Goal: Task Accomplishment & Management: Manage account settings

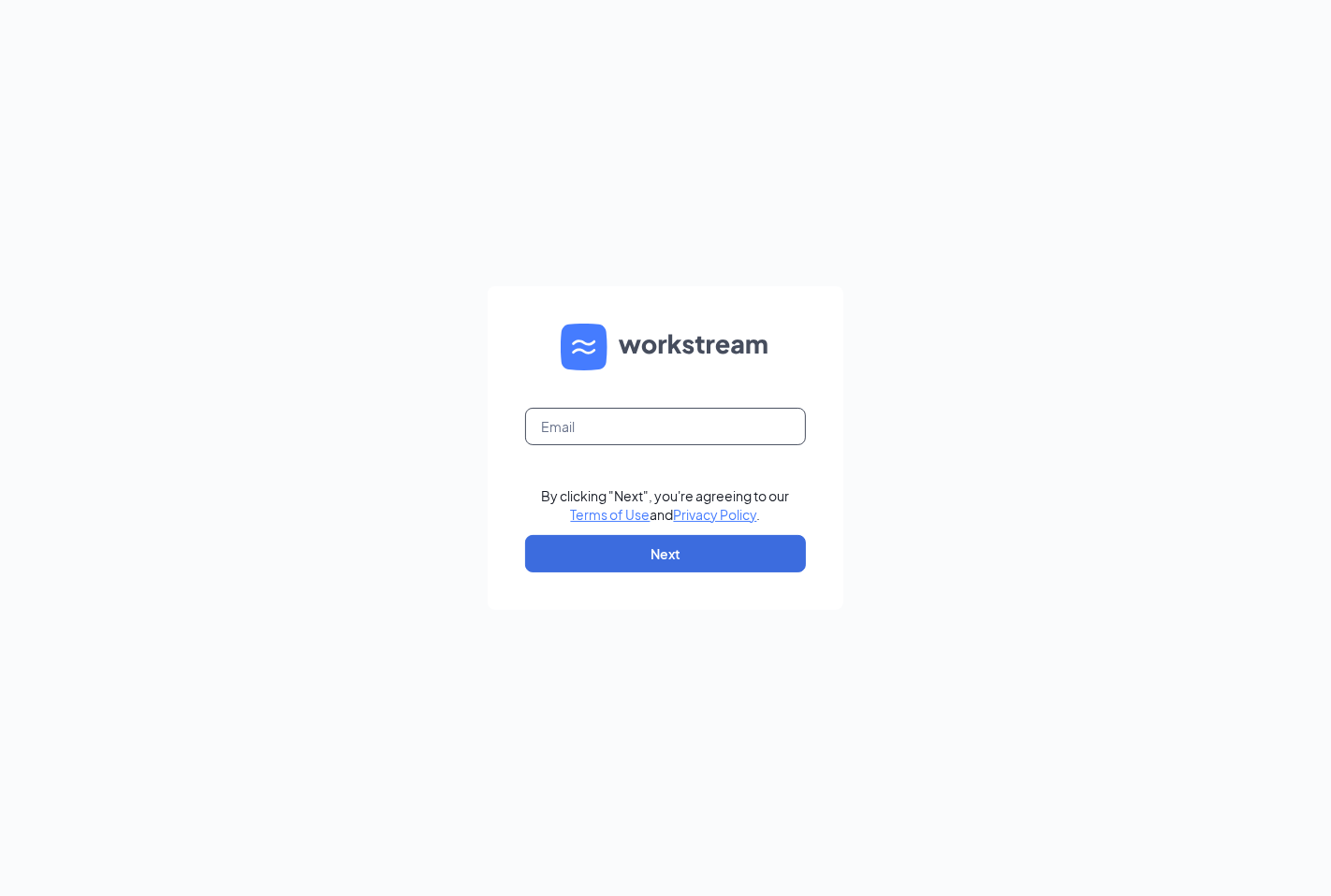
click at [658, 422] on input "text" at bounding box center [665, 426] width 281 height 37
type input "[EMAIL_ADDRESS][DOMAIN_NAME]"
click at [658, 559] on button "Next" at bounding box center [665, 553] width 281 height 37
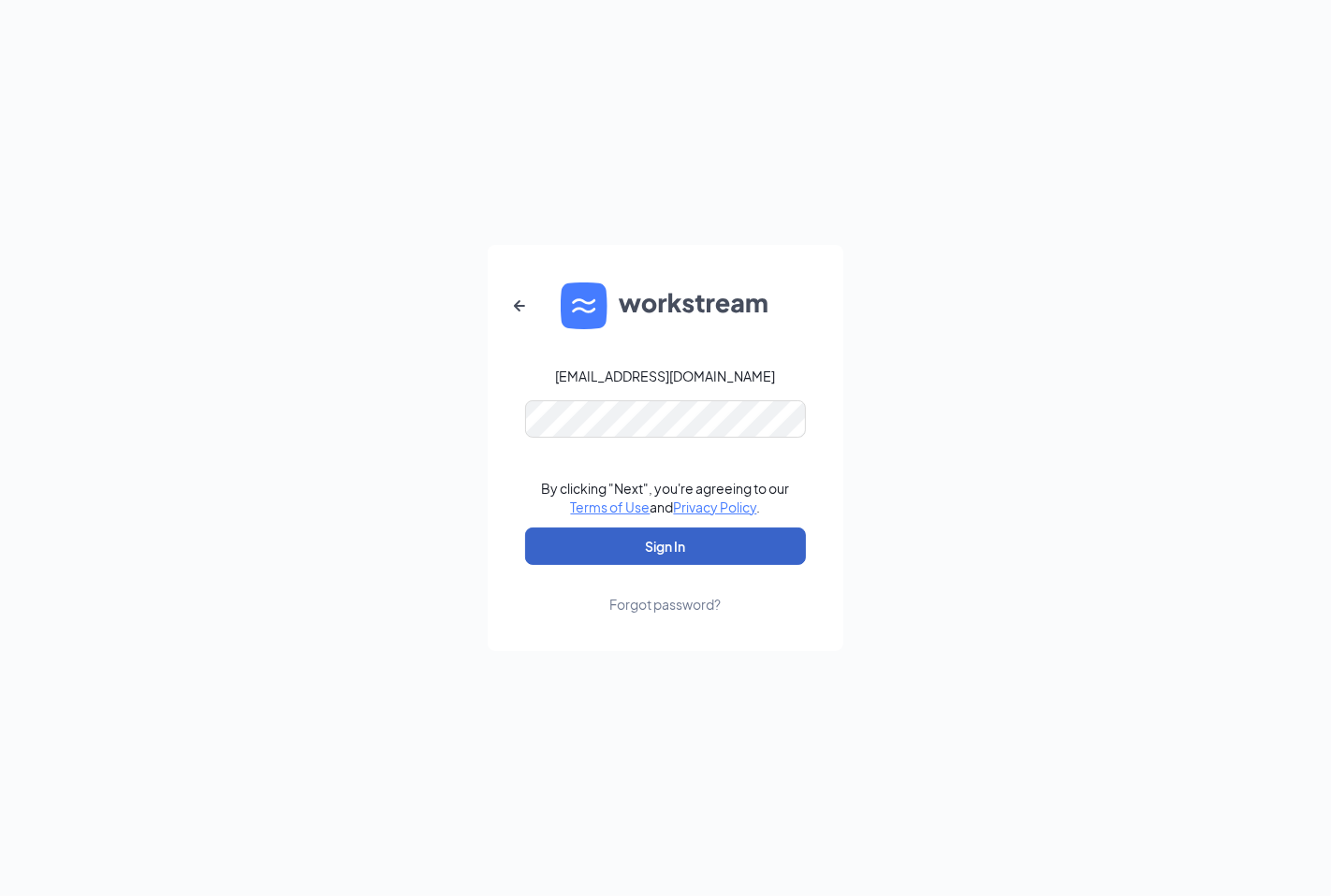
click at [657, 547] on button "Sign In" at bounding box center [665, 546] width 281 height 37
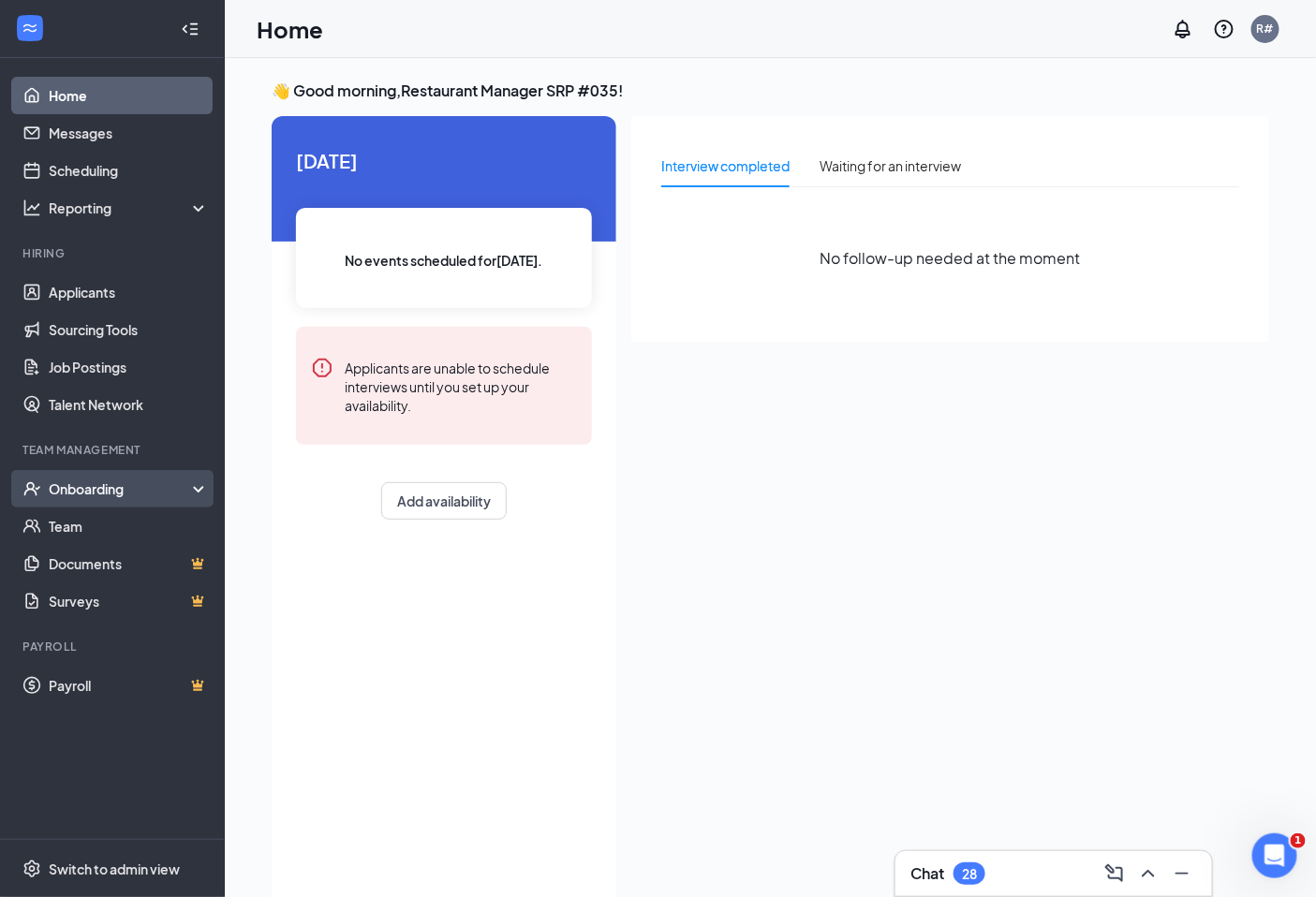
click at [150, 487] on div "Onboarding" at bounding box center [121, 489] width 144 height 19
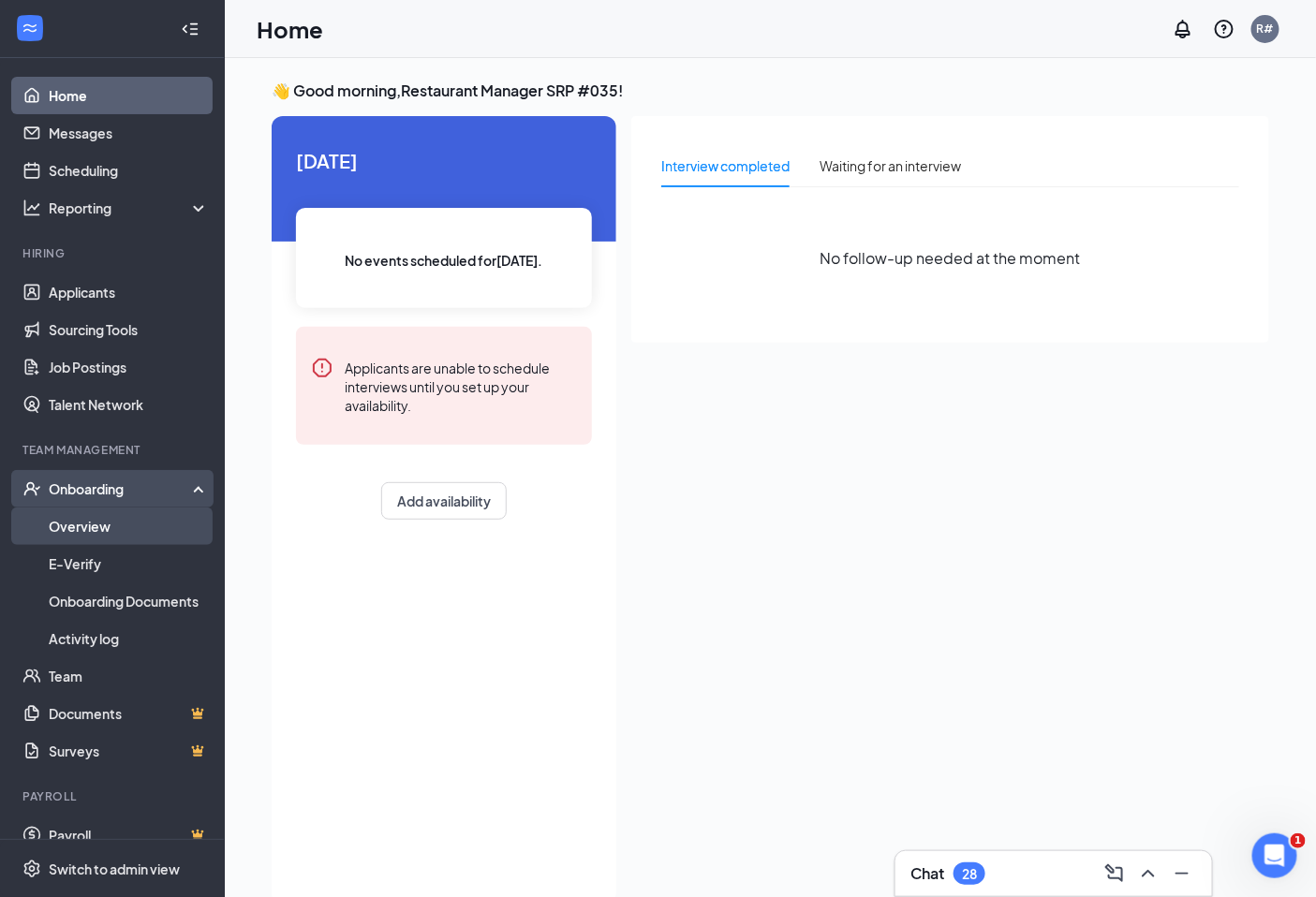
click at [88, 534] on link "Overview" at bounding box center [128, 526] width 160 height 37
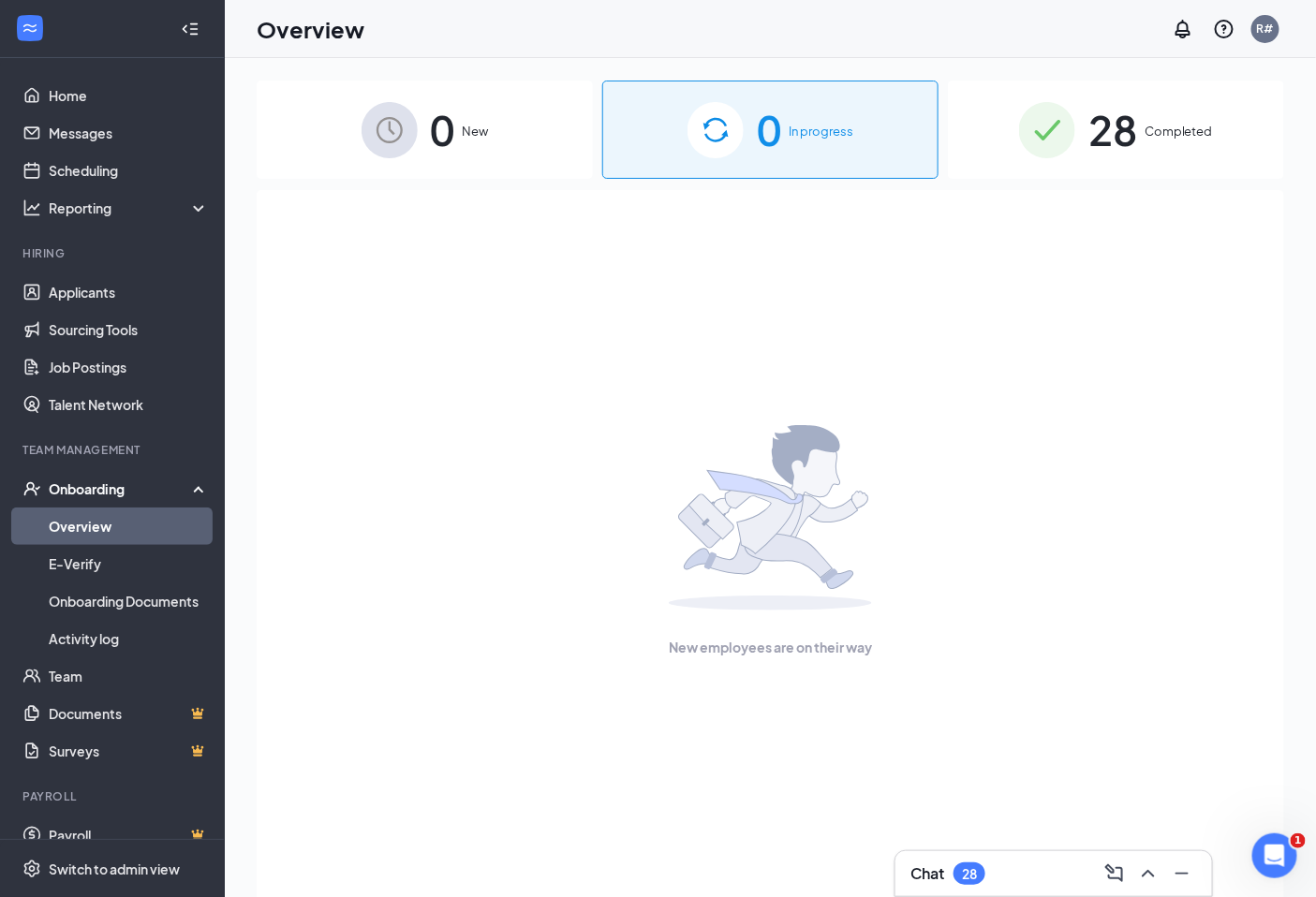
click at [125, 482] on div "Onboarding" at bounding box center [121, 489] width 144 height 19
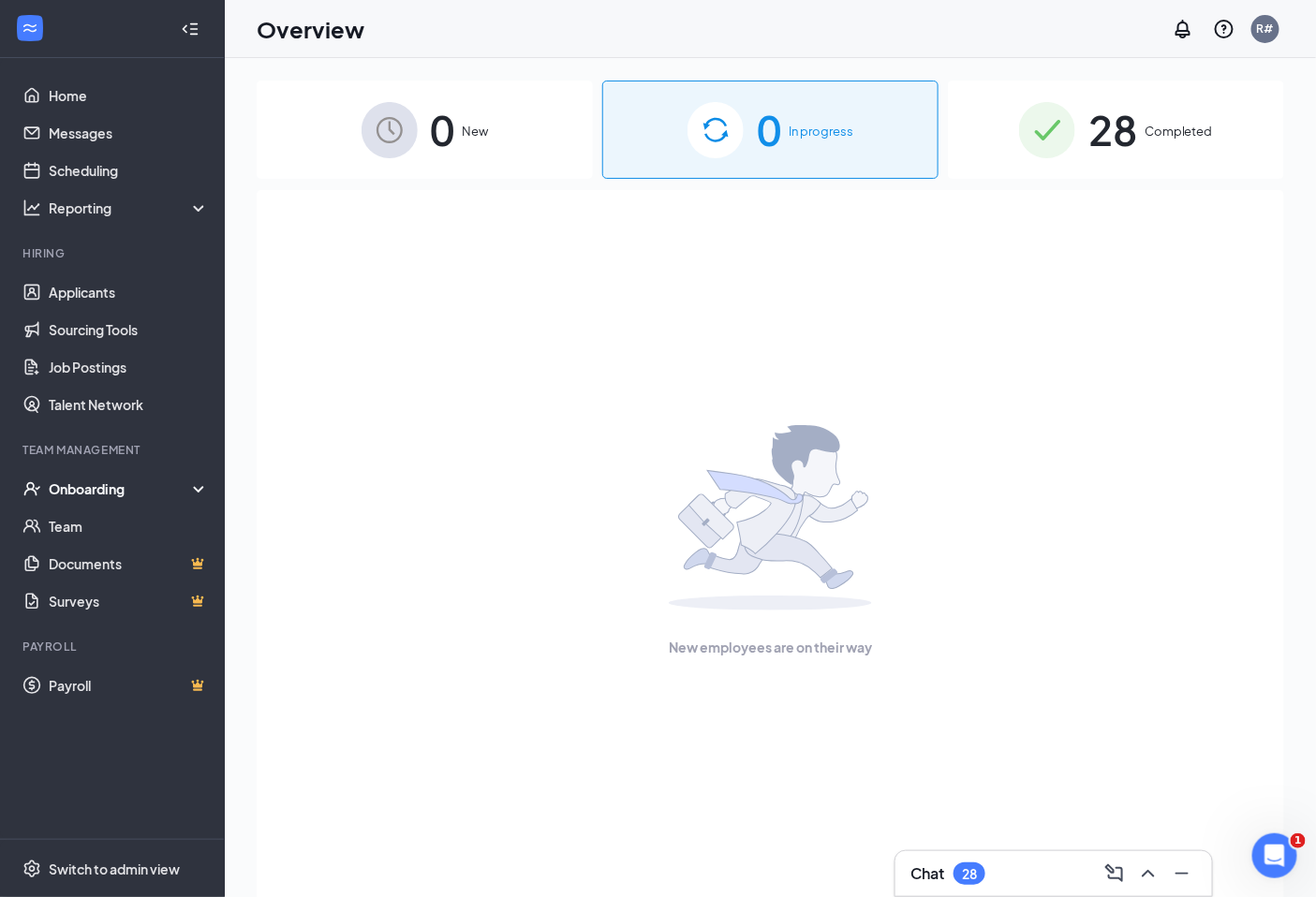
click at [125, 482] on div "Onboarding" at bounding box center [121, 489] width 144 height 19
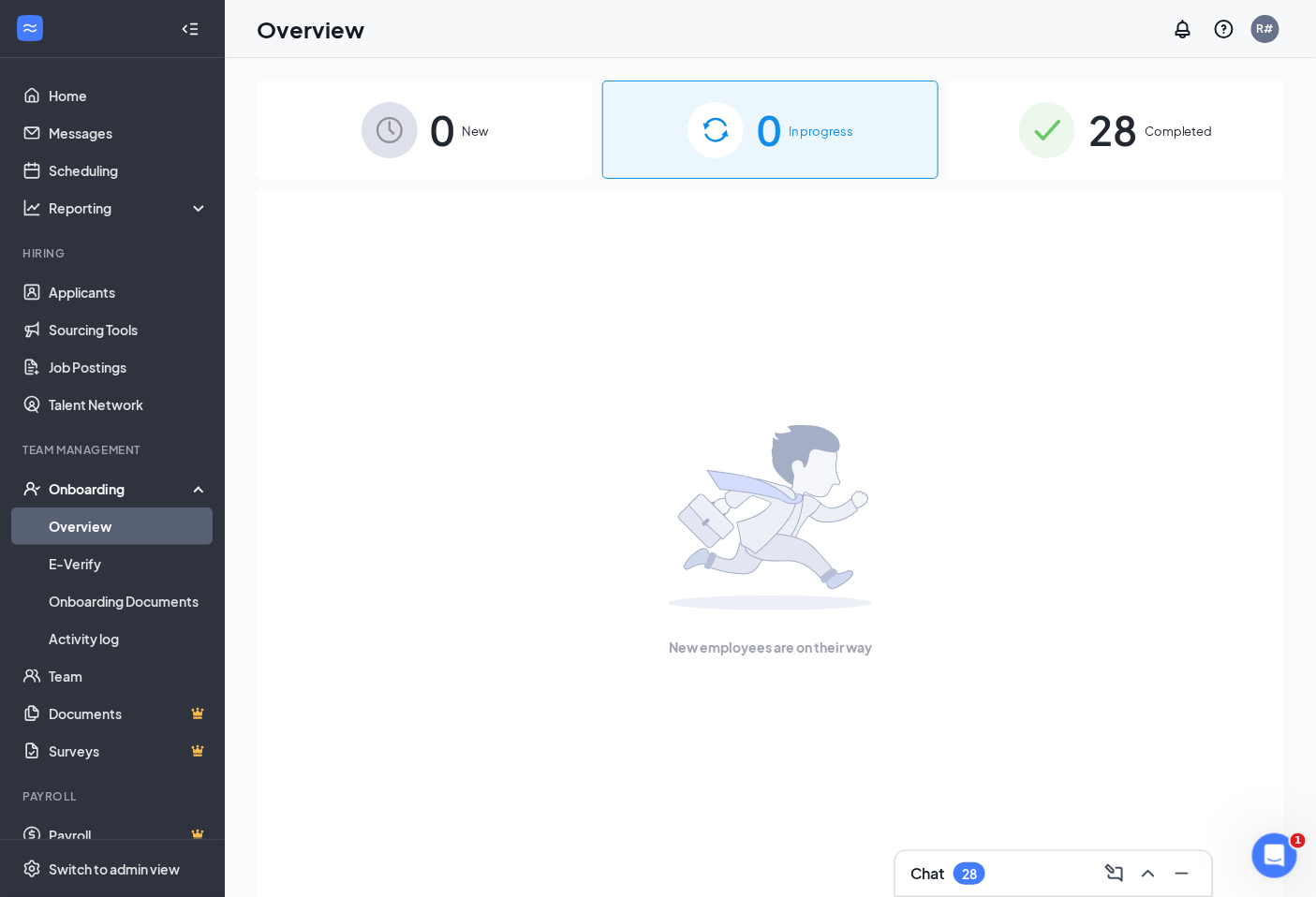
click at [92, 531] on link "Overview" at bounding box center [128, 526] width 160 height 37
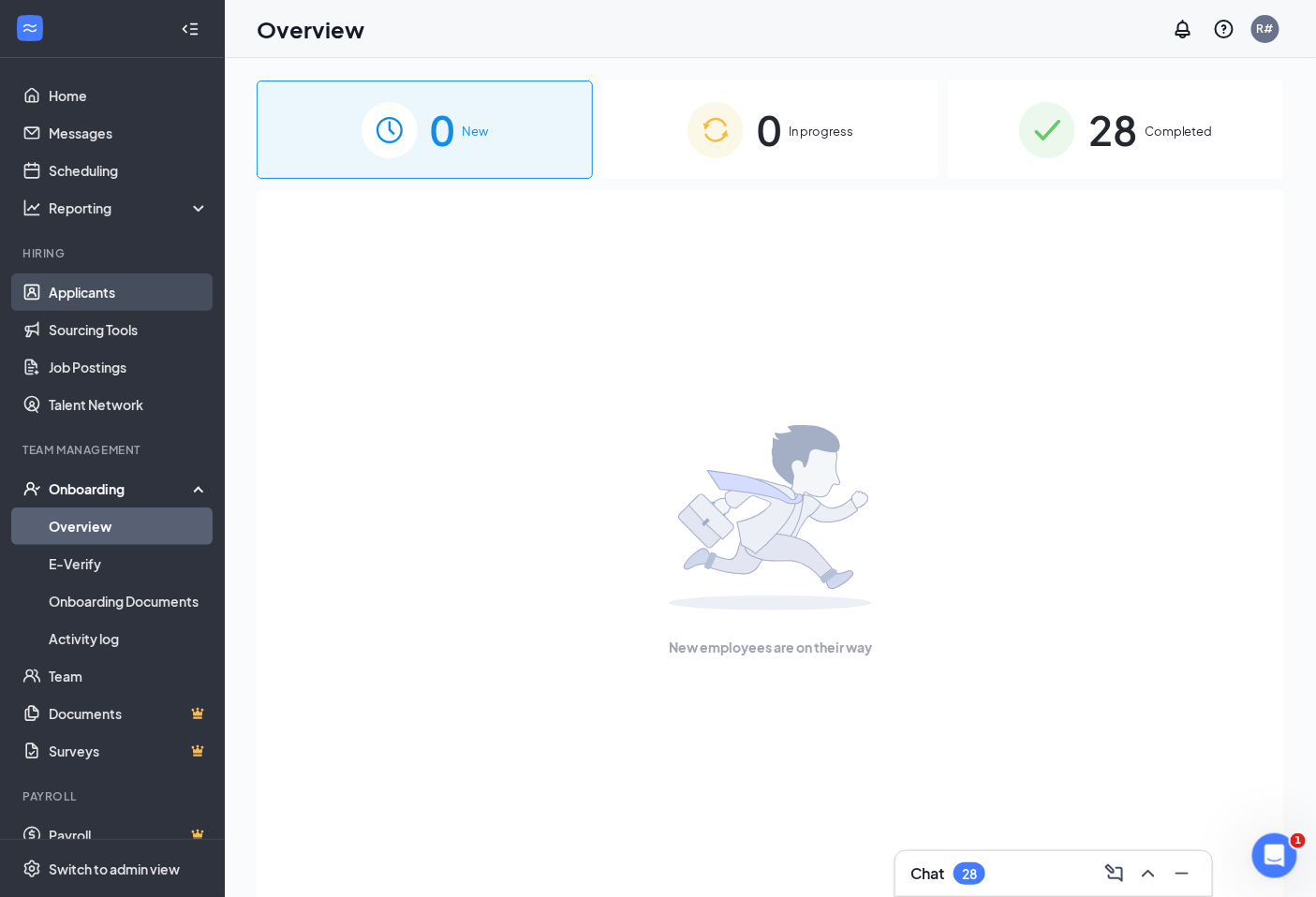
click at [89, 277] on link "Applicants" at bounding box center [128, 291] width 160 height 37
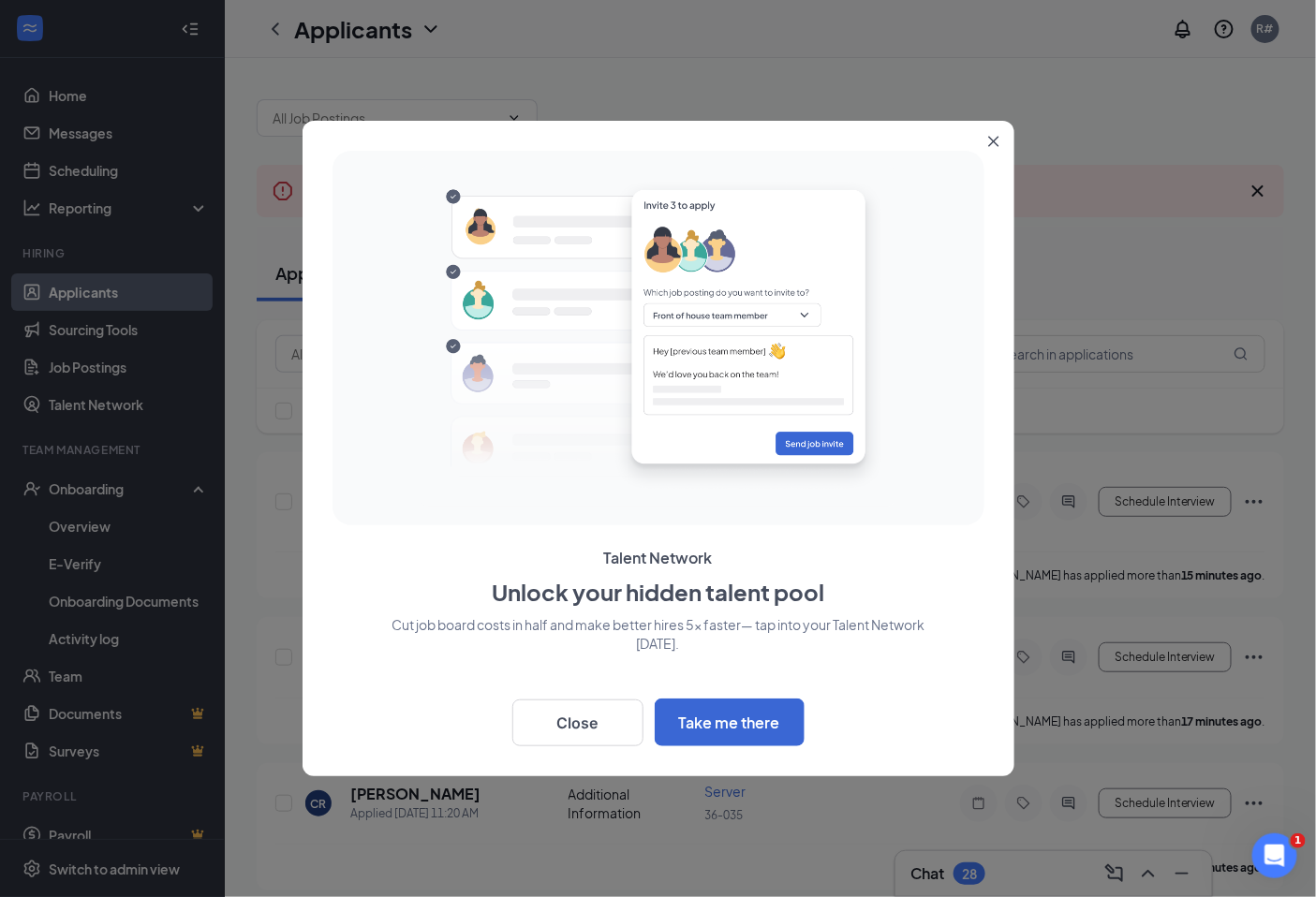
click at [988, 138] on icon "Close" at bounding box center [994, 142] width 12 height 12
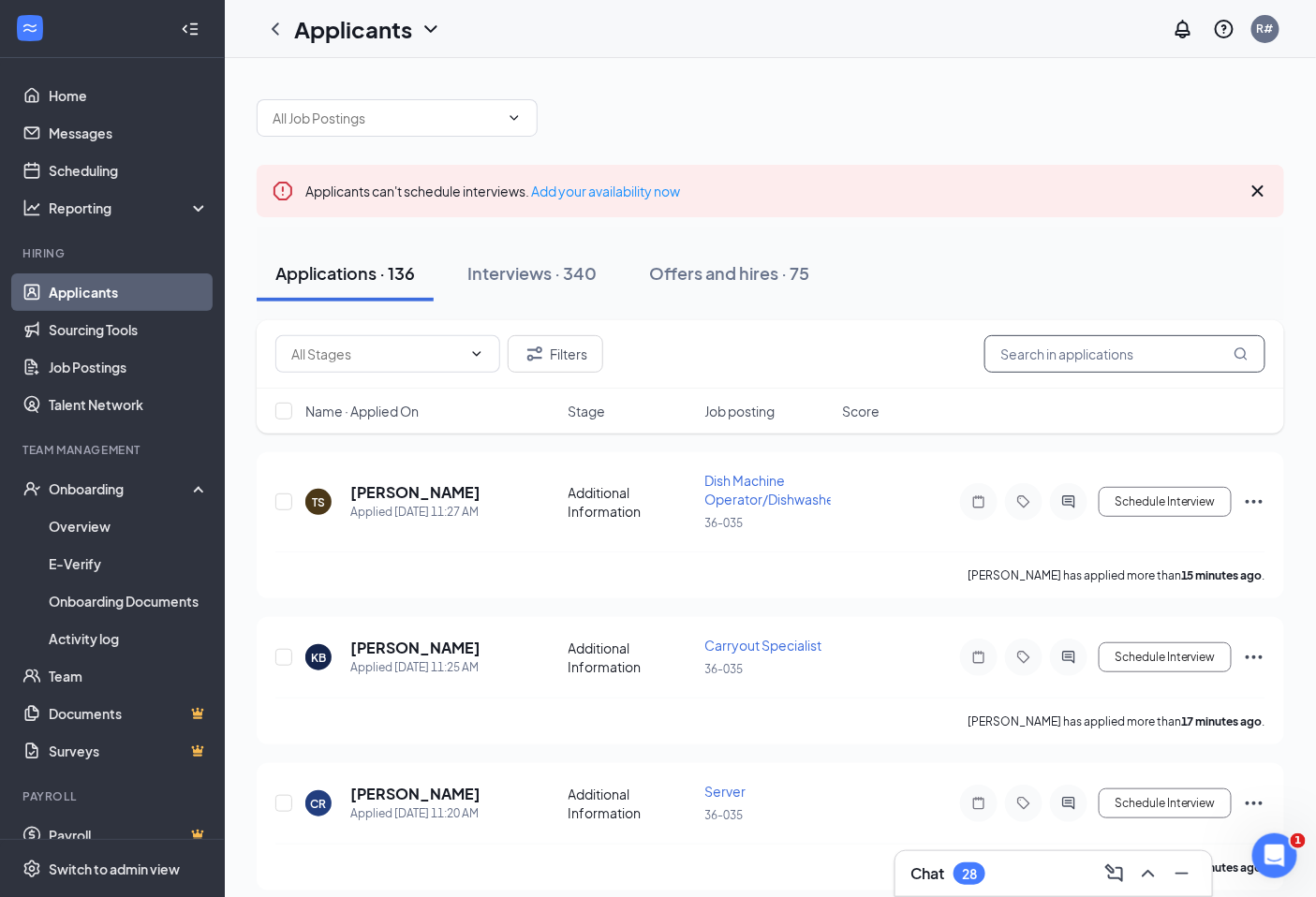
click at [1041, 359] on input "text" at bounding box center [1124, 354] width 281 height 37
type input "[PERSON_NAME]"
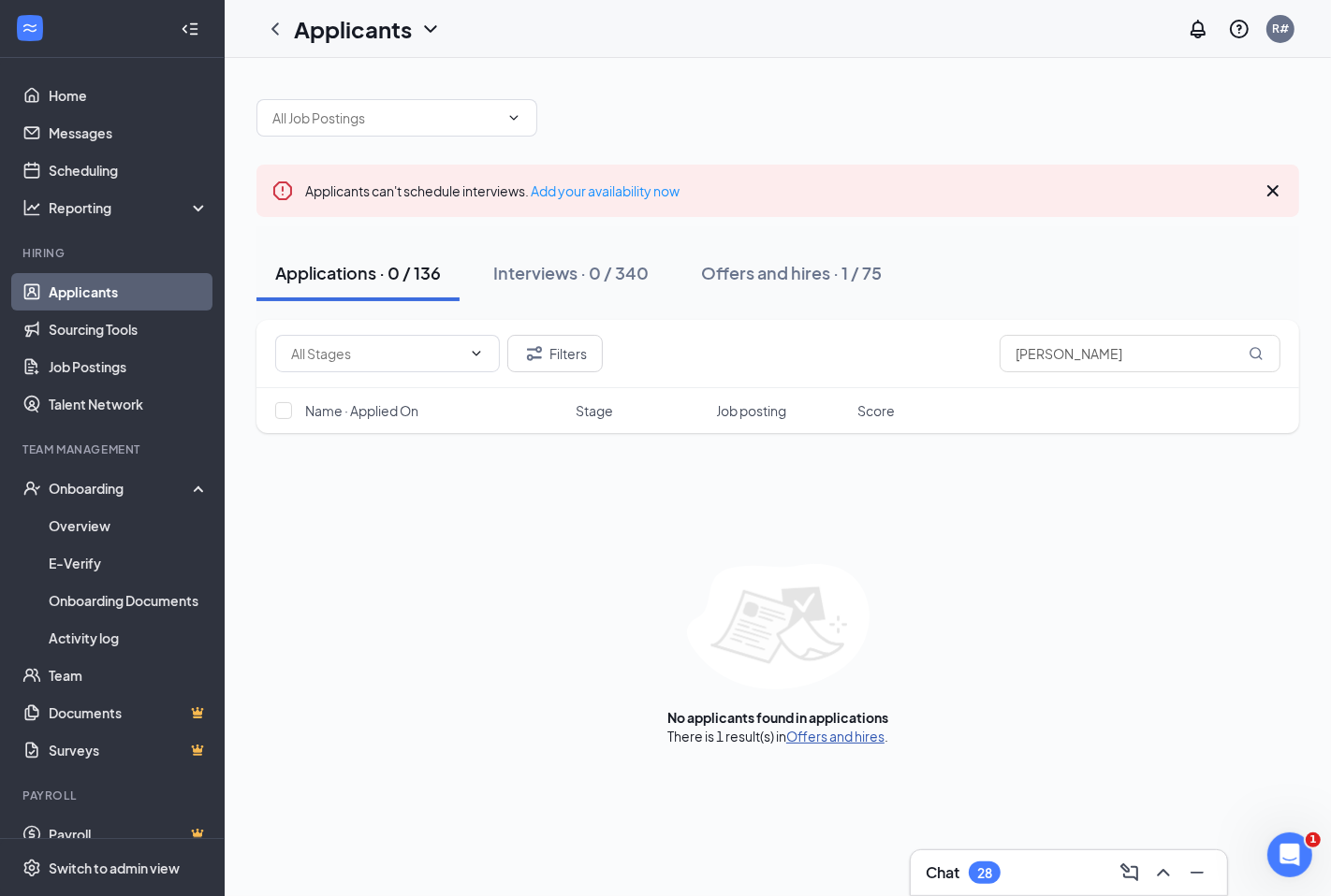
click at [842, 740] on link "Offers and hires" at bounding box center [835, 736] width 99 height 17
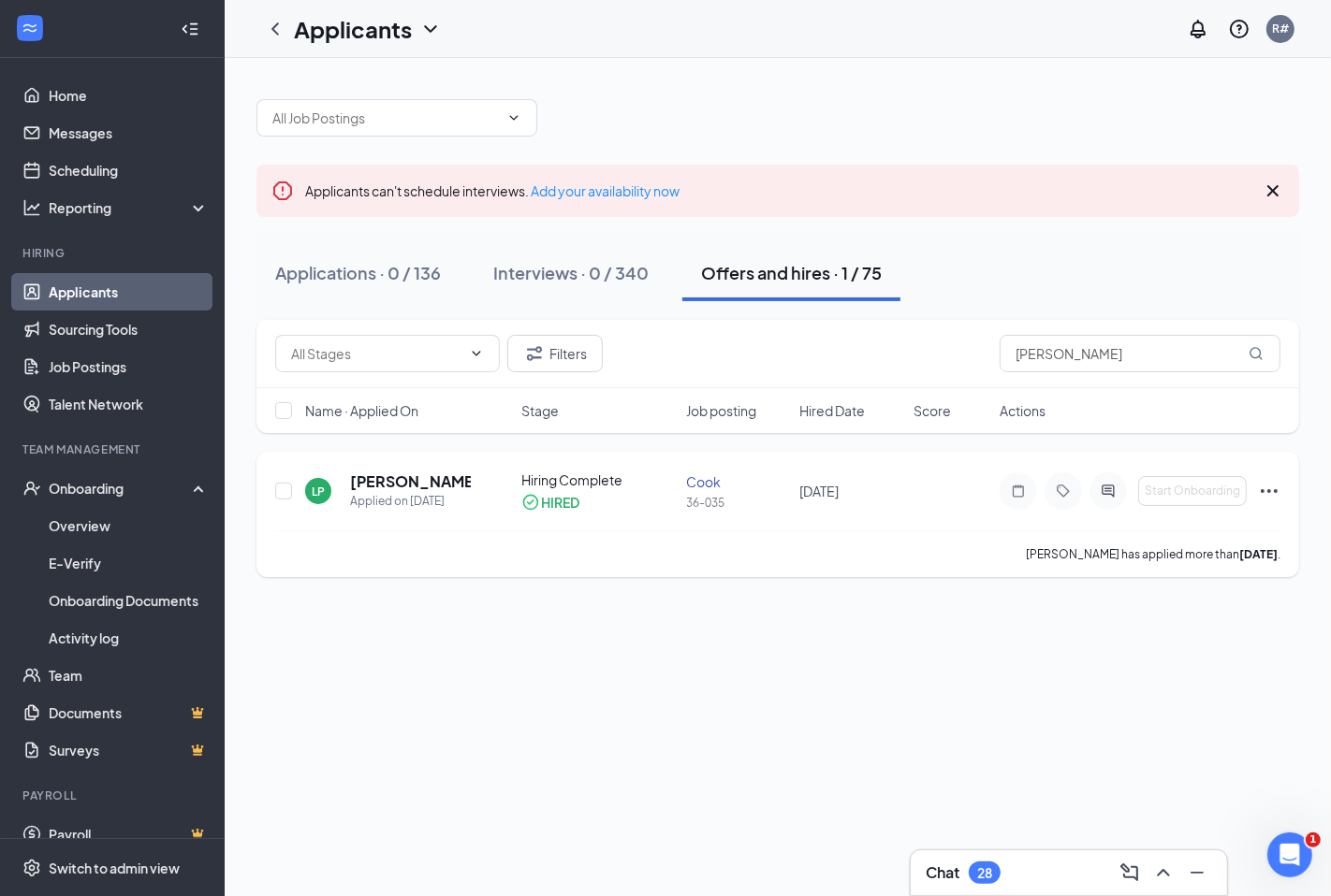
click at [1263, 491] on icon "Ellipses" at bounding box center [1269, 491] width 17 height 4
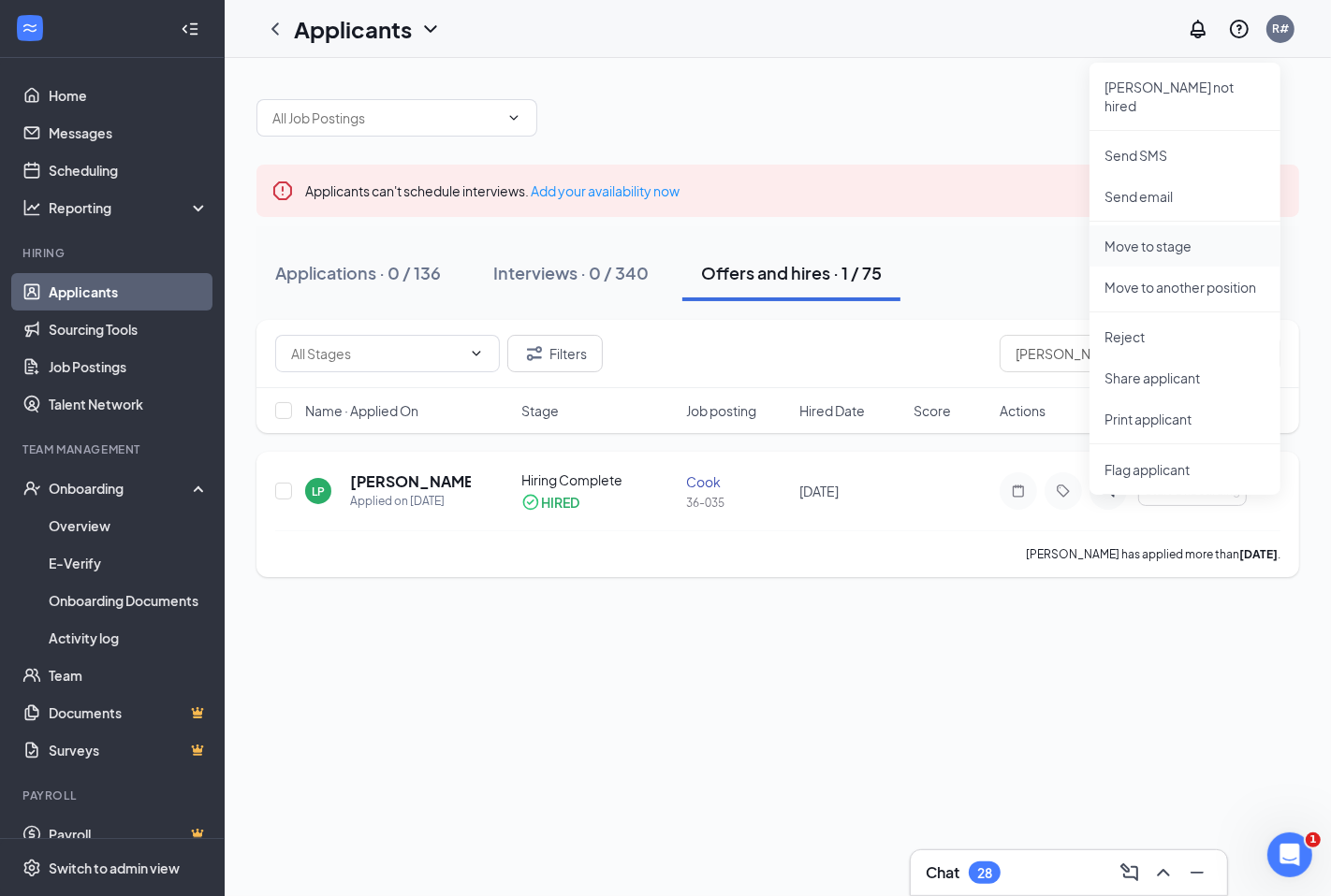
click at [1192, 236] on p "Move to stage" at bounding box center [1184, 246] width 161 height 19
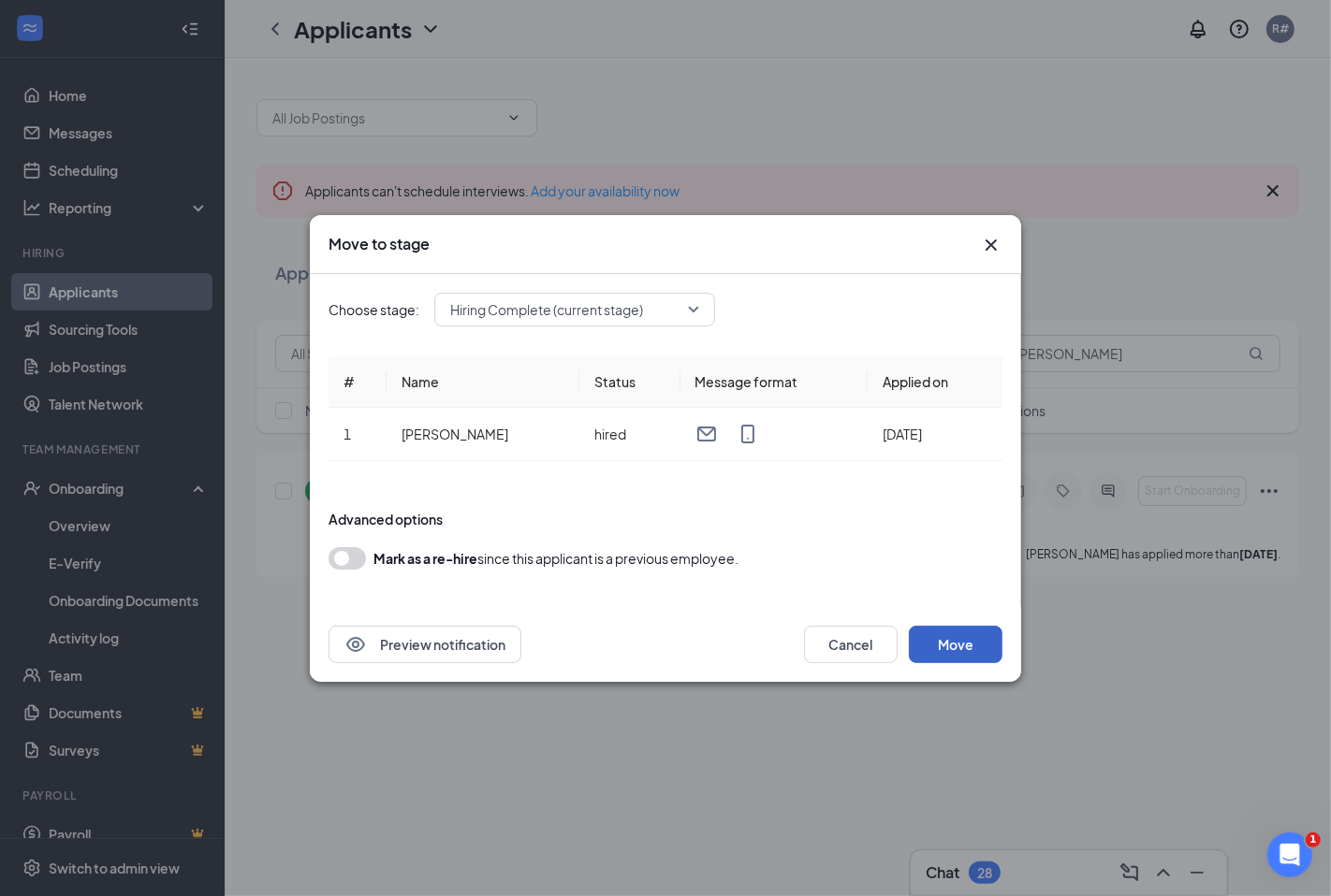
click at [973, 646] on button "Move" at bounding box center [956, 644] width 94 height 37
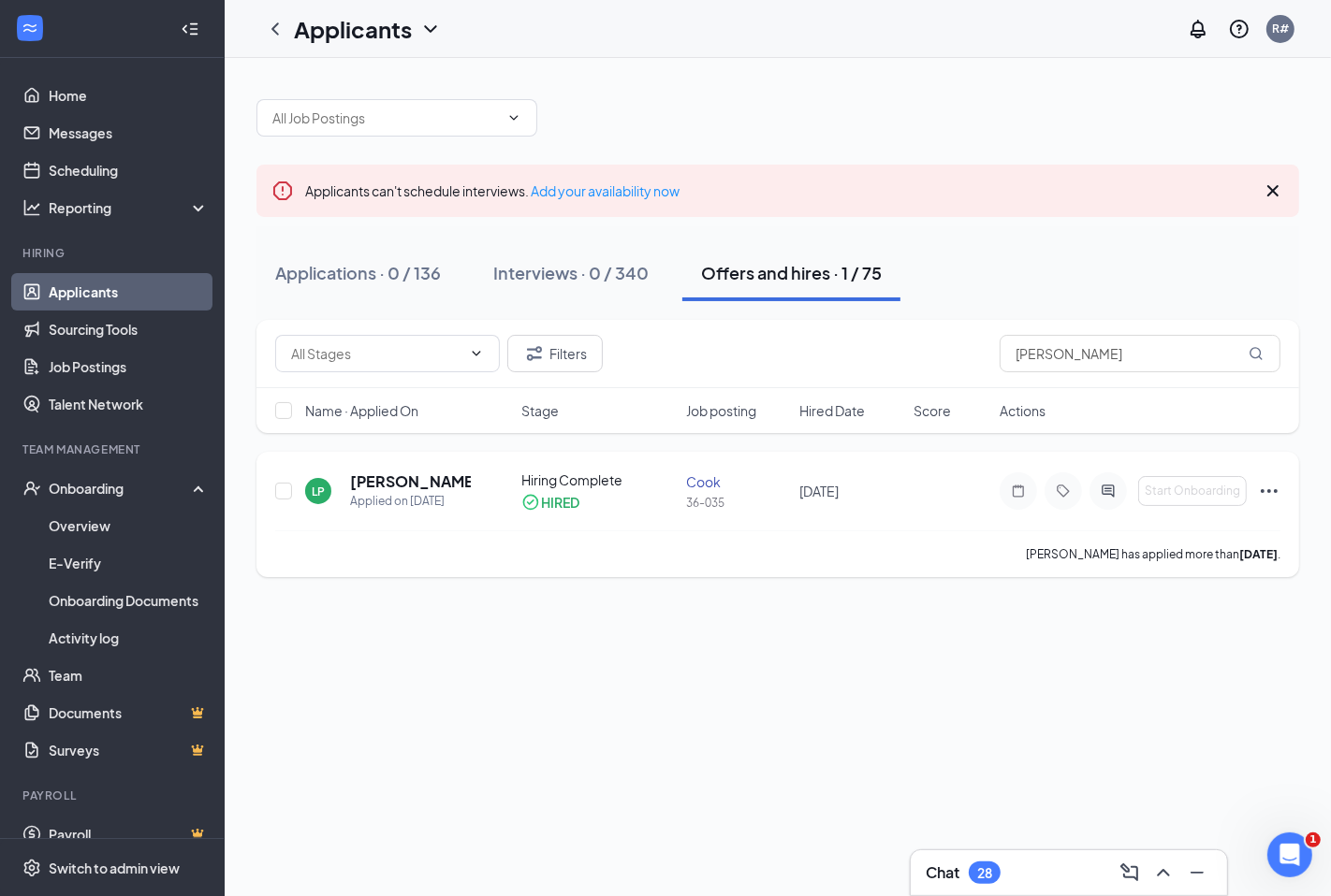
click at [1277, 497] on icon "Ellipses" at bounding box center [1268, 490] width 22 height 22
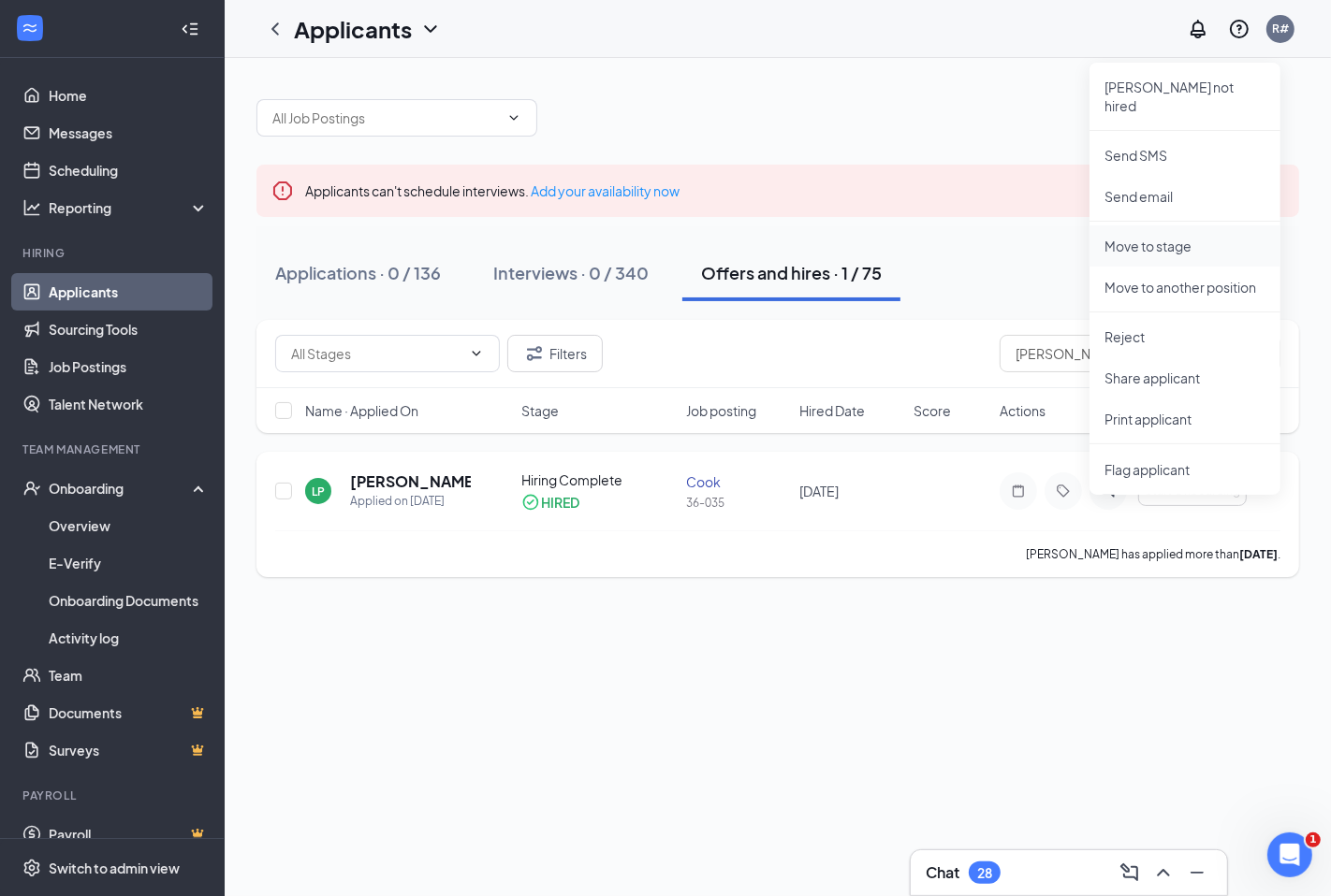
click at [1157, 236] on p "Move to stage" at bounding box center [1184, 246] width 161 height 19
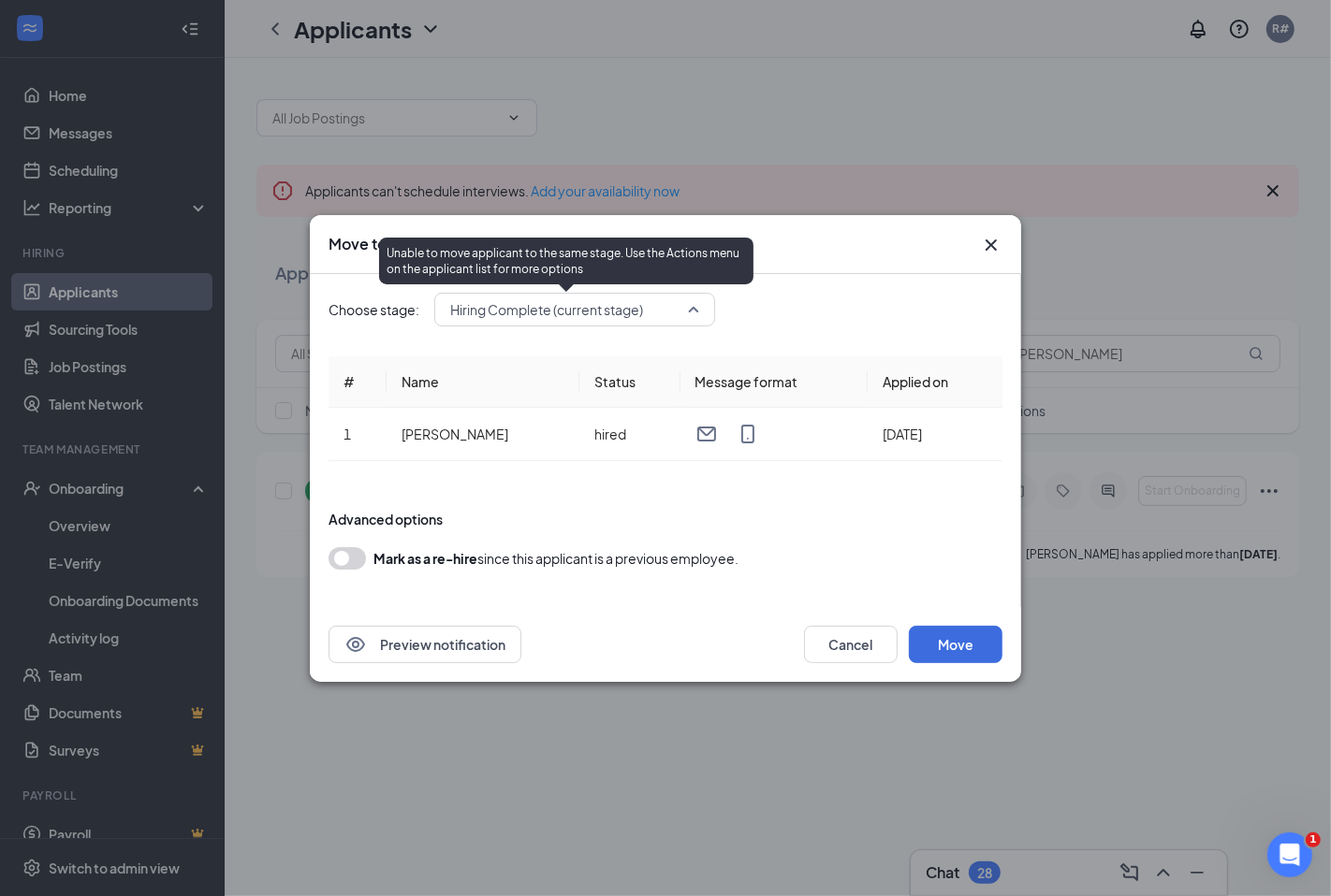
click at [653, 305] on span "Hiring Complete (current stage)" at bounding box center [566, 309] width 232 height 28
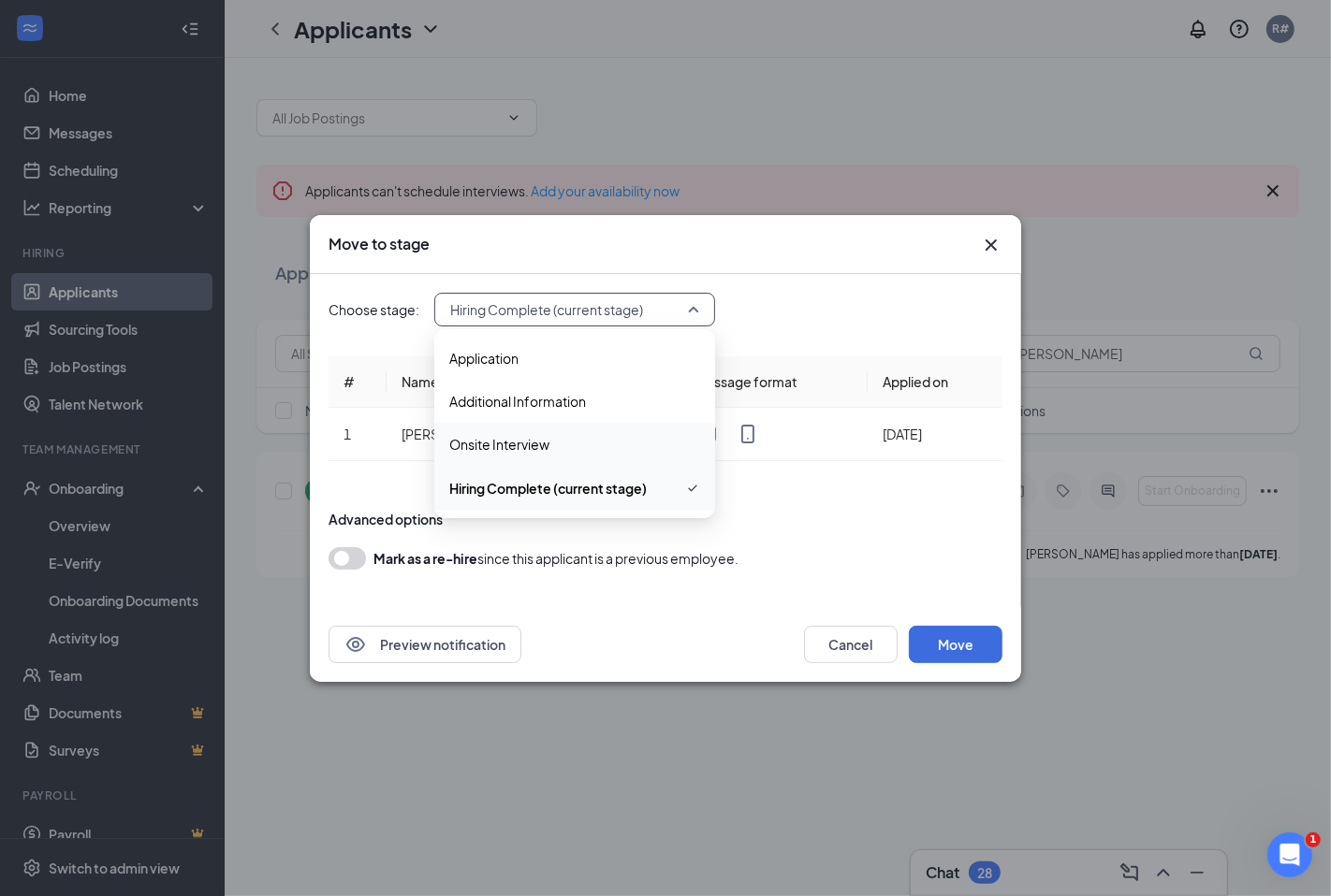
click at [952, 664] on div "Preview notification Cancel Move" at bounding box center [665, 644] width 711 height 75
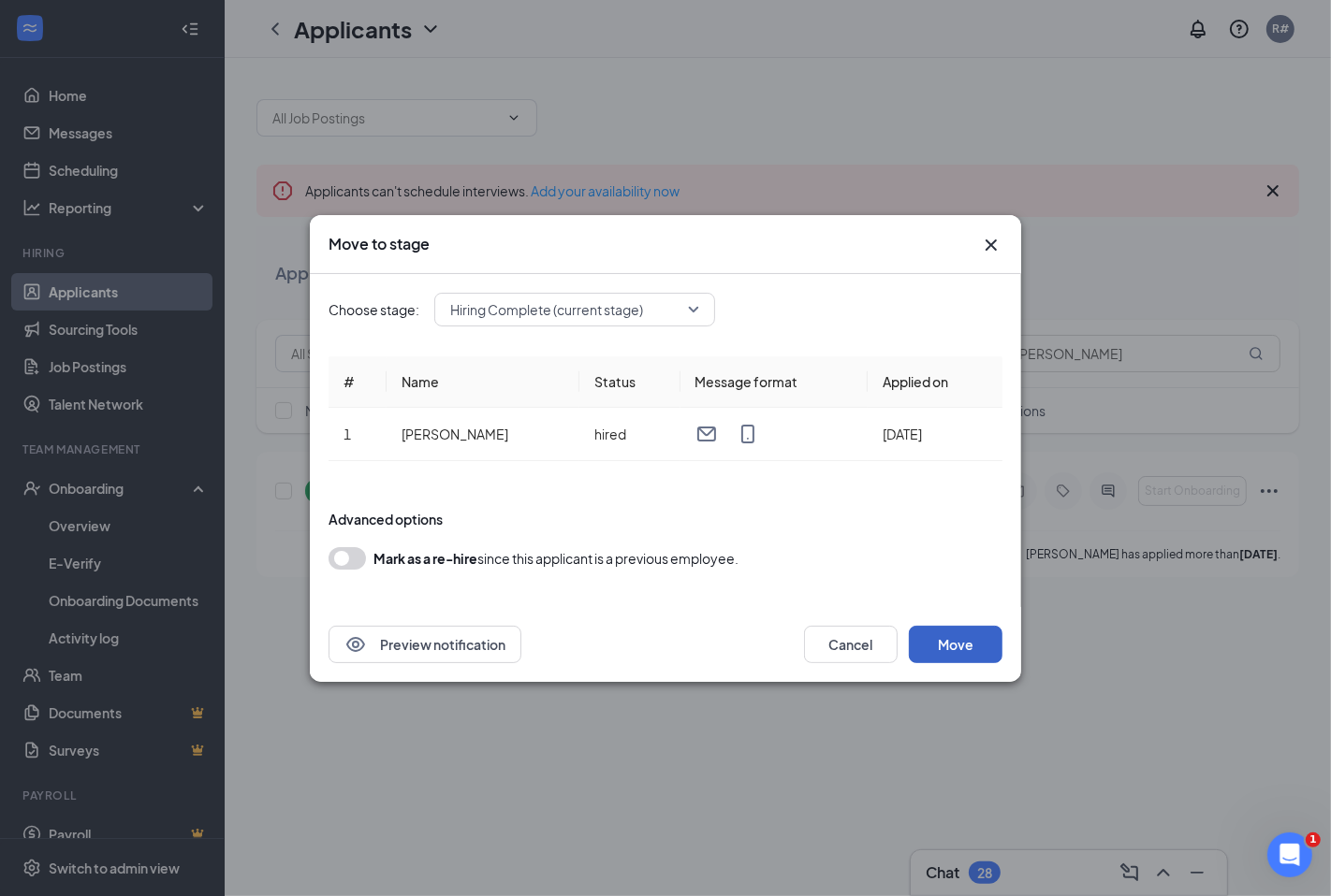
click at [960, 650] on button "Move" at bounding box center [956, 644] width 94 height 37
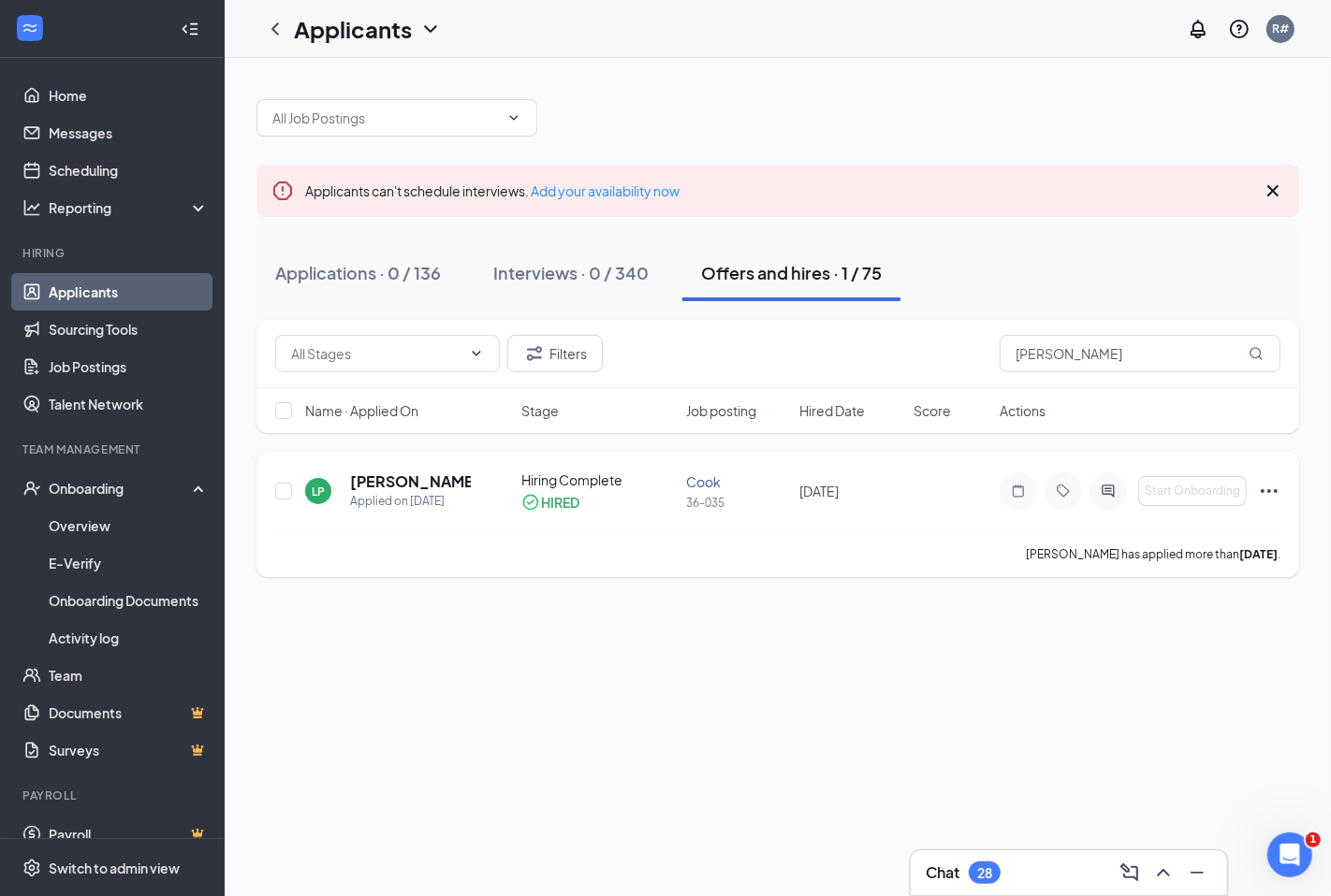
click at [1271, 488] on icon "Ellipses" at bounding box center [1268, 490] width 22 height 22
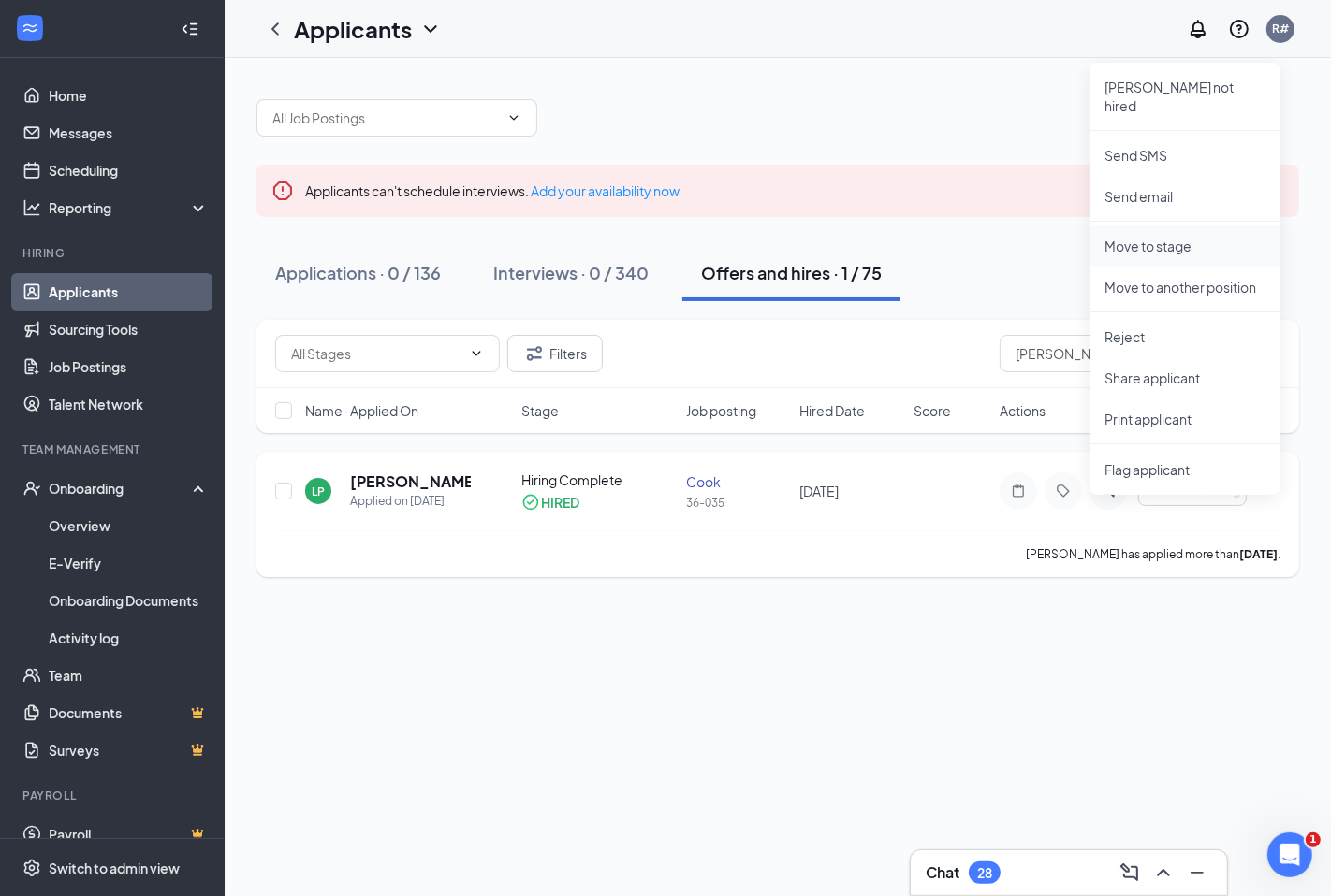
click at [1151, 236] on p "Move to stage" at bounding box center [1184, 246] width 161 height 19
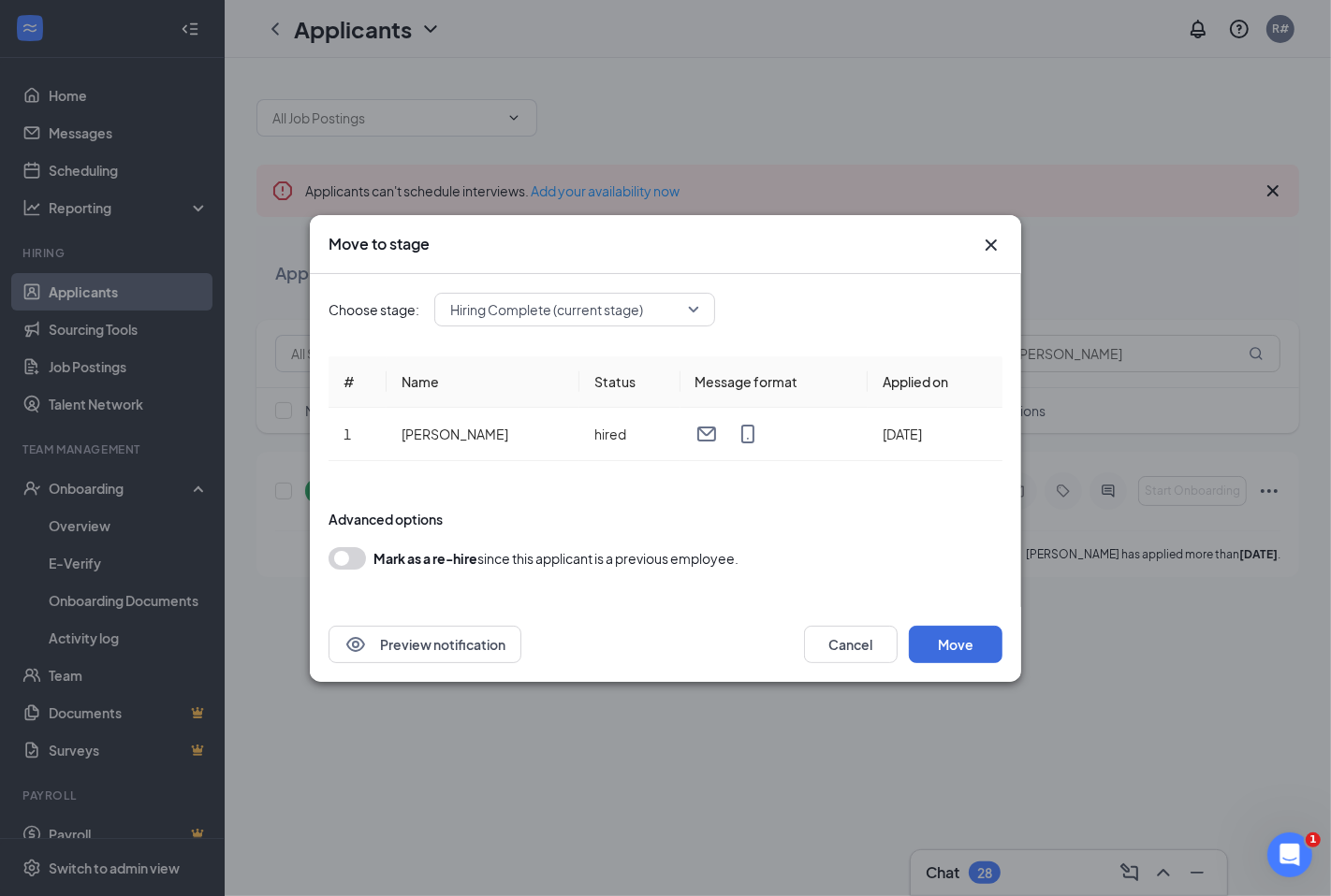
click at [693, 321] on span "Hiring Complete (current stage)" at bounding box center [575, 309] width 249 height 28
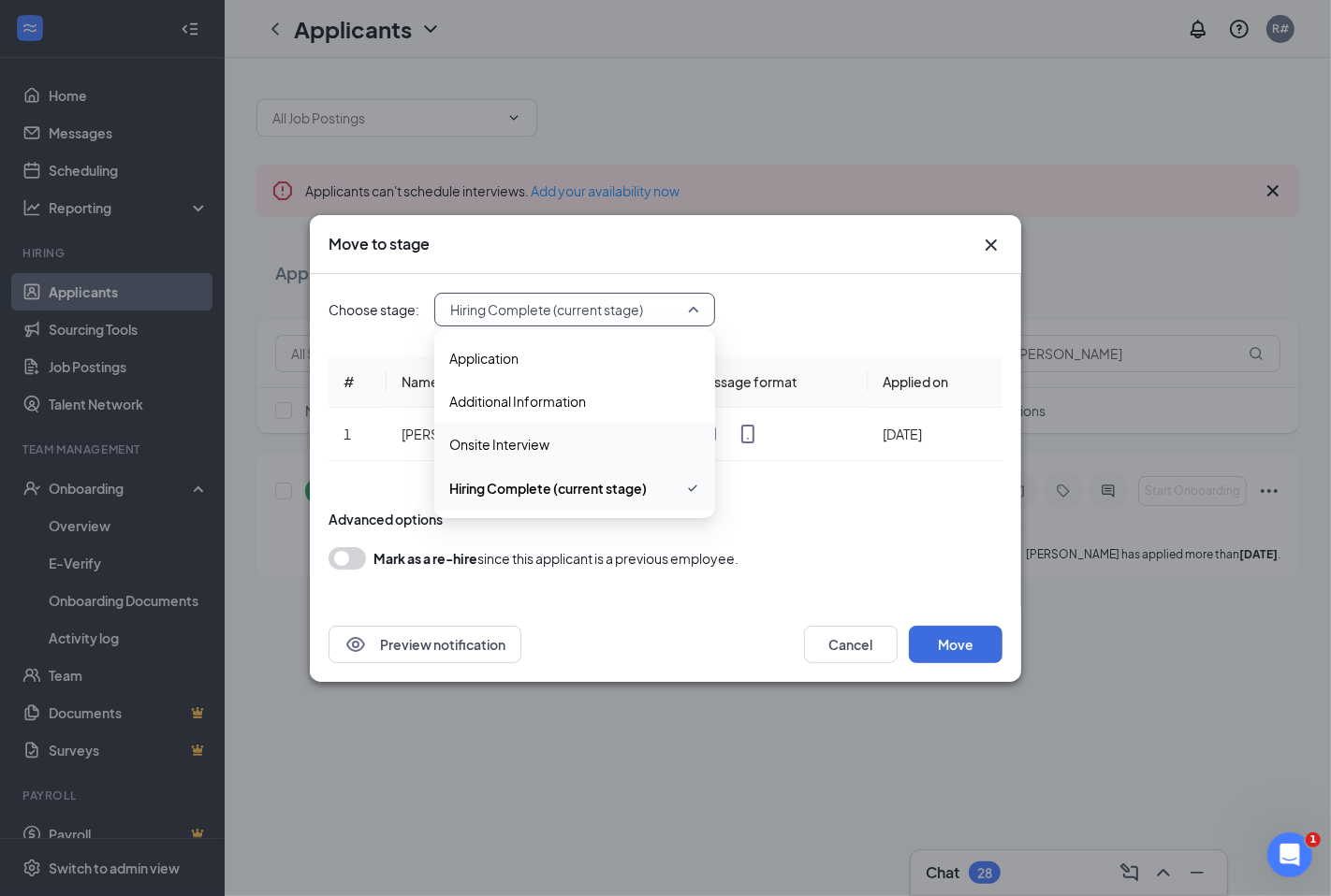
click at [758, 643] on div "Preview notification Cancel Move" at bounding box center [666, 644] width 674 height 37
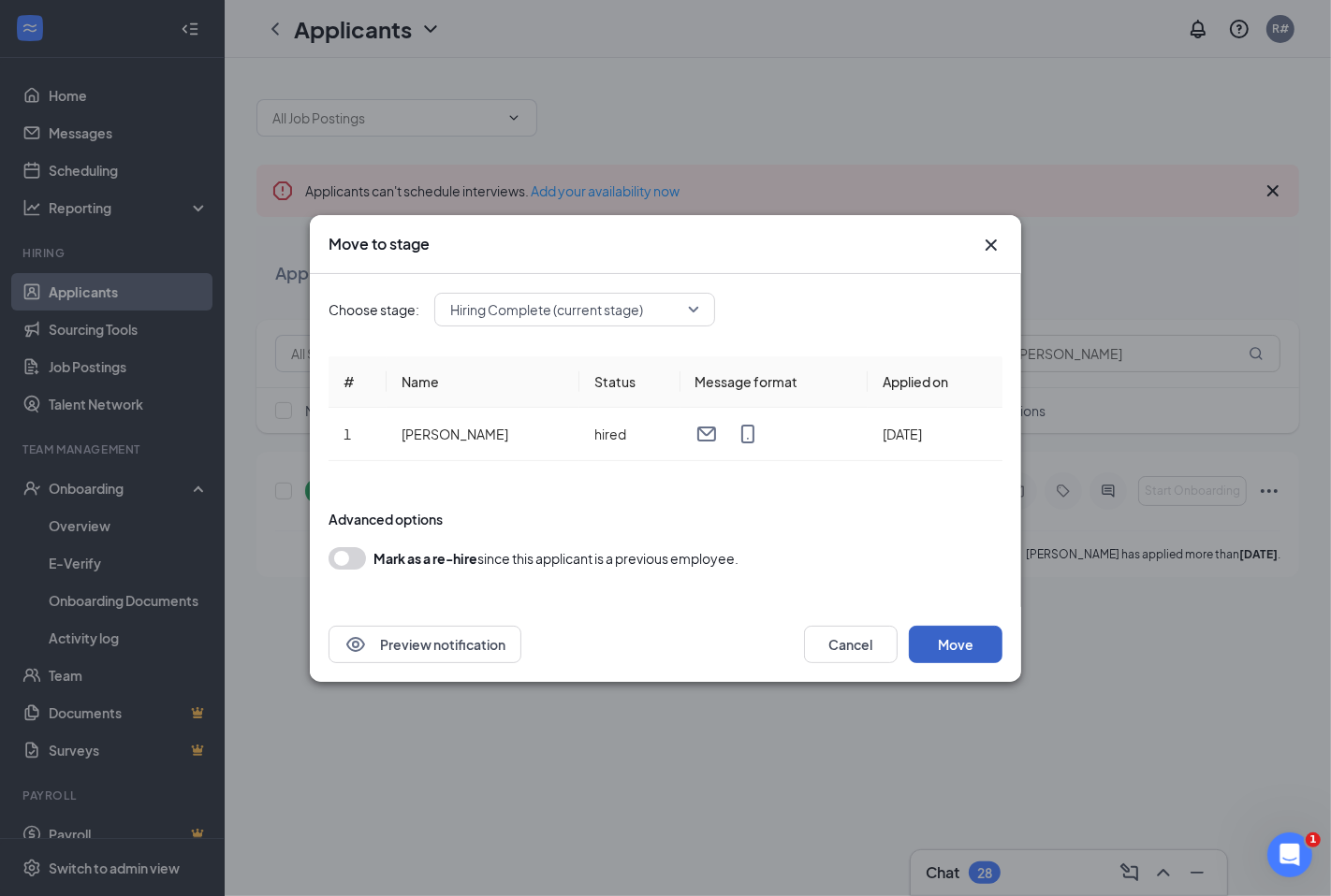
click at [941, 641] on button "Move" at bounding box center [956, 644] width 94 height 37
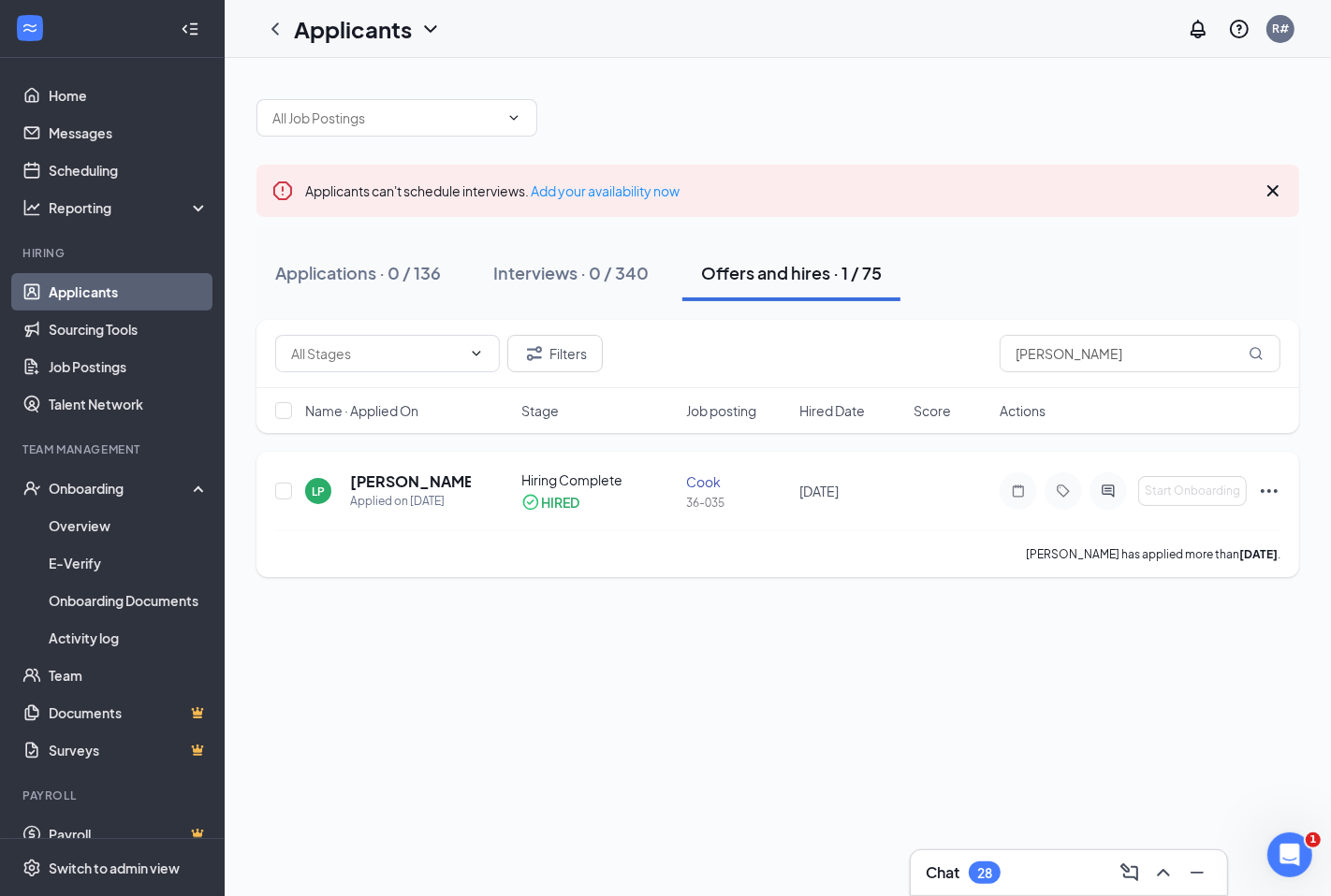
click at [1265, 498] on icon "Ellipses" at bounding box center [1268, 490] width 22 height 22
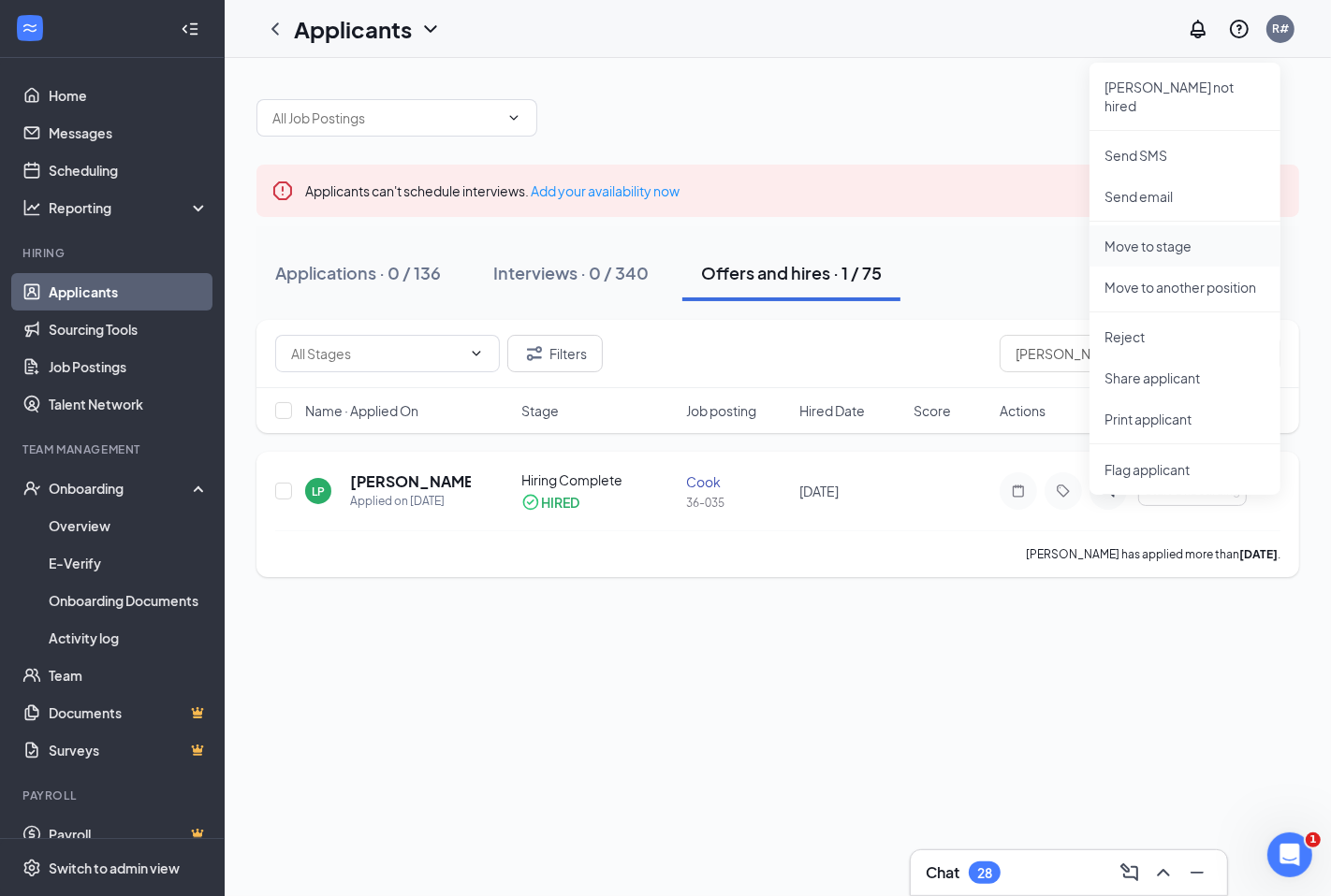
click at [1151, 236] on p "Move to stage" at bounding box center [1184, 246] width 161 height 19
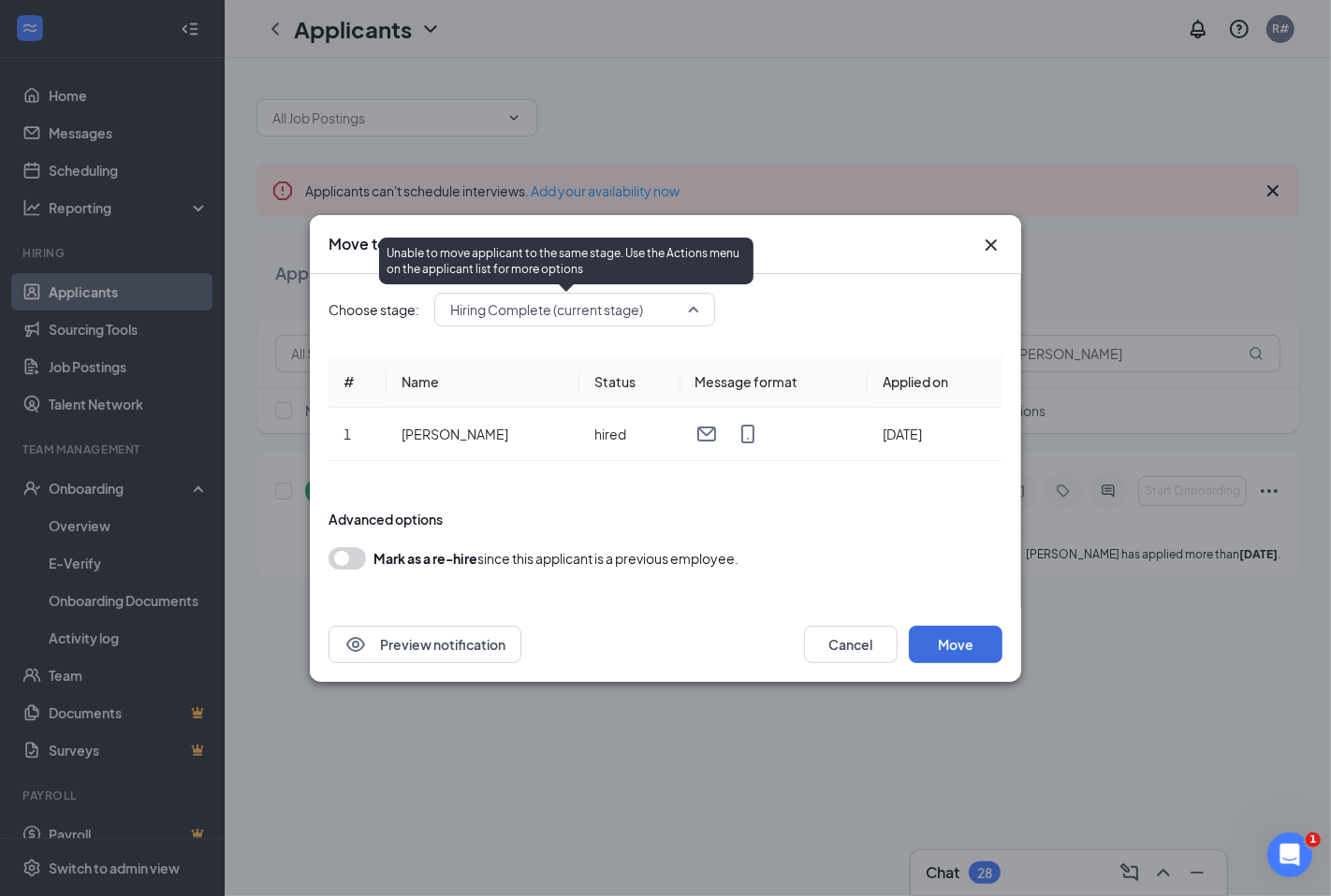
click at [581, 306] on span "Hiring Complete (current stage)" at bounding box center [546, 309] width 192 height 28
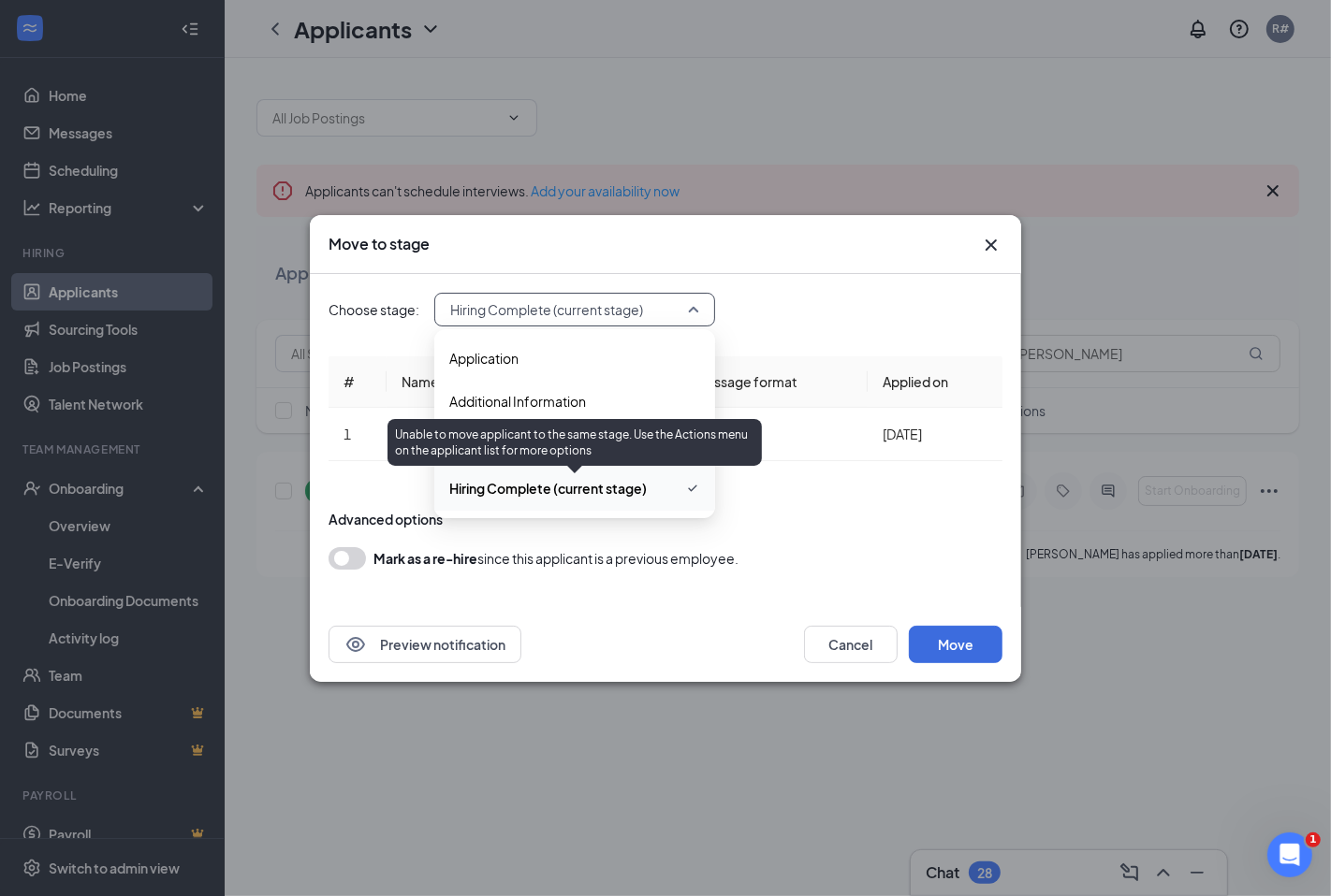
click at [568, 493] on span "Hiring Complete (current stage)" at bounding box center [548, 487] width 197 height 20
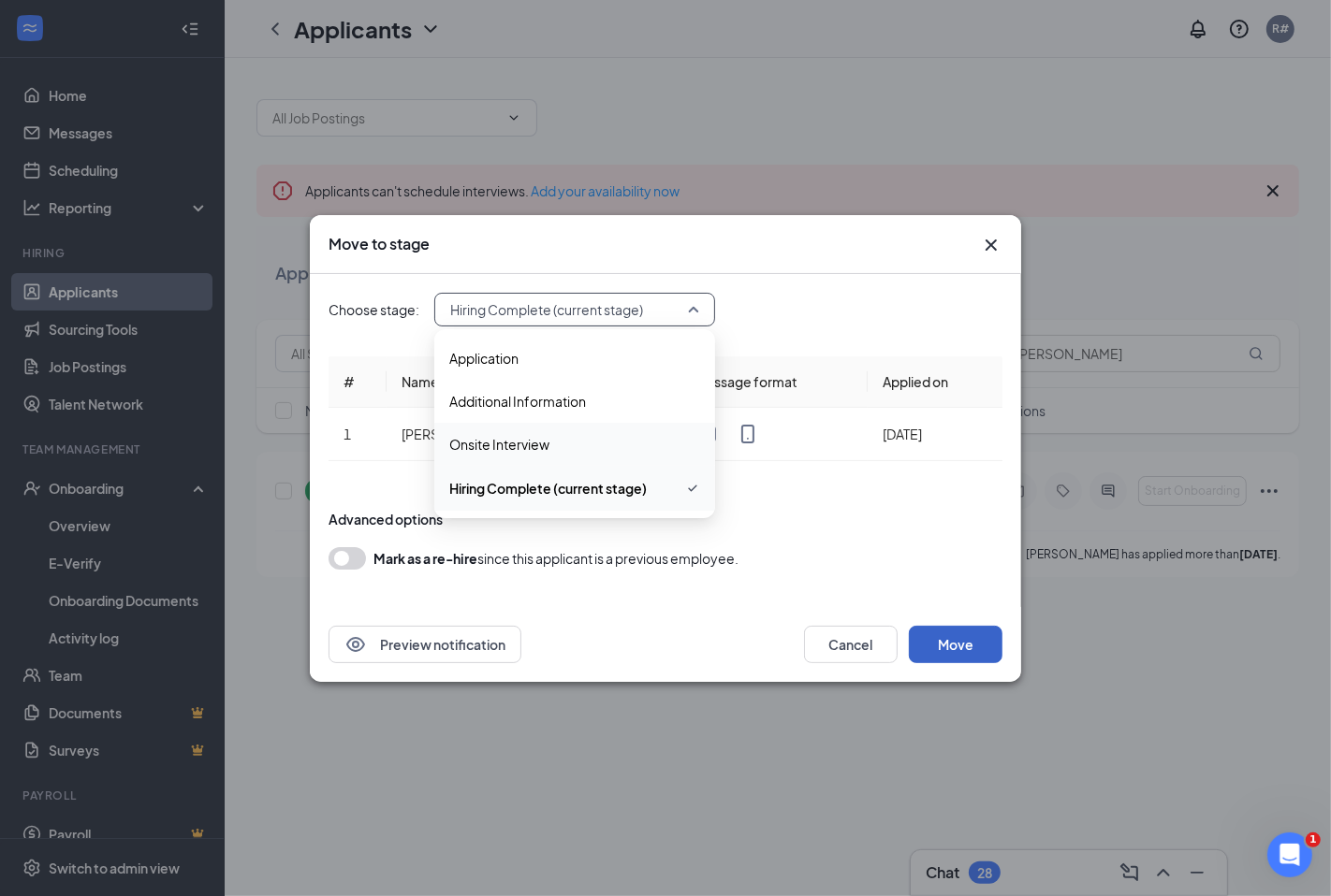
click at [979, 648] on button "Move" at bounding box center [956, 644] width 94 height 37
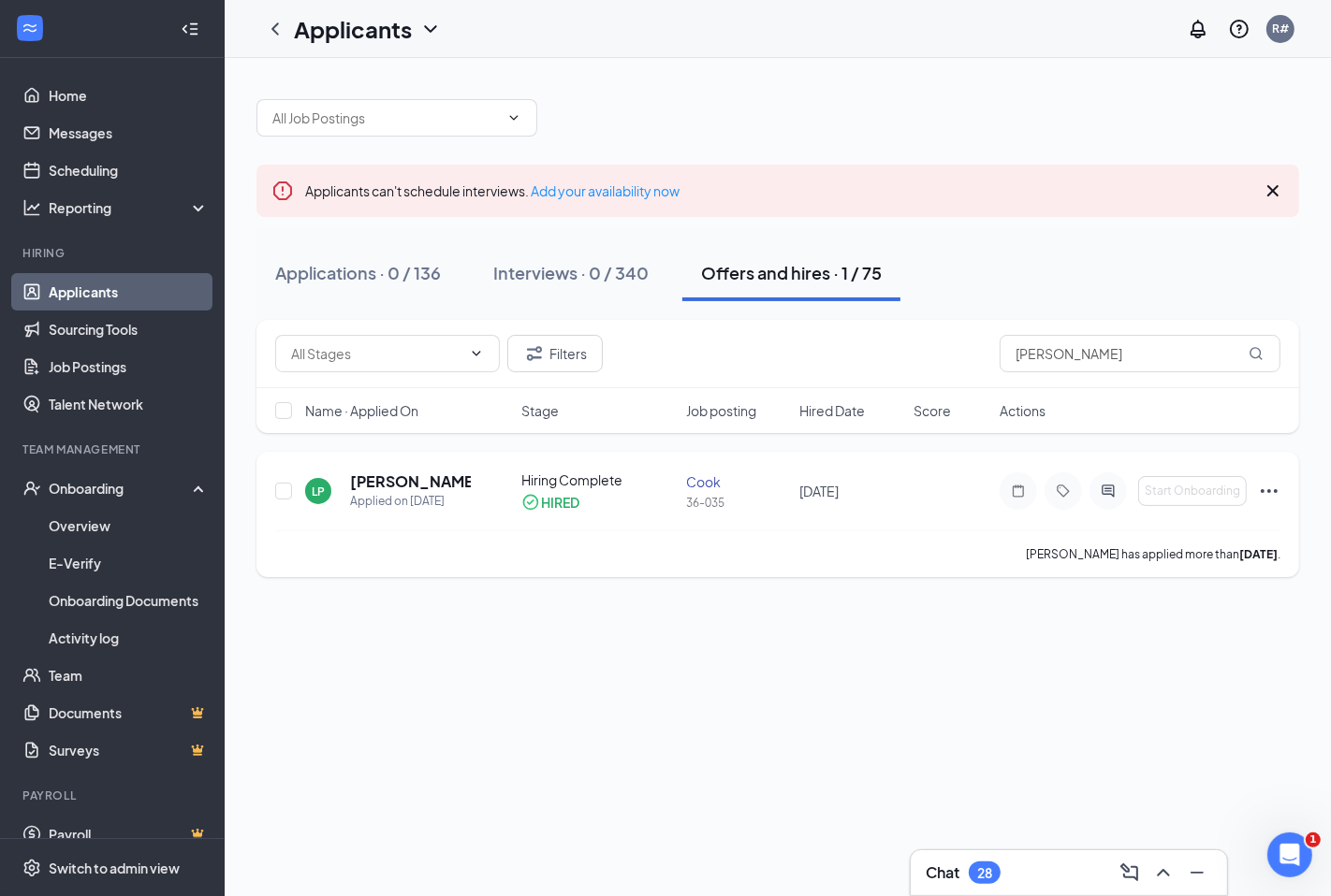
click at [1275, 488] on icon "Ellipses" at bounding box center [1268, 490] width 22 height 22
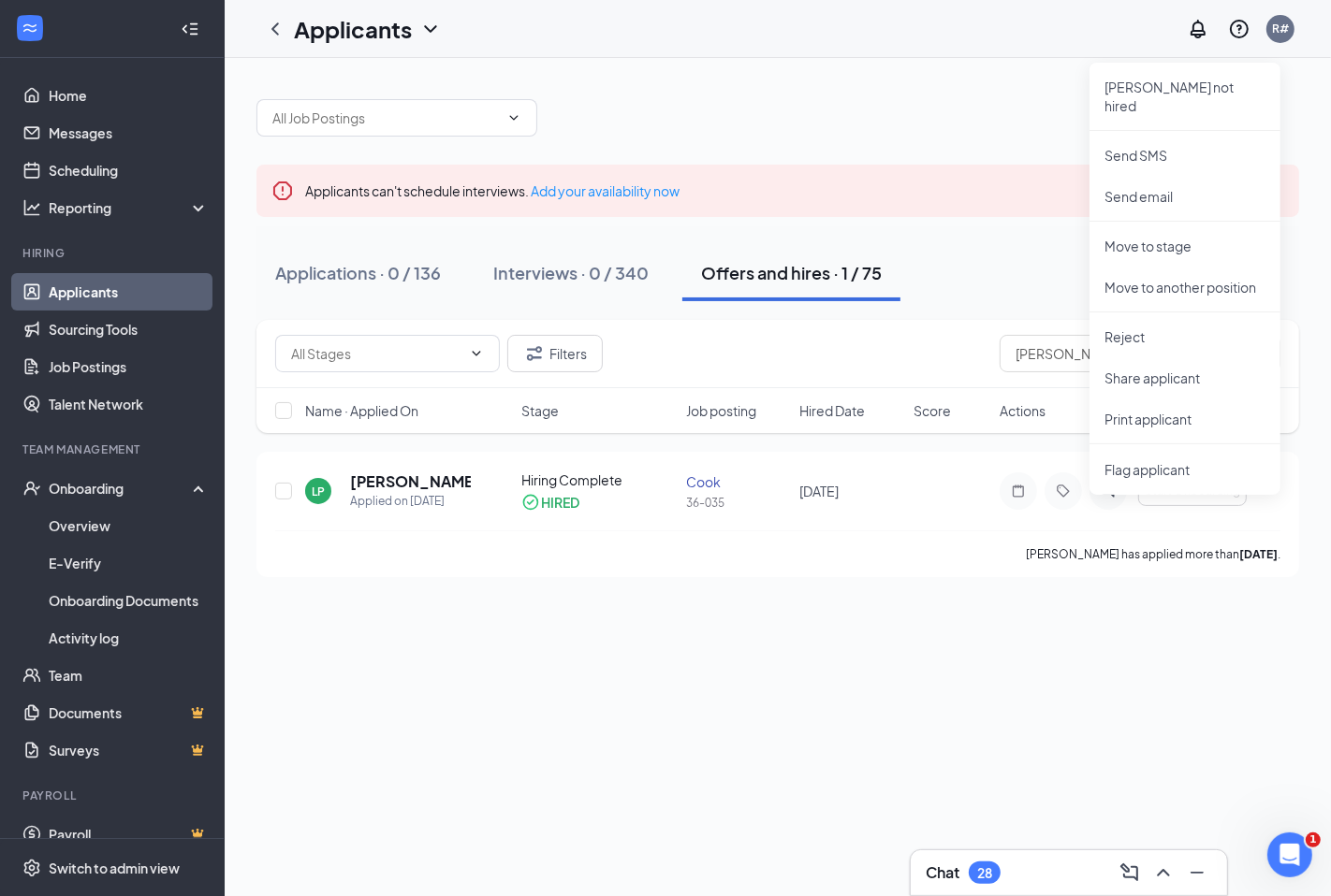
click at [662, 821] on div "Applicants can't schedule interviews. Add your availability now Applications · …" at bounding box center [778, 478] width 1106 height 839
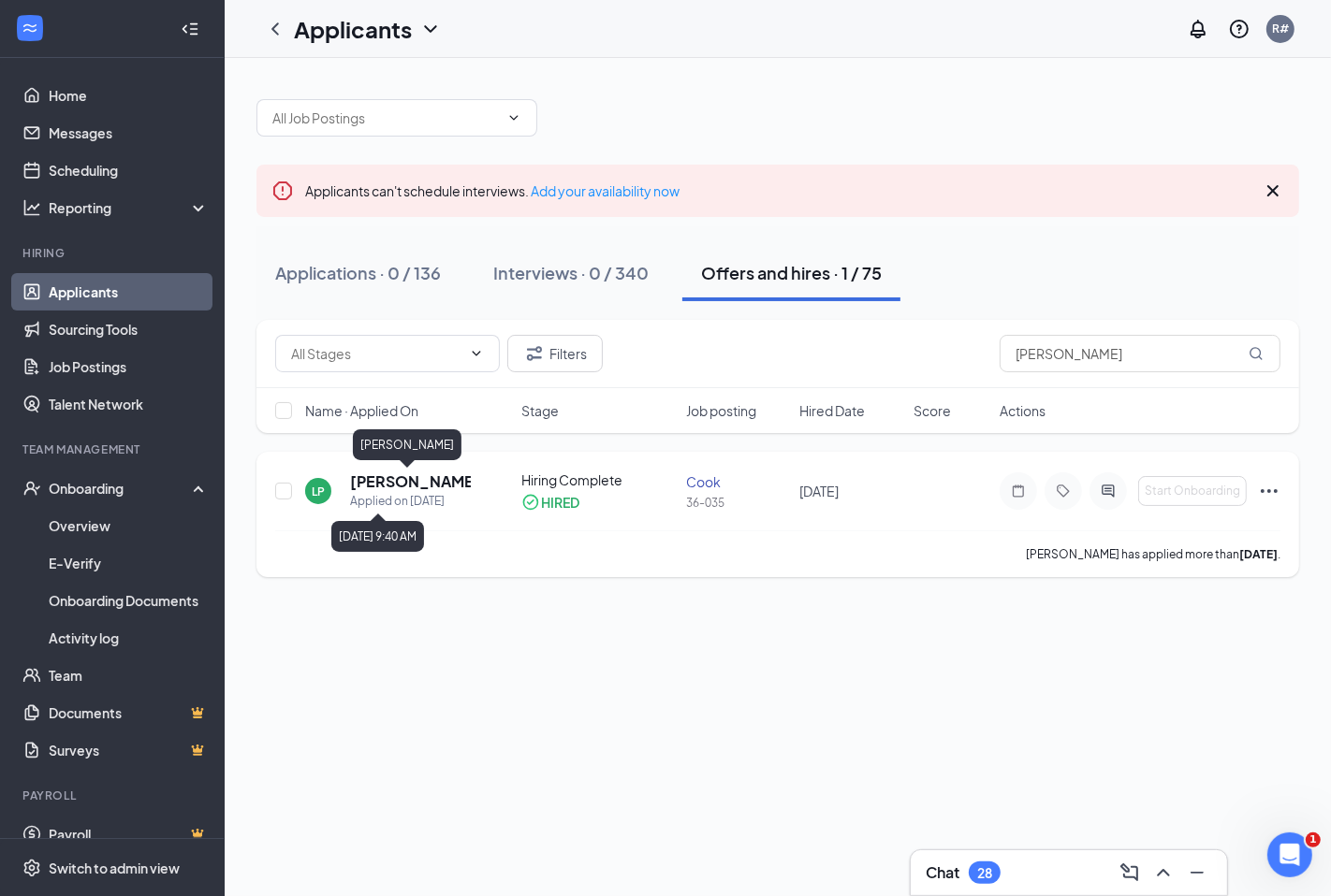
click at [408, 478] on h5 "[PERSON_NAME]" at bounding box center [410, 482] width 121 height 20
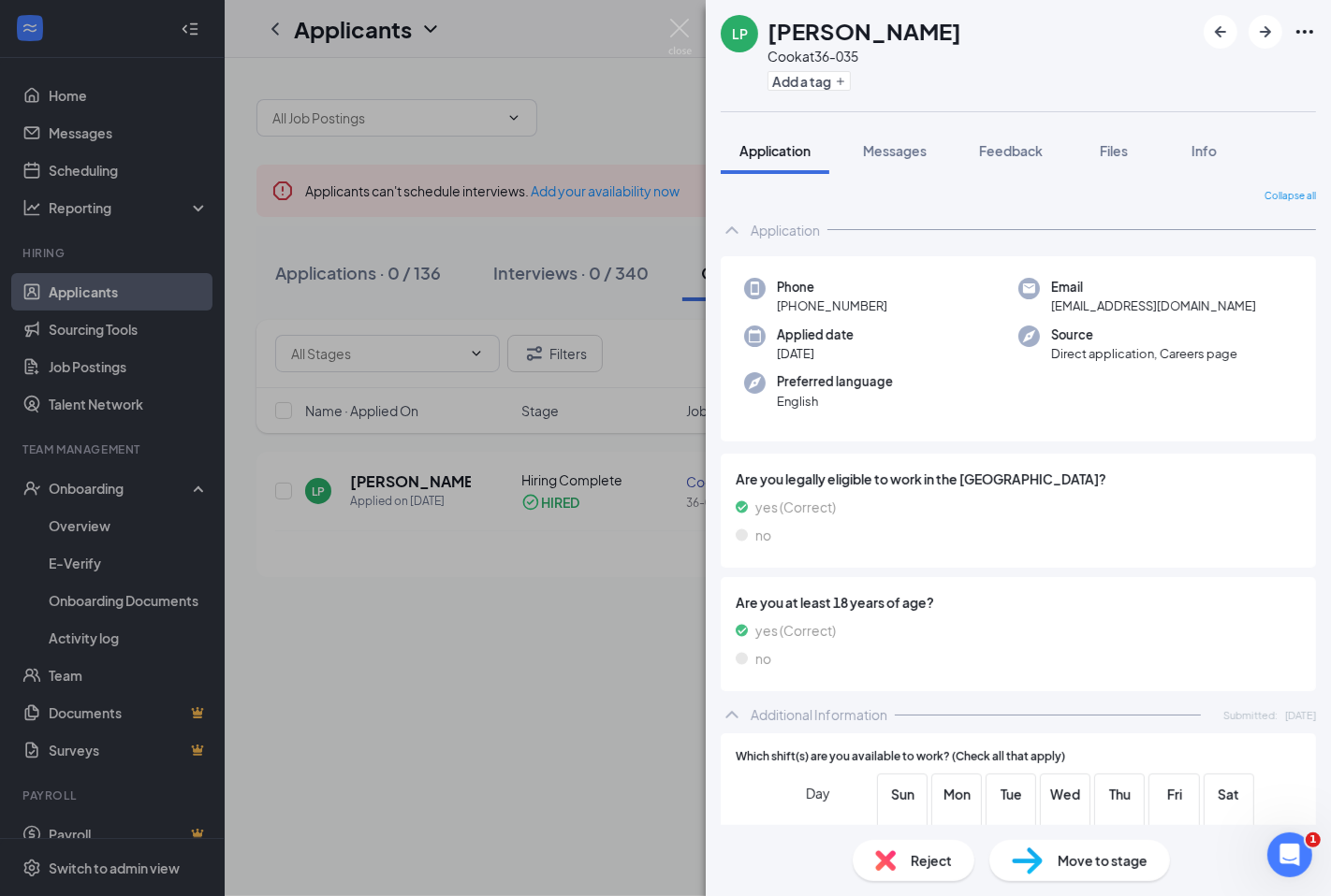
click at [1074, 852] on span "Move to stage" at bounding box center [1102, 860] width 90 height 20
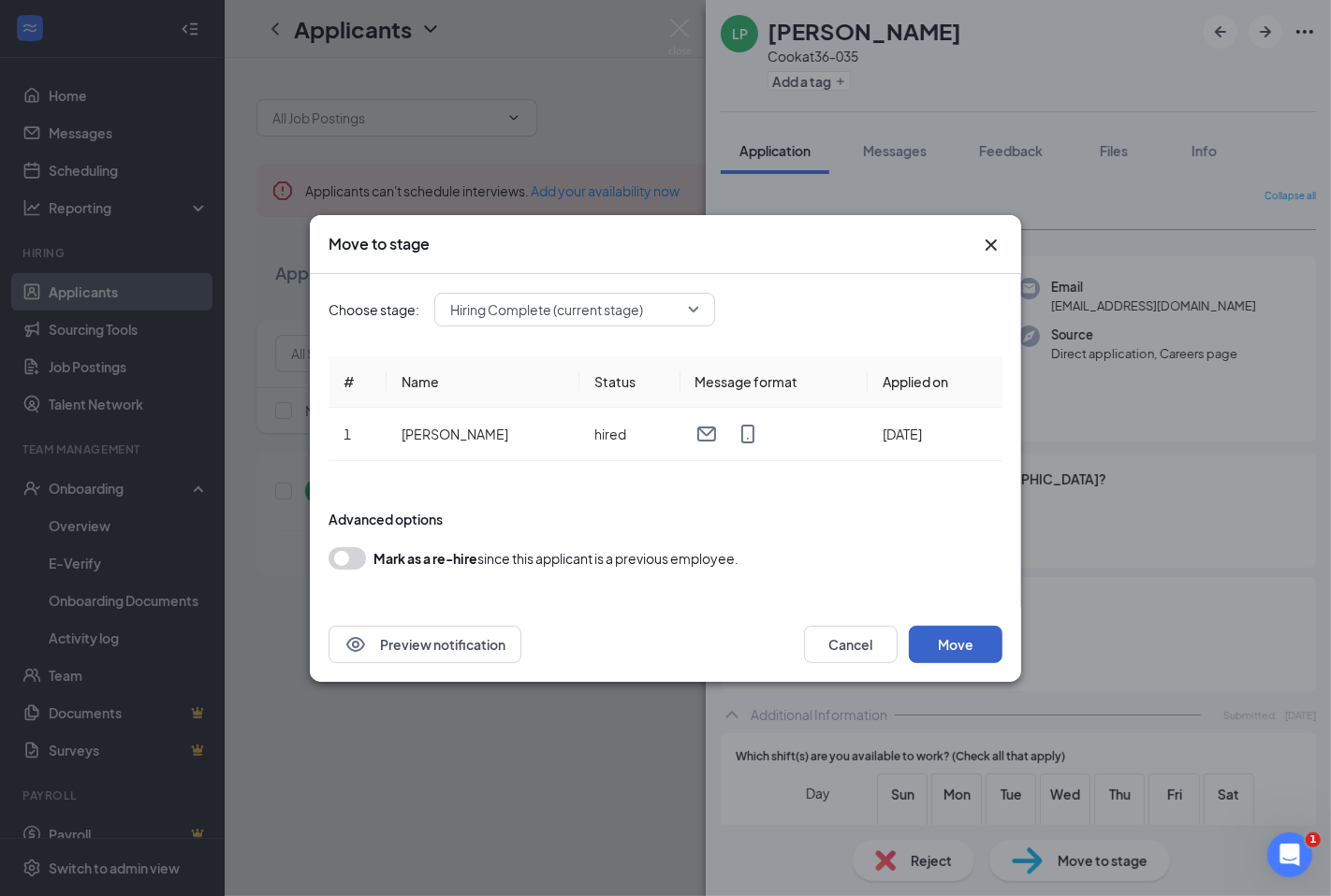
click at [947, 649] on button "Move" at bounding box center [956, 644] width 94 height 37
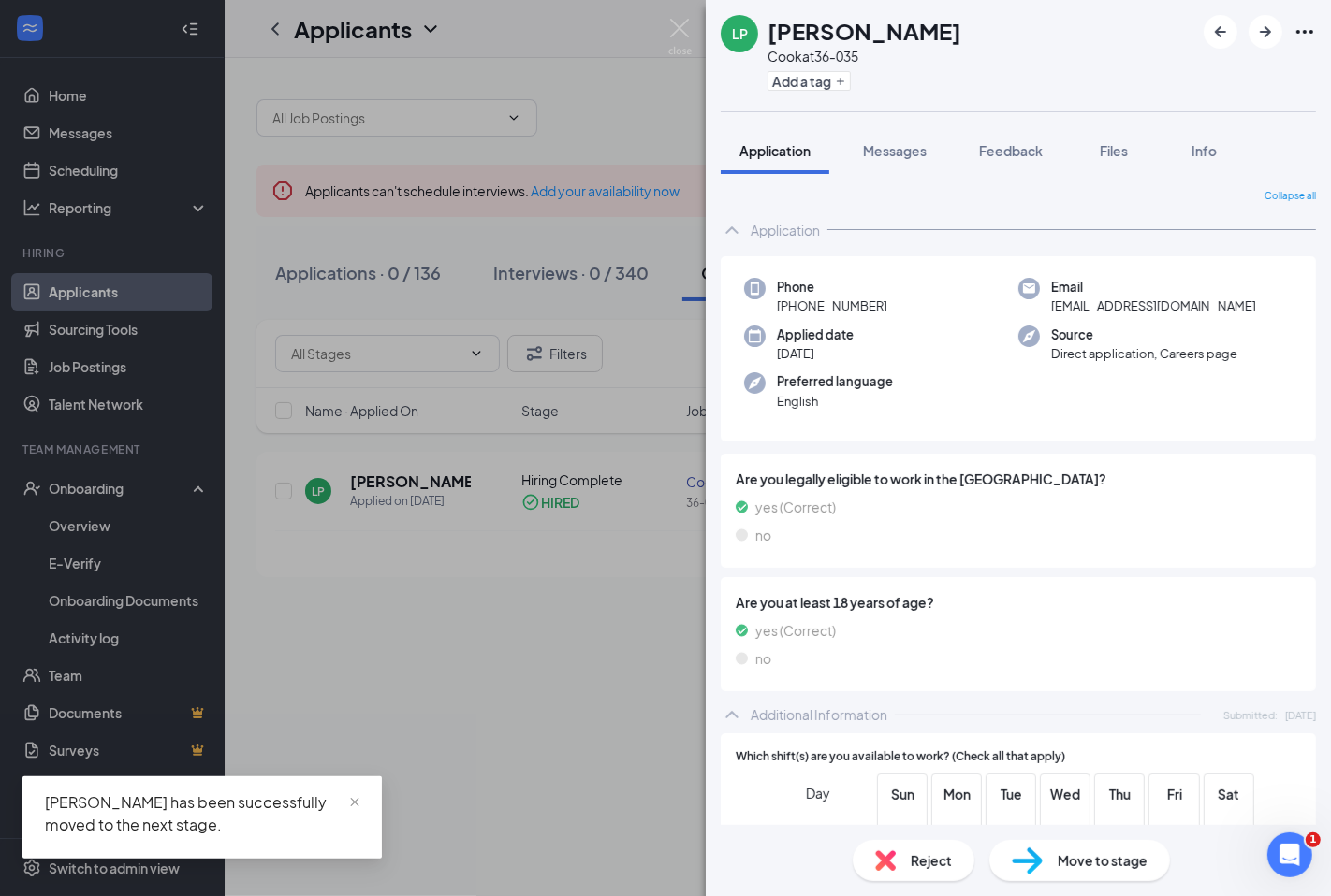
click at [1101, 850] on span "Move to stage" at bounding box center [1102, 860] width 90 height 20
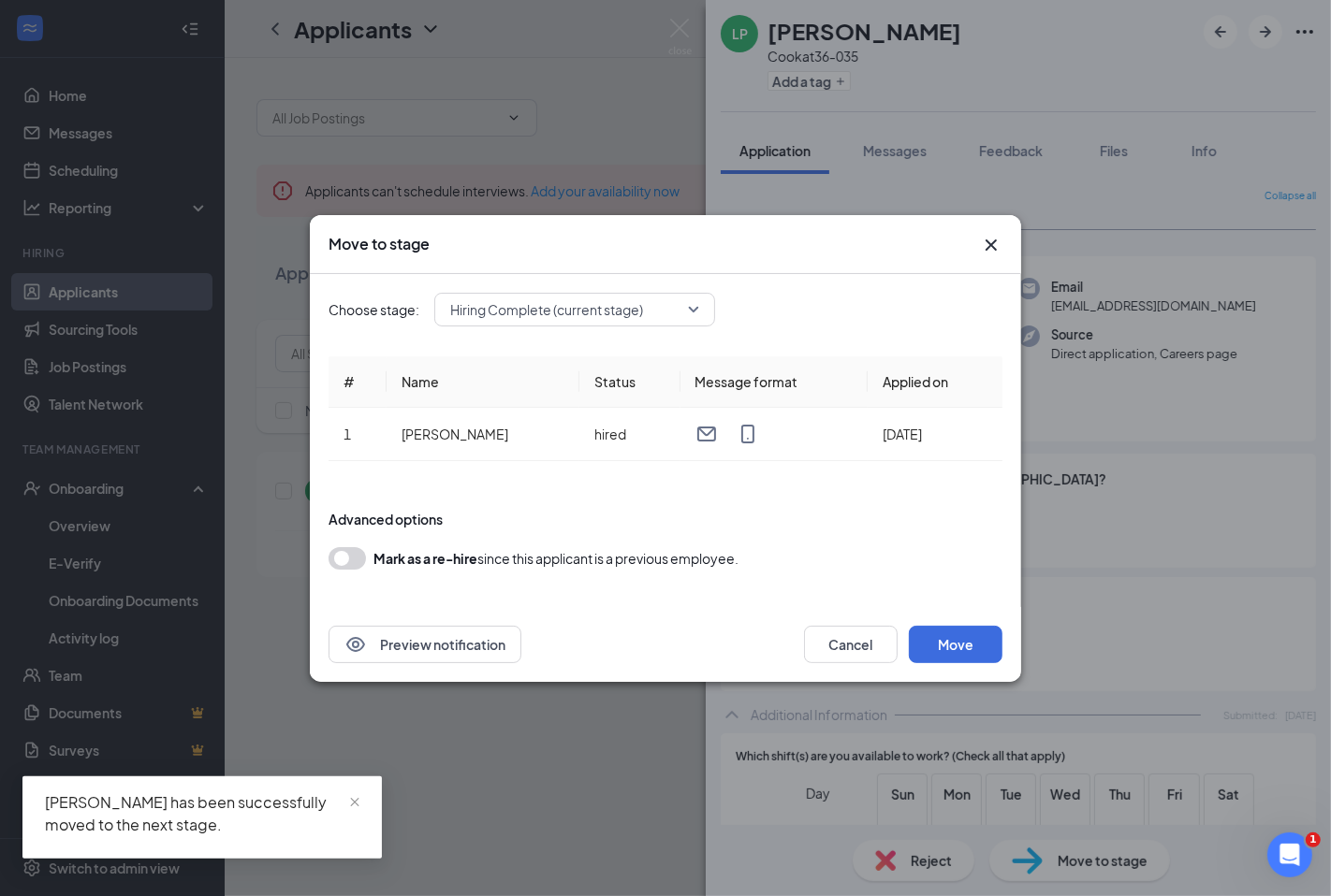
click at [681, 298] on span "Hiring Complete (current stage)" at bounding box center [566, 309] width 232 height 28
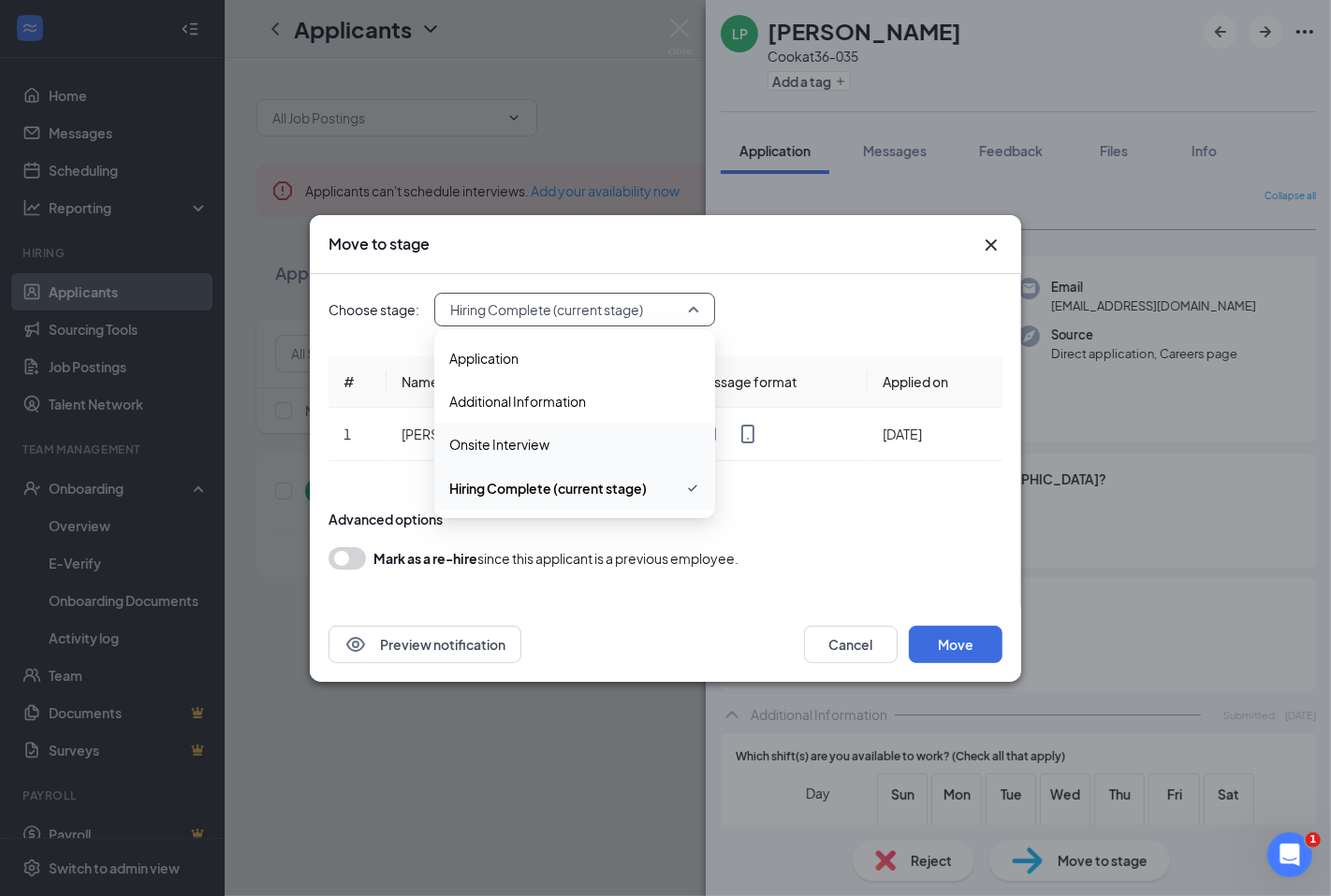
click at [596, 805] on div "Move to stage Choose stage: Hiring Complete (current stage) 3777195 3777198 377…" at bounding box center [666, 448] width 1331 height 896
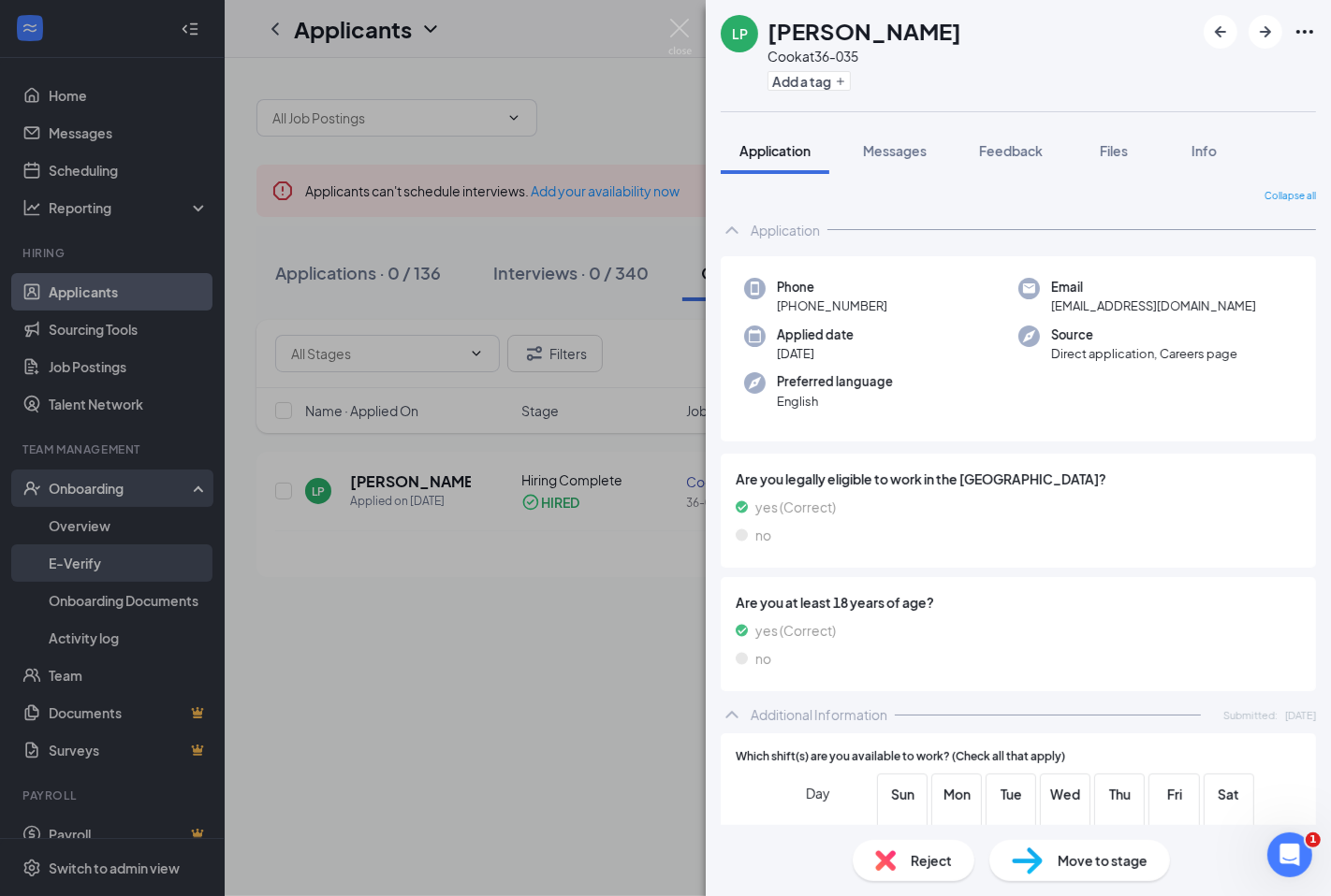
click at [583, 680] on div "LP [PERSON_NAME] at 36-035 Add a tag Application Messages Feedback Files Info C…" at bounding box center [666, 448] width 1331 height 896
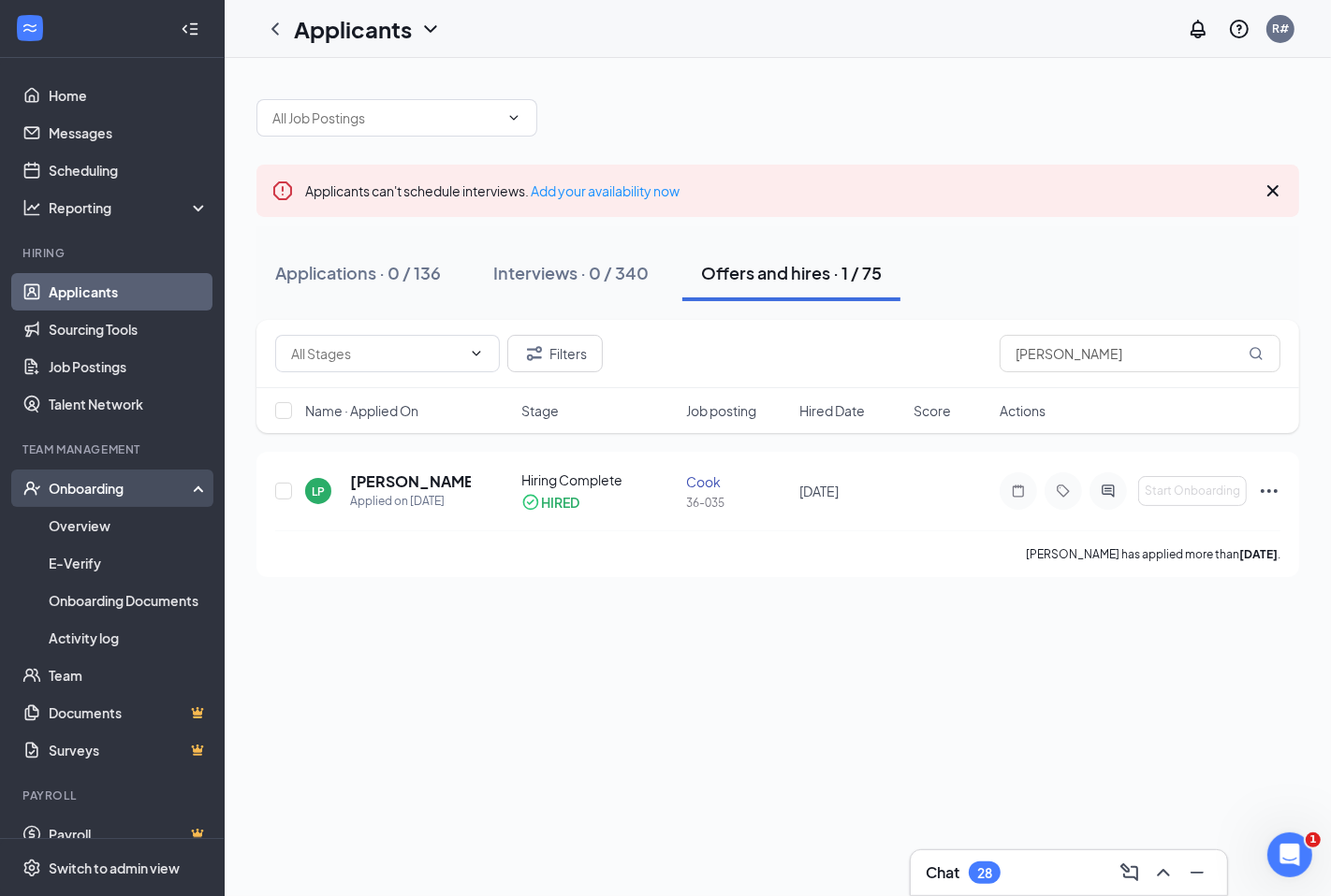
click at [85, 490] on div "Onboarding" at bounding box center [121, 488] width 144 height 19
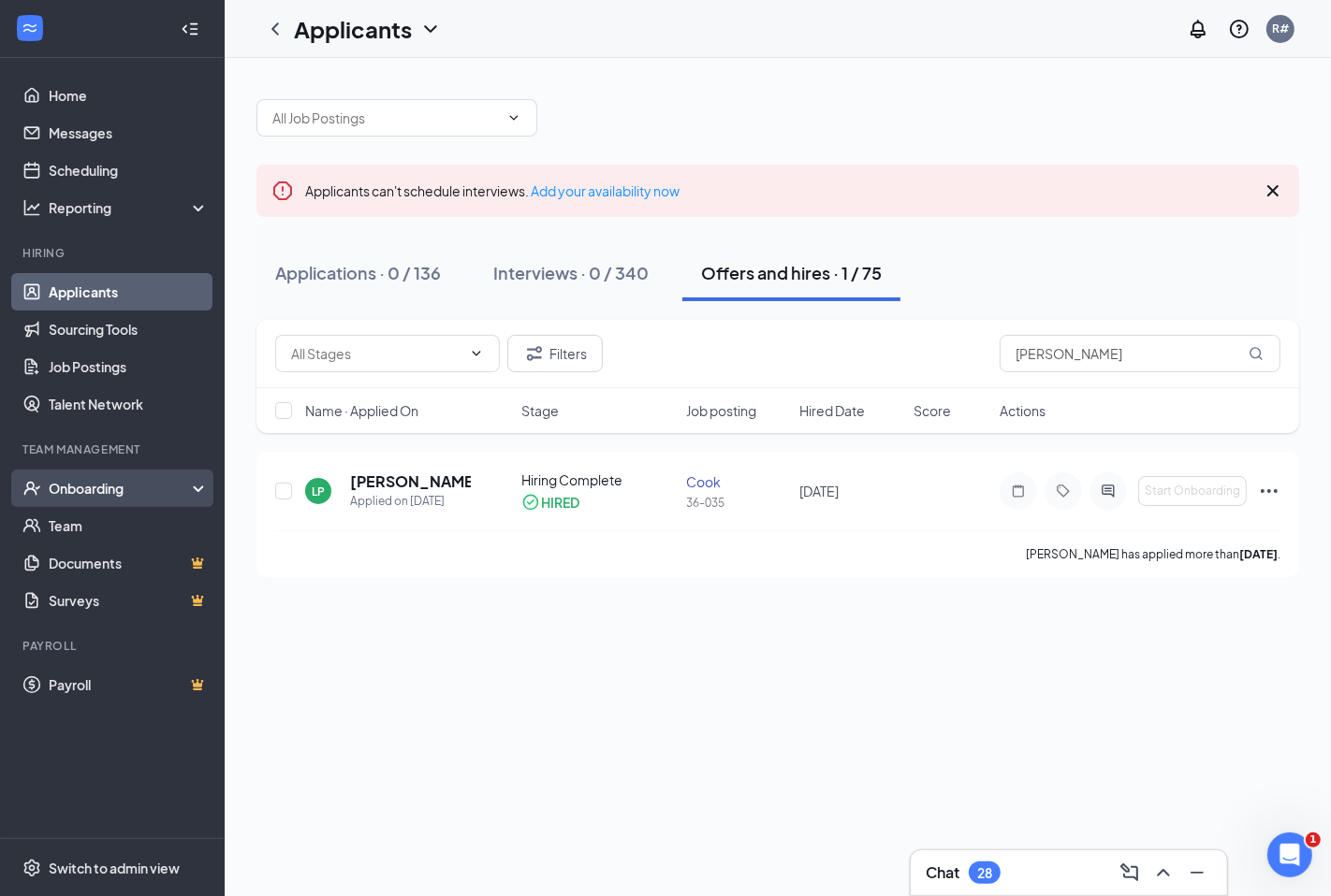
click at [98, 475] on div "Onboarding" at bounding box center [112, 488] width 225 height 37
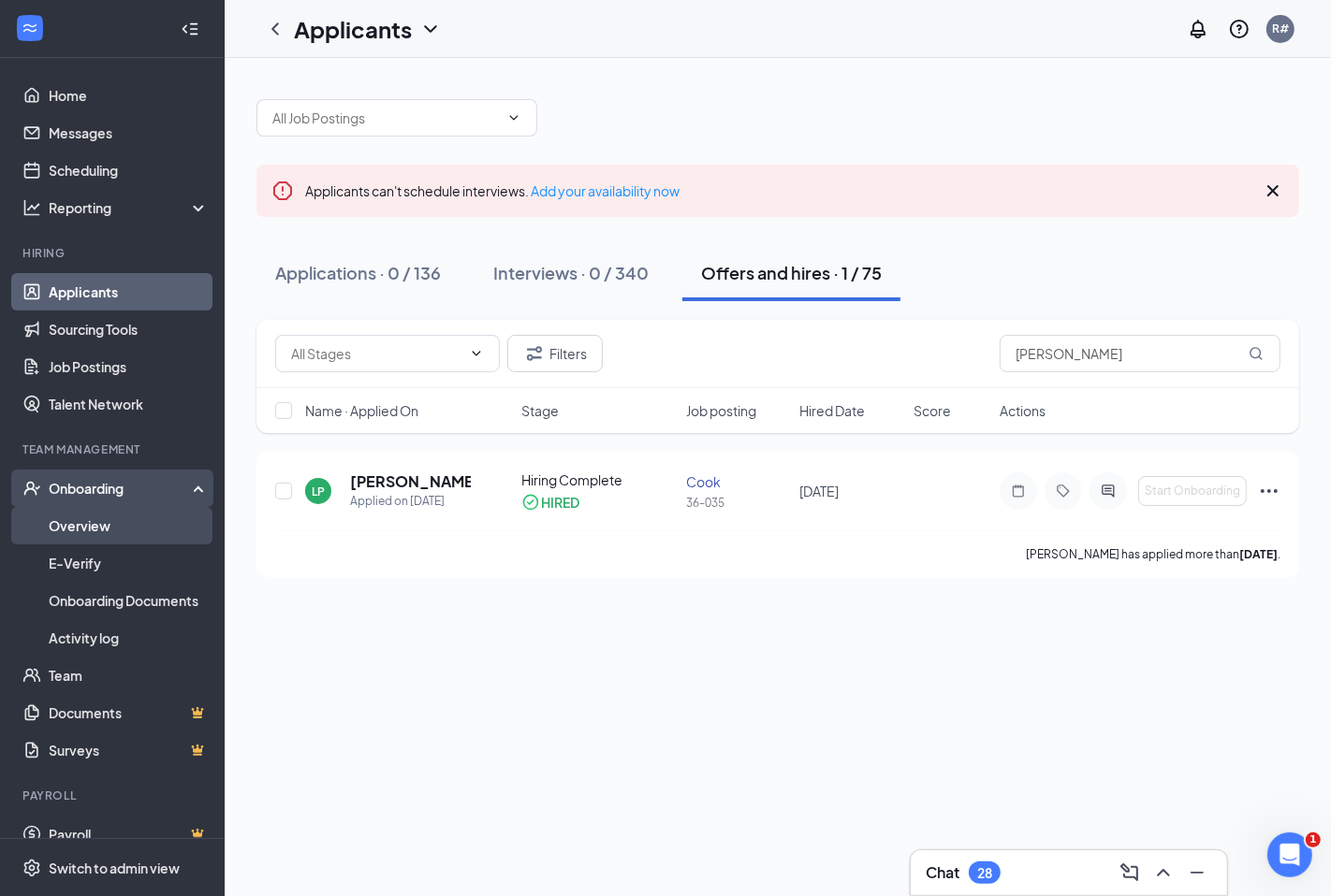
click at [82, 526] on link "Overview" at bounding box center [128, 526] width 160 height 37
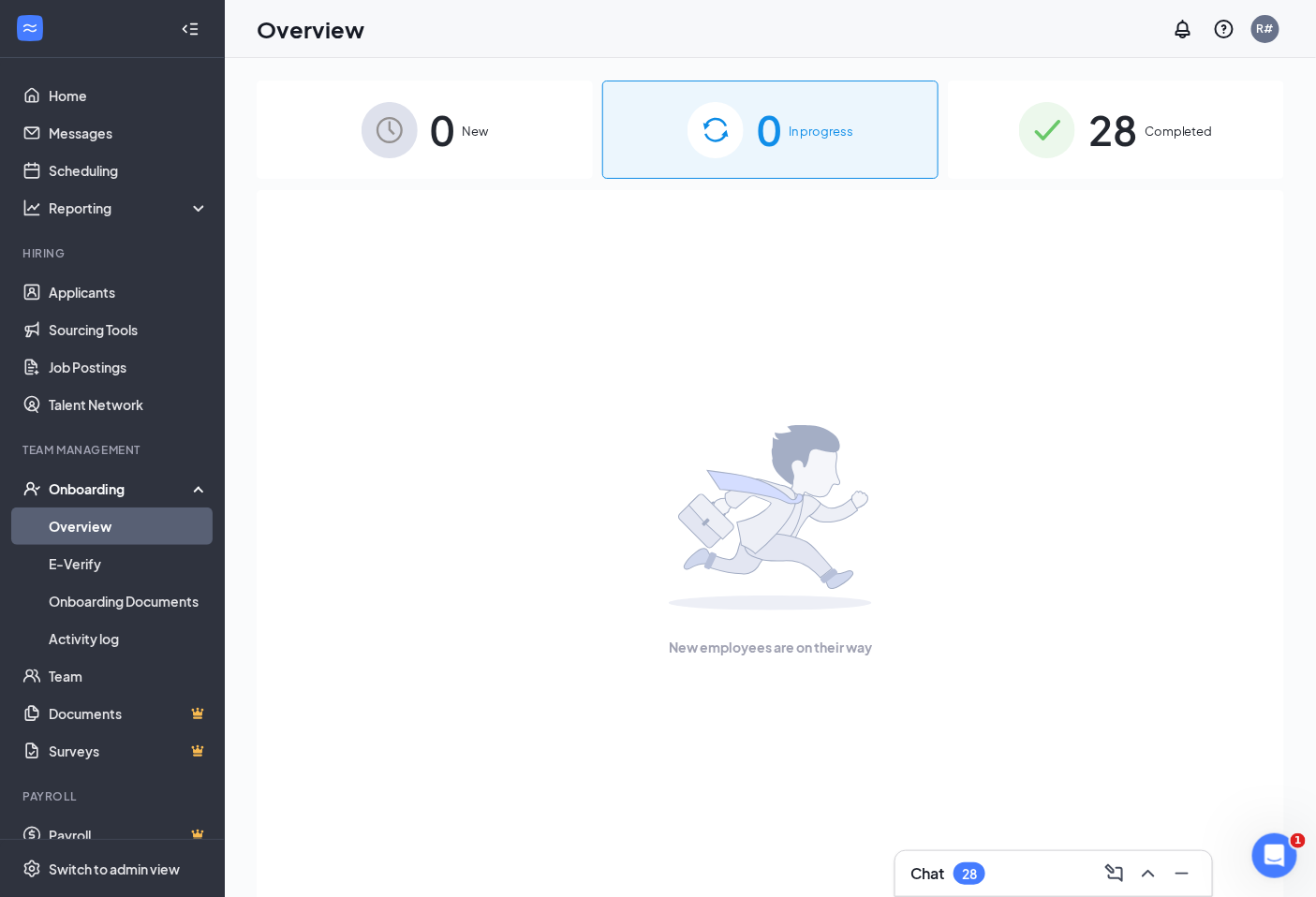
click at [790, 127] on span "In progress" at bounding box center [820, 131] width 64 height 19
click at [100, 293] on link "Applicants" at bounding box center [128, 291] width 160 height 37
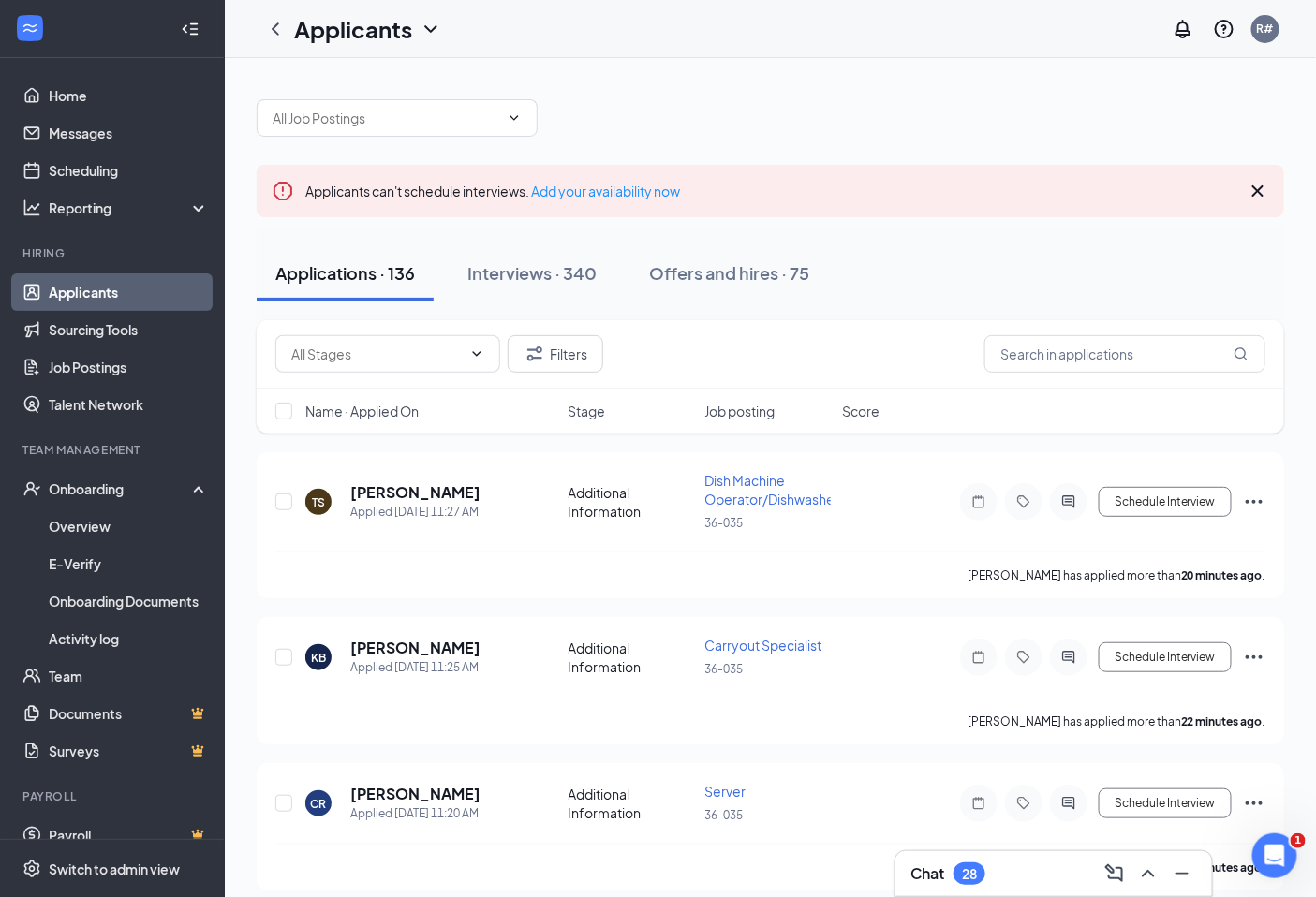
click at [116, 285] on link "Applicants" at bounding box center [128, 291] width 160 height 37
click at [480, 264] on div "Interviews · 340" at bounding box center [532, 273] width 129 height 23
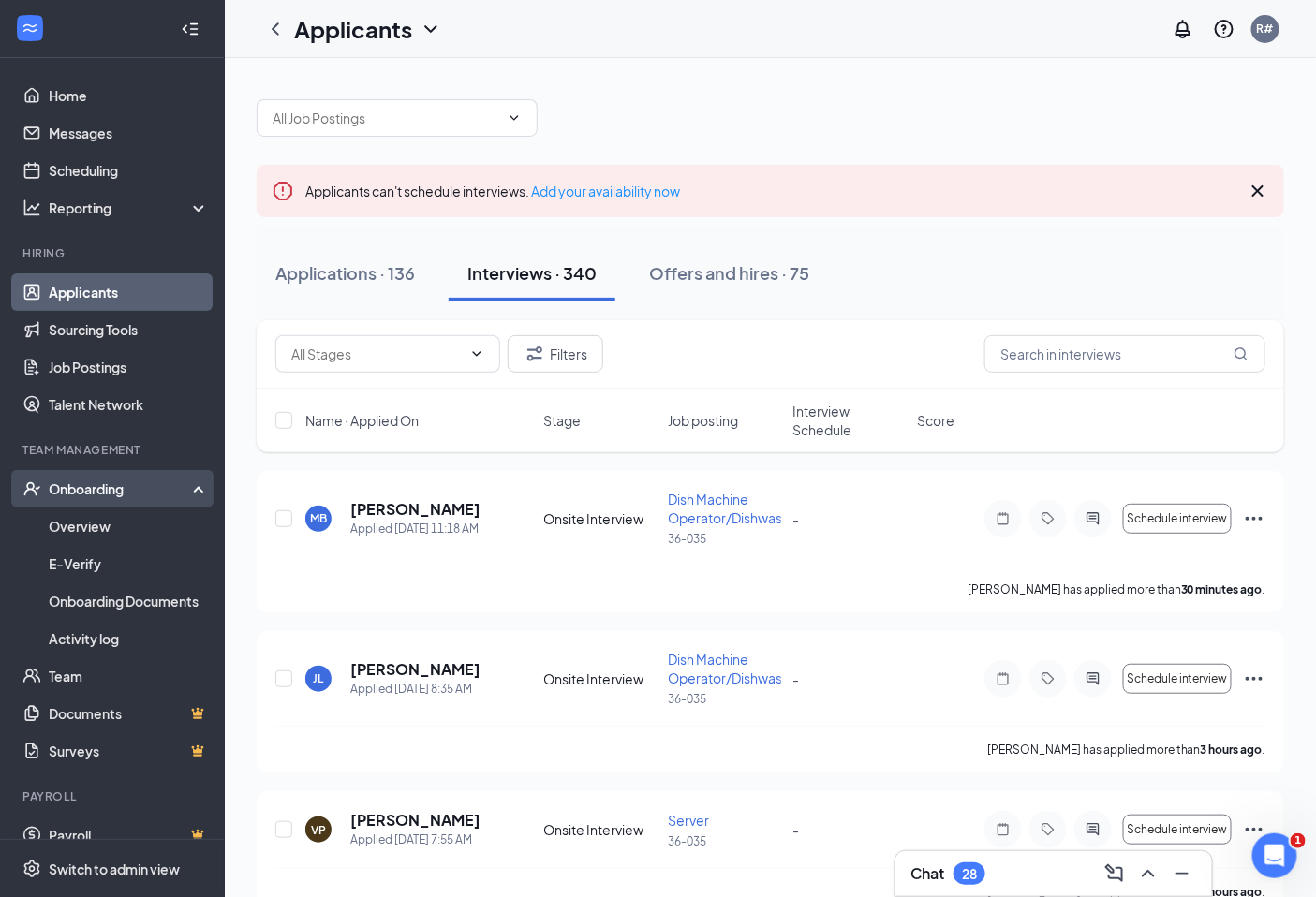
click at [71, 481] on div "Onboarding" at bounding box center [121, 489] width 144 height 19
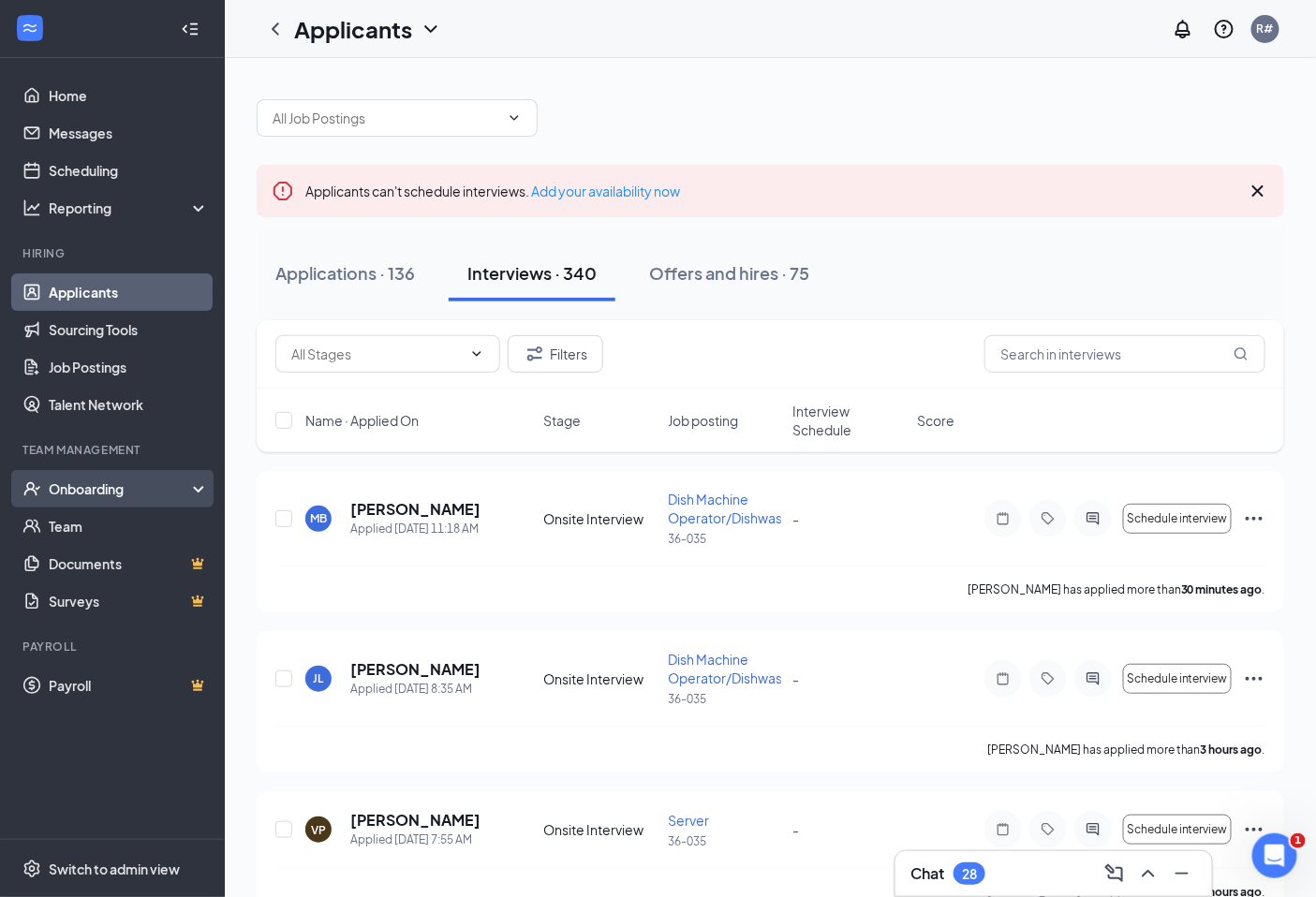
click at [129, 473] on div "Onboarding" at bounding box center [112, 489] width 225 height 37
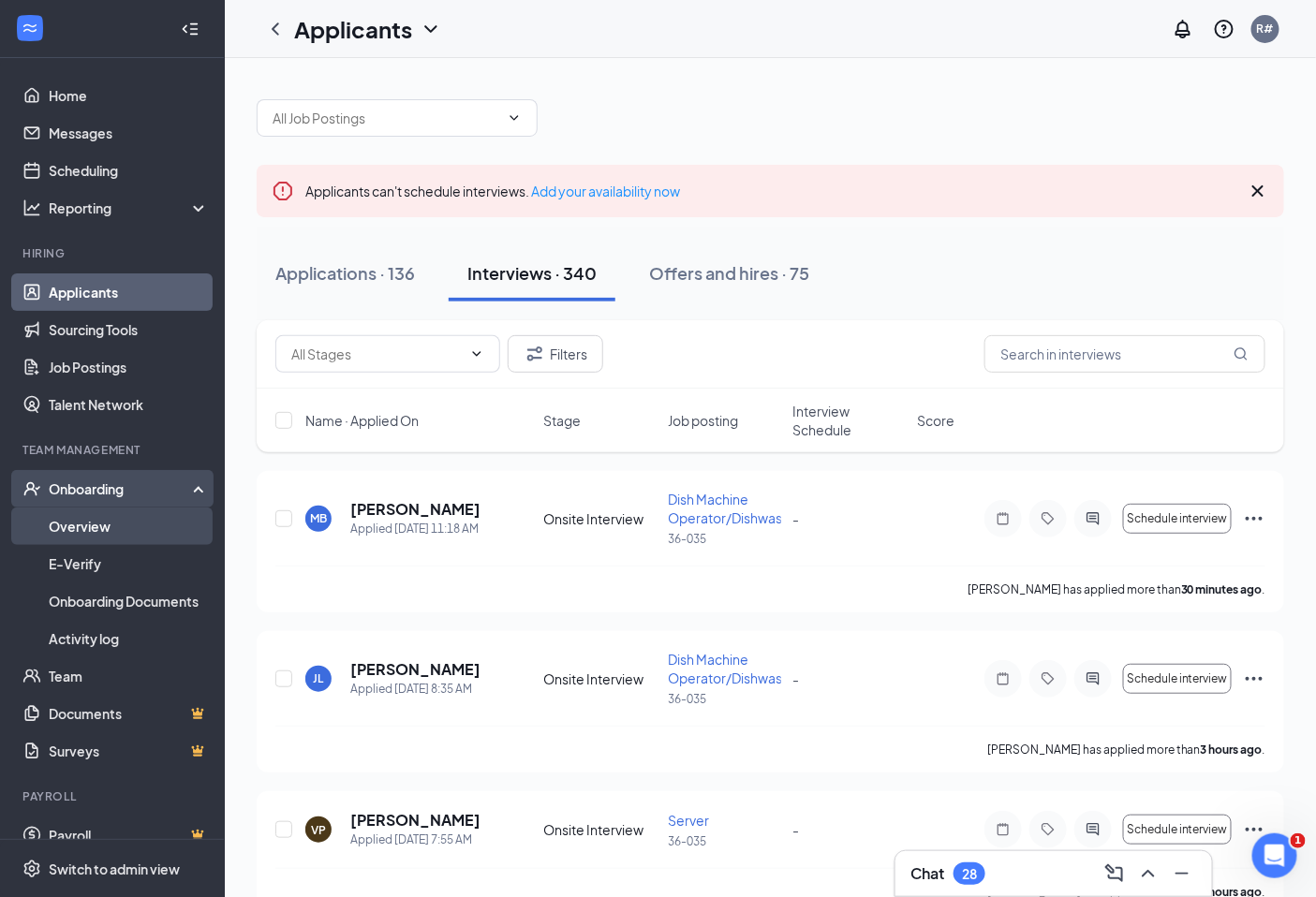
click at [102, 518] on link "Overview" at bounding box center [128, 526] width 160 height 37
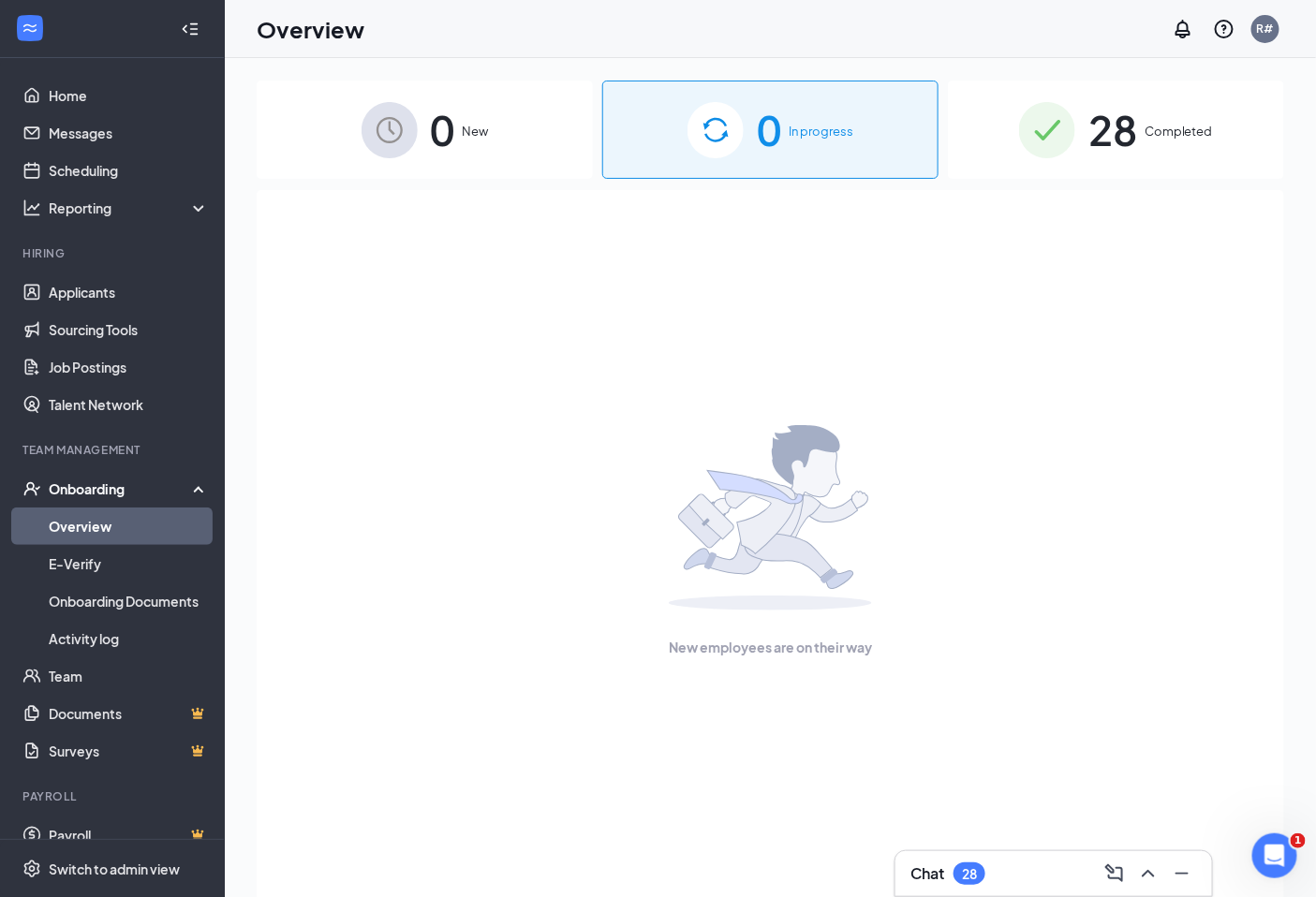
click at [86, 518] on link "Overview" at bounding box center [128, 526] width 160 height 37
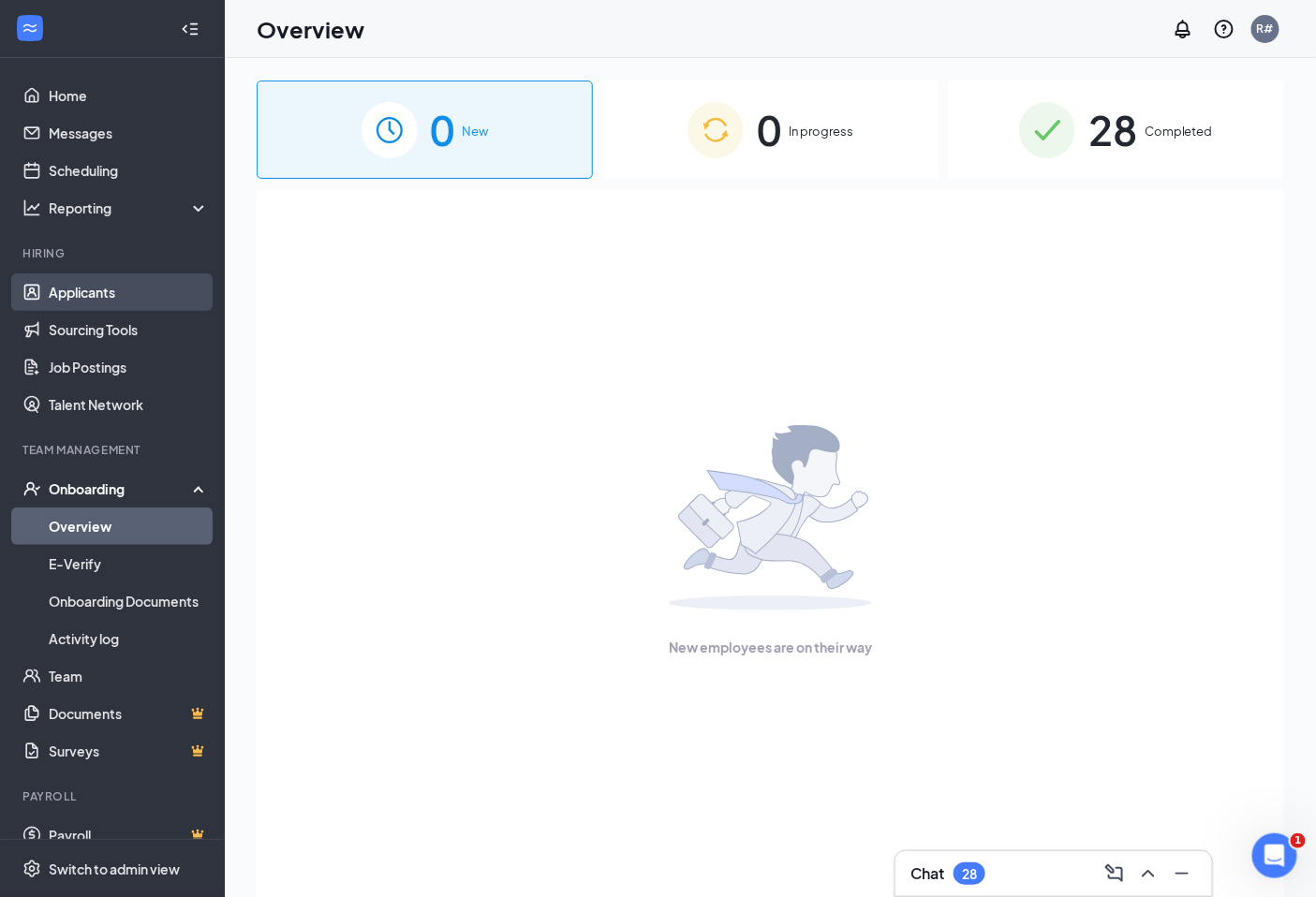
click at [94, 293] on link "Applicants" at bounding box center [128, 291] width 160 height 37
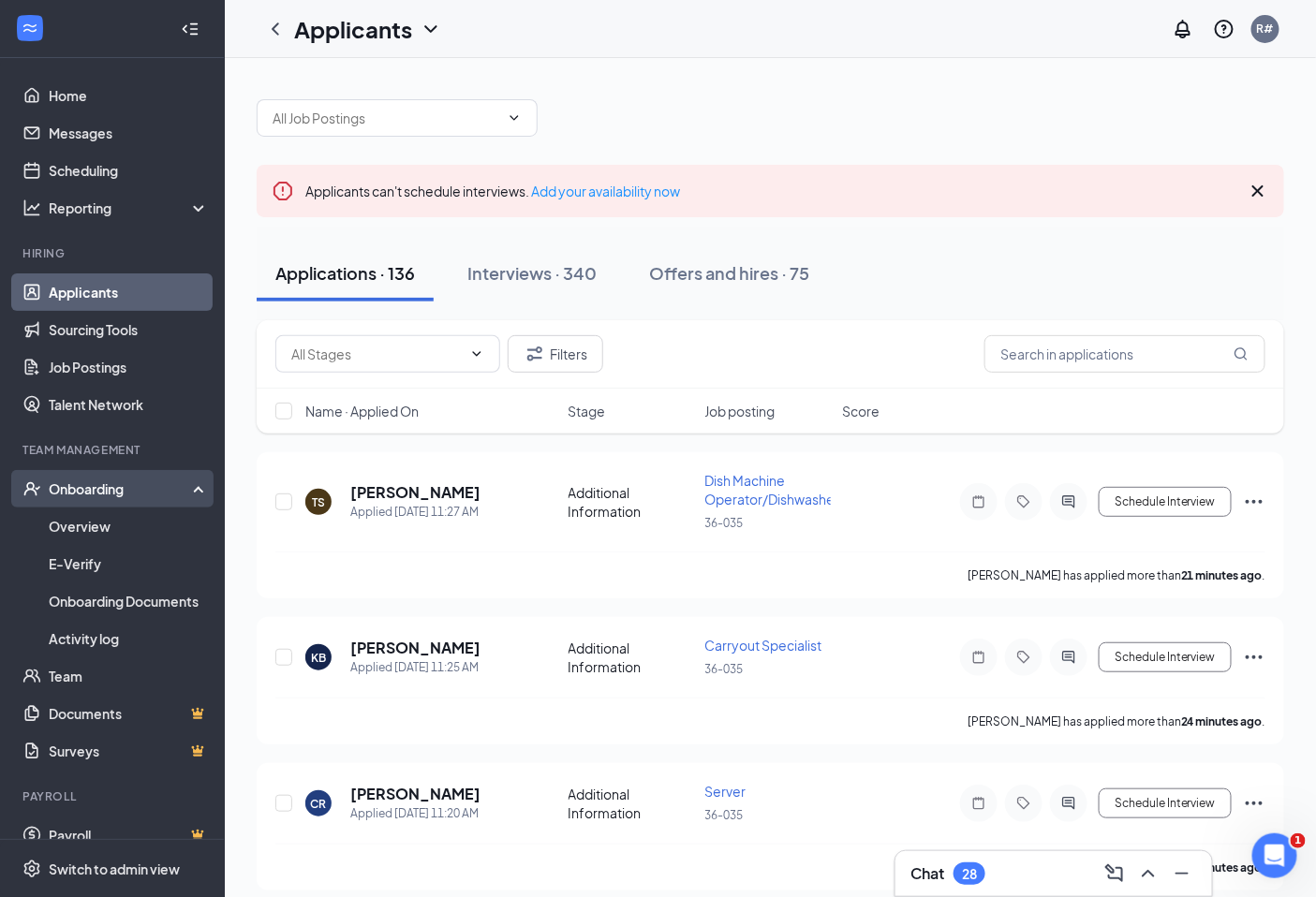
click at [97, 489] on div "Onboarding" at bounding box center [121, 489] width 144 height 19
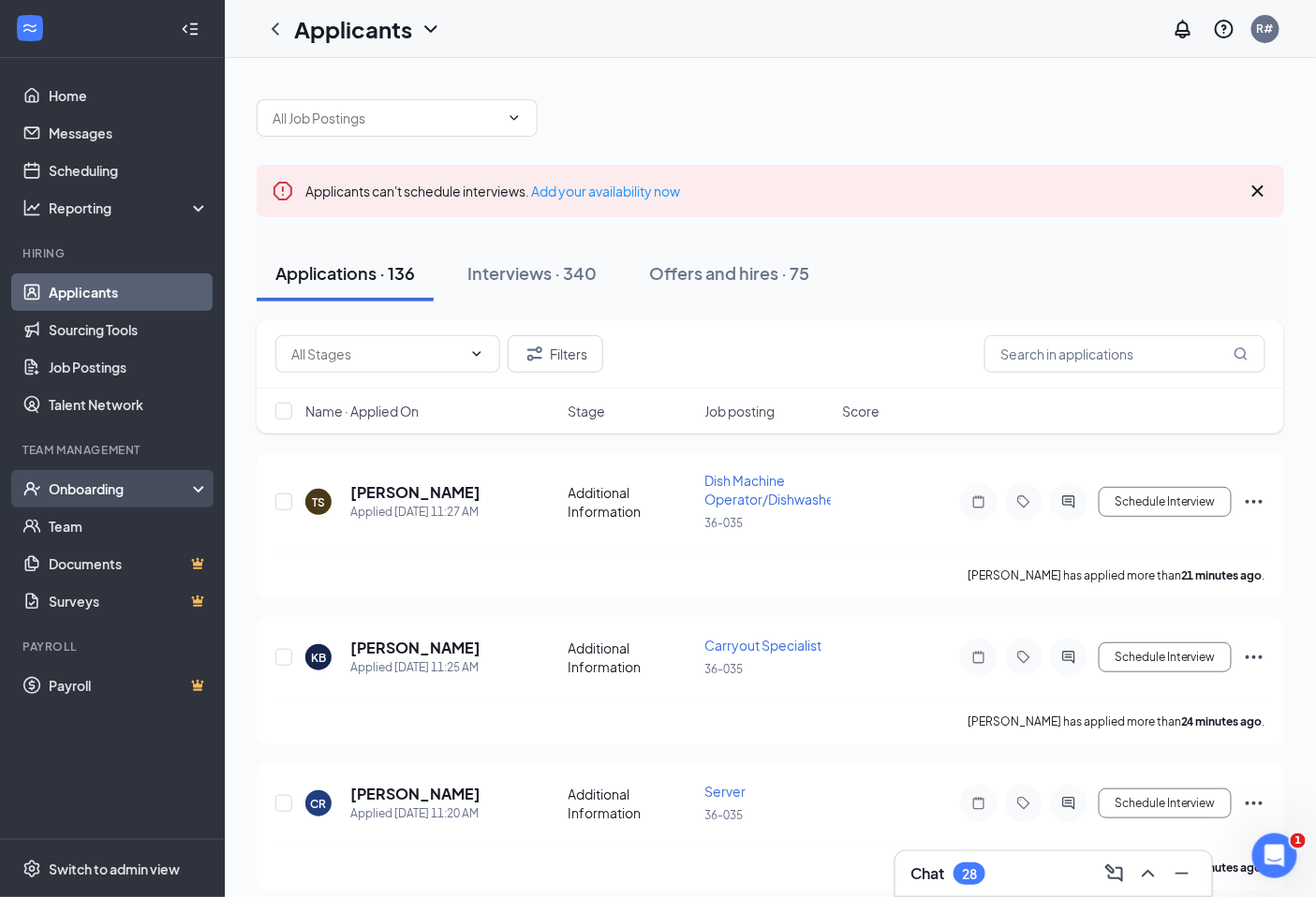
click at [97, 489] on div "Onboarding" at bounding box center [121, 489] width 144 height 19
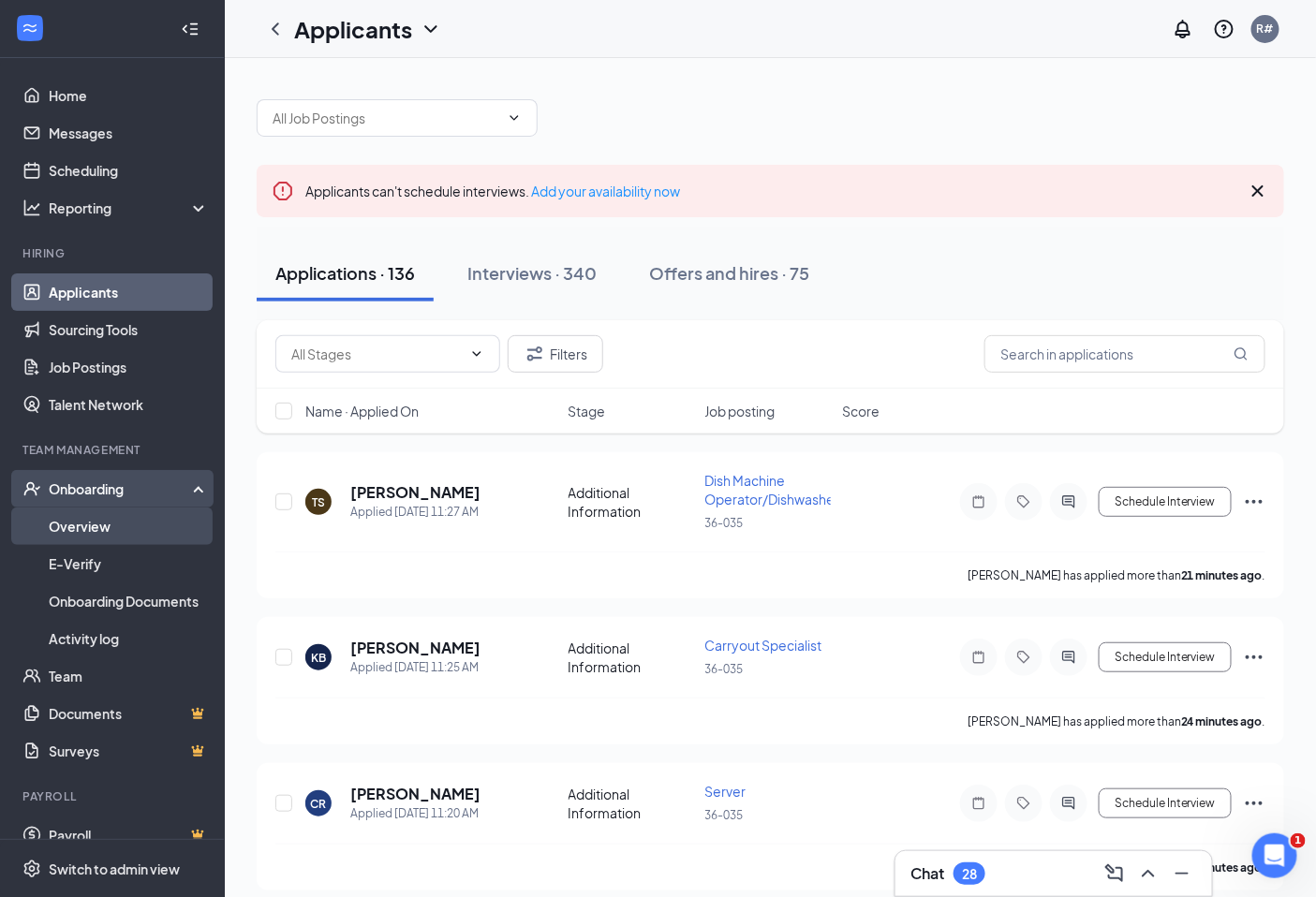
click at [79, 525] on link "Overview" at bounding box center [128, 526] width 160 height 37
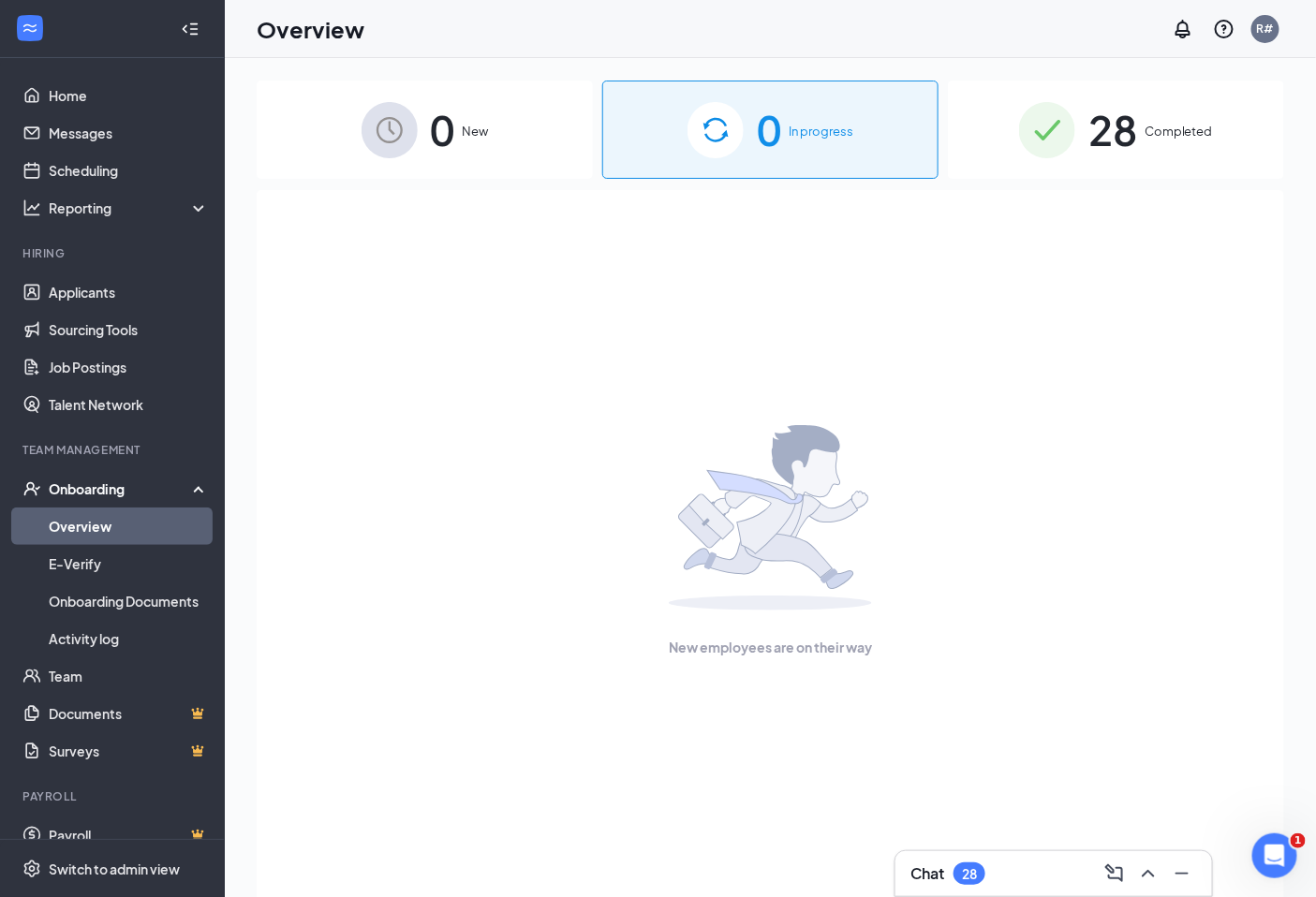
click at [950, 446] on div "New employees are on their way" at bounding box center [770, 540] width 986 height 702
click at [810, 122] on span "In progress" at bounding box center [820, 131] width 64 height 19
click at [142, 492] on div "Onboarding" at bounding box center [121, 489] width 144 height 19
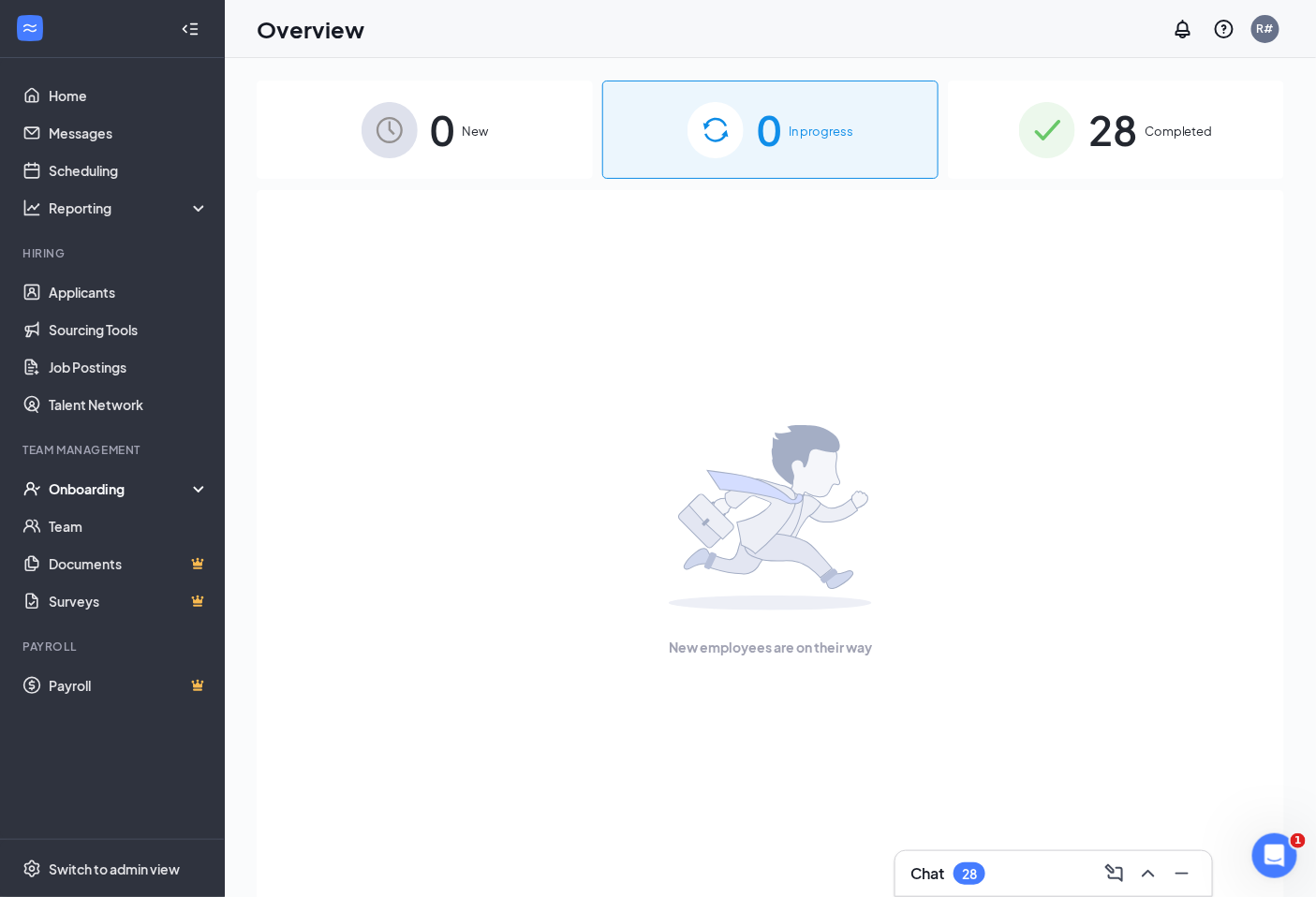
click at [142, 492] on div "Onboarding" at bounding box center [121, 489] width 144 height 19
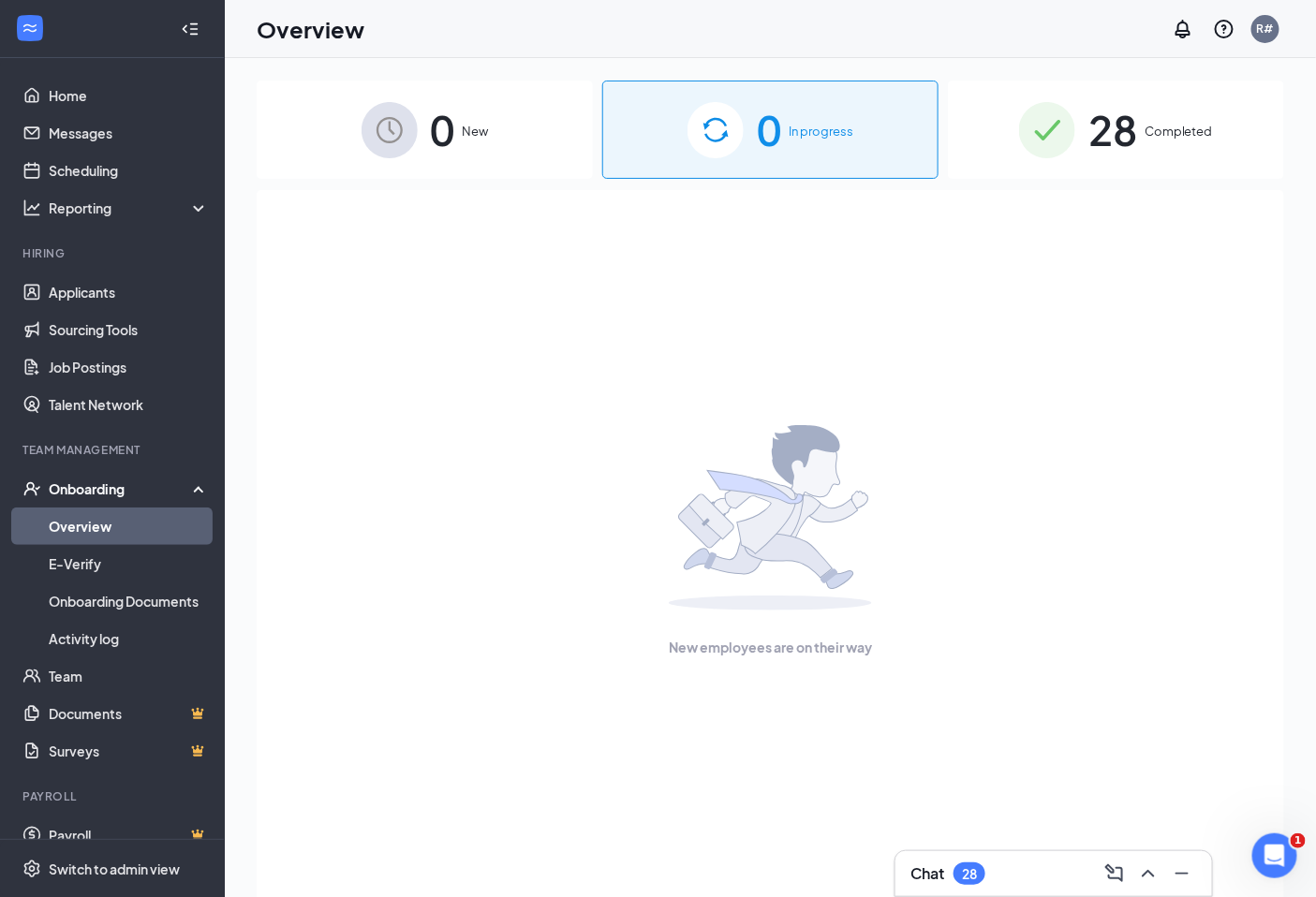
click at [89, 535] on link "Overview" at bounding box center [128, 526] width 160 height 37
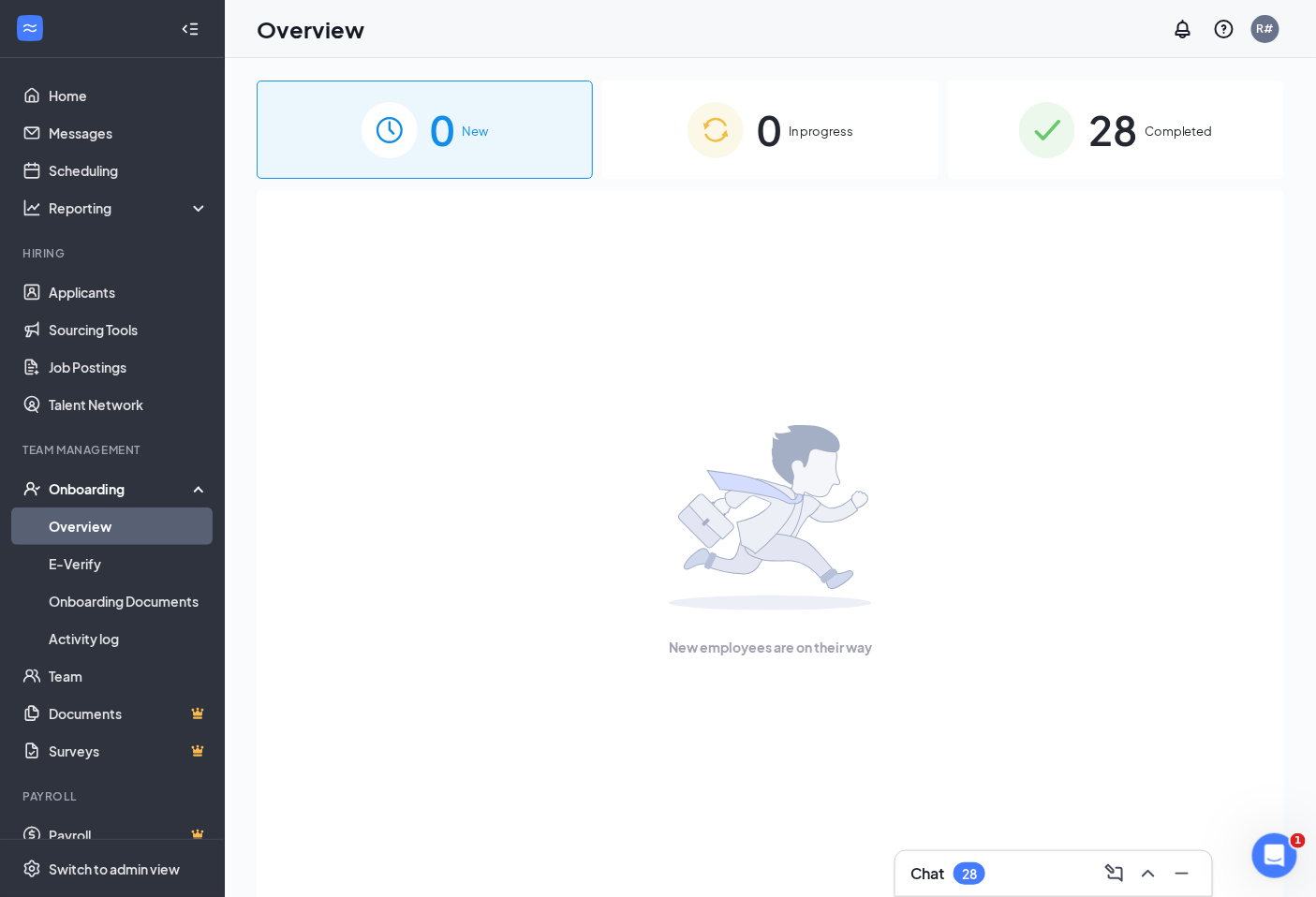
click at [798, 142] on div "0 In progress" at bounding box center [770, 129] width 336 height 99
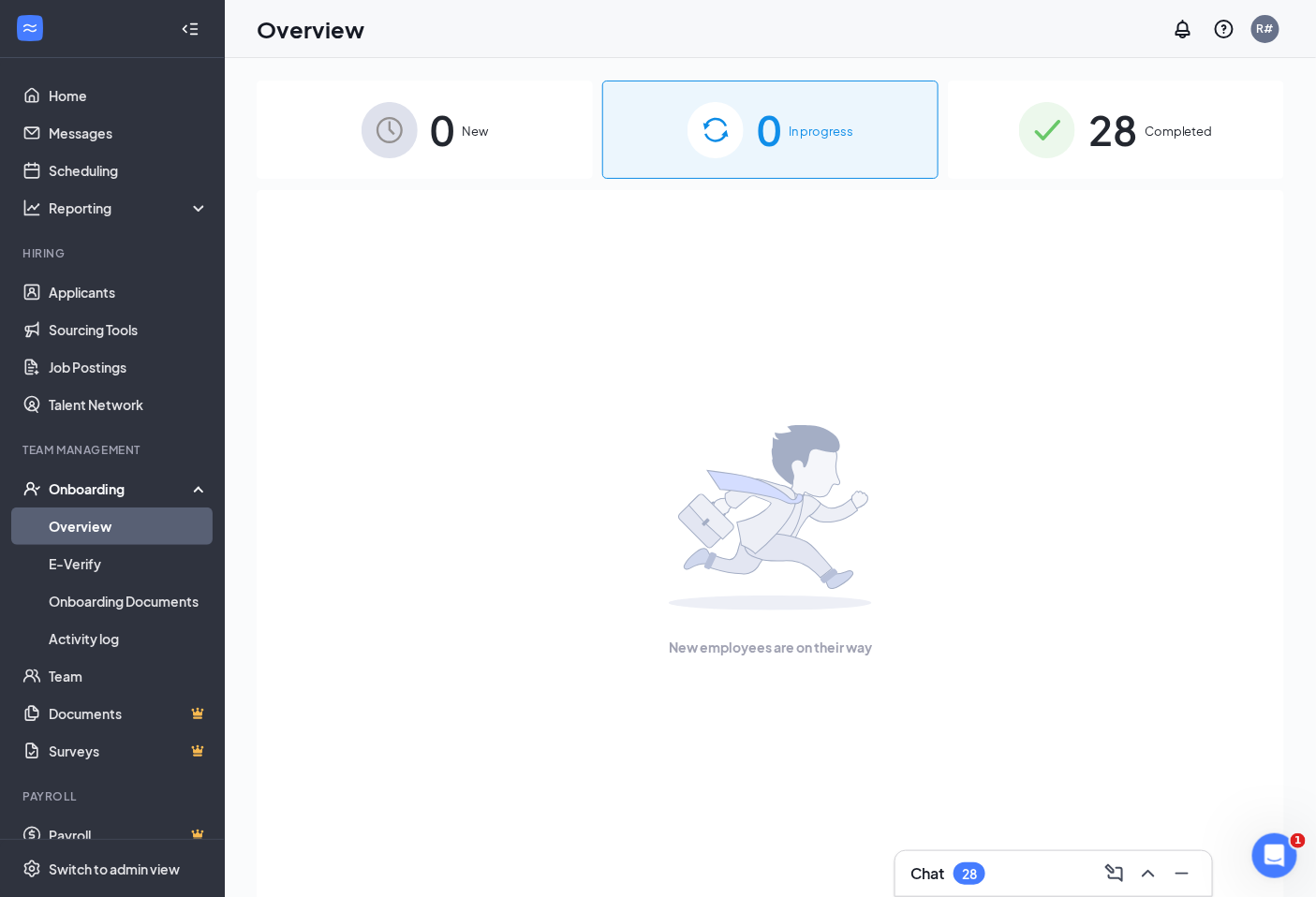
click at [419, 122] on div "0 New" at bounding box center [425, 129] width 336 height 99
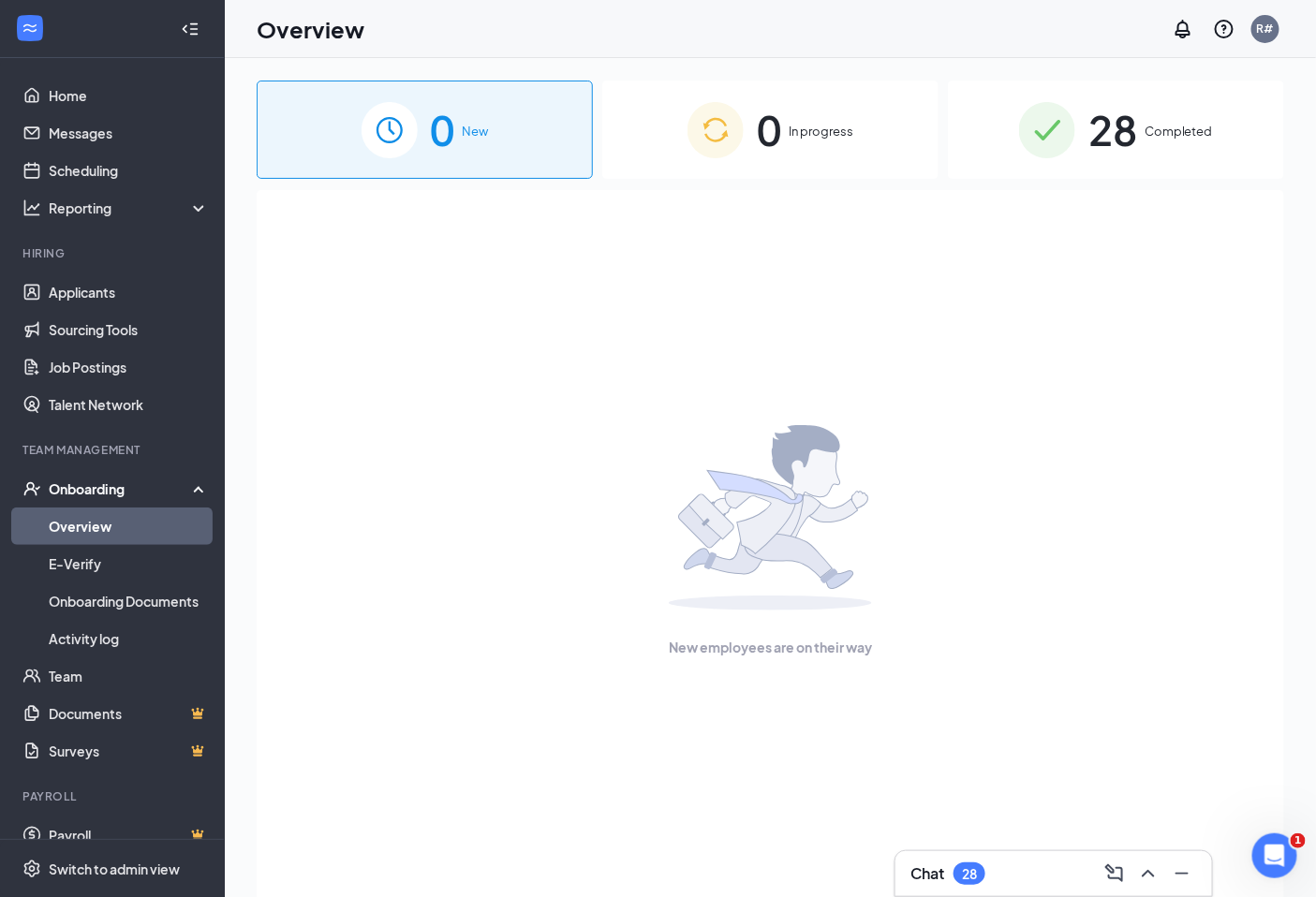
click at [1167, 132] on span "Completed" at bounding box center [1178, 131] width 68 height 19
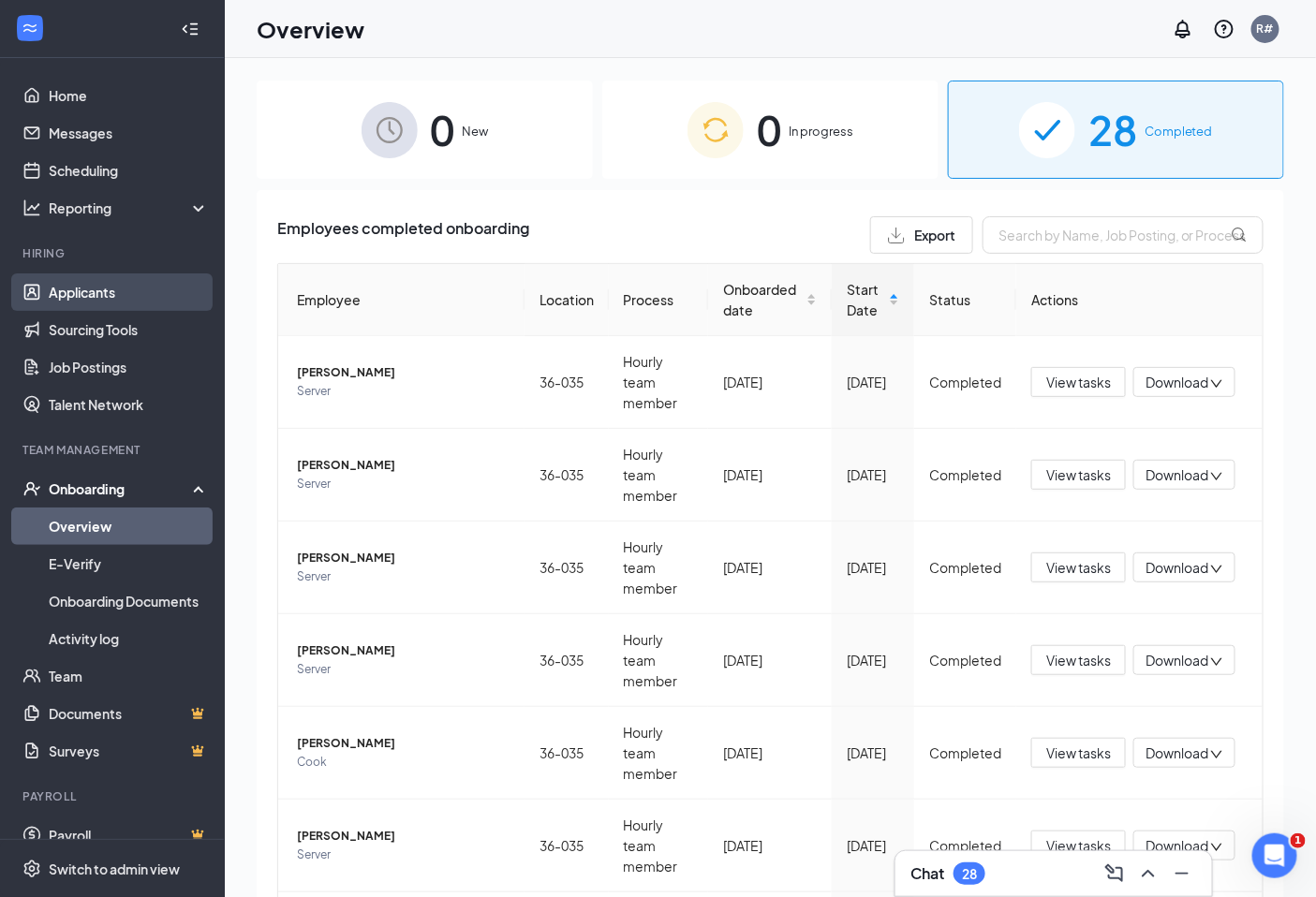
click at [87, 285] on link "Applicants" at bounding box center [128, 291] width 160 height 37
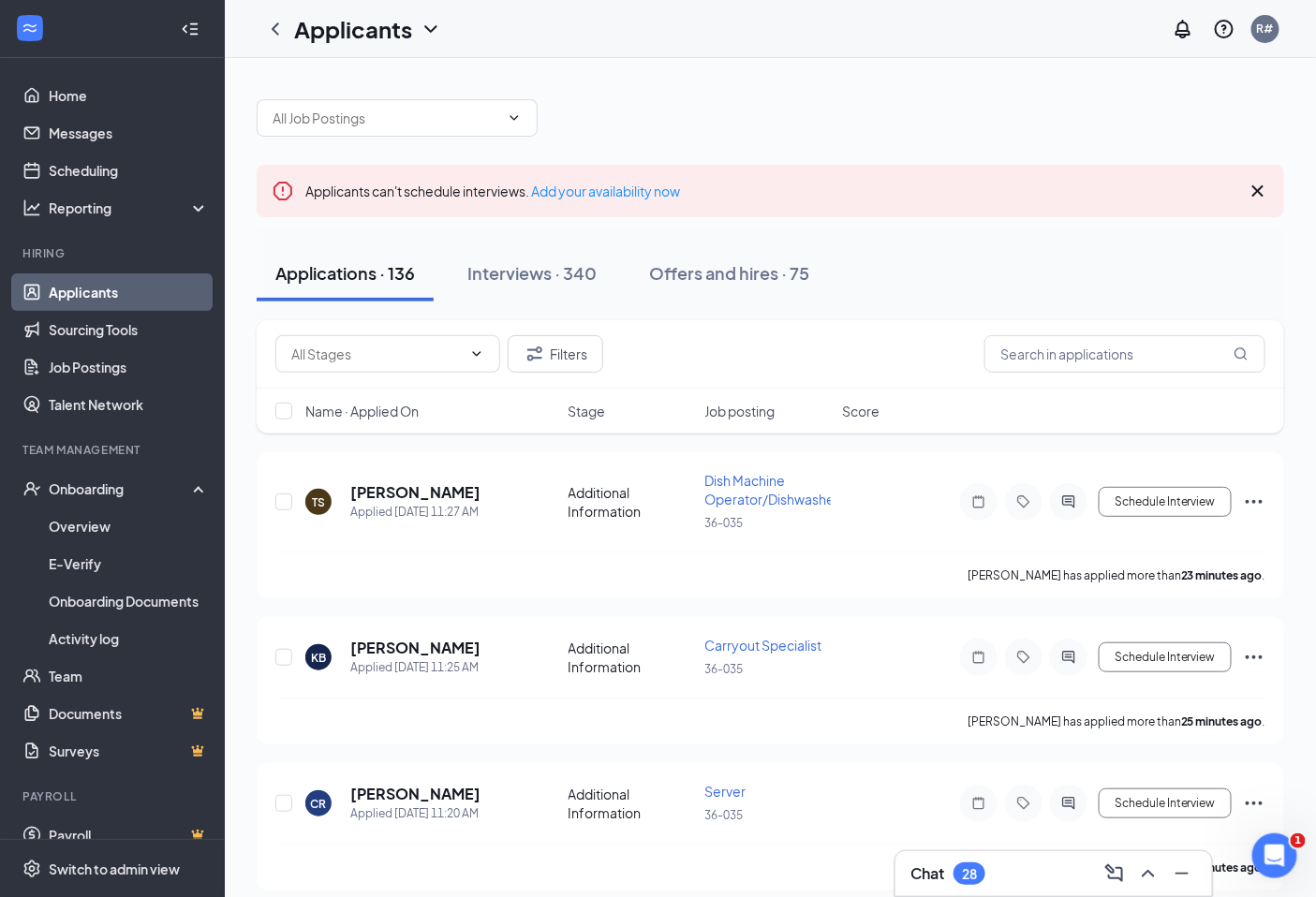
click at [1031, 261] on div "Applications · 136 Interviews · 340 Offers and hires · 75" at bounding box center [771, 273] width 1027 height 57
click at [1017, 352] on input "text" at bounding box center [1124, 354] width 281 height 37
type input "[PERSON_NAME]"
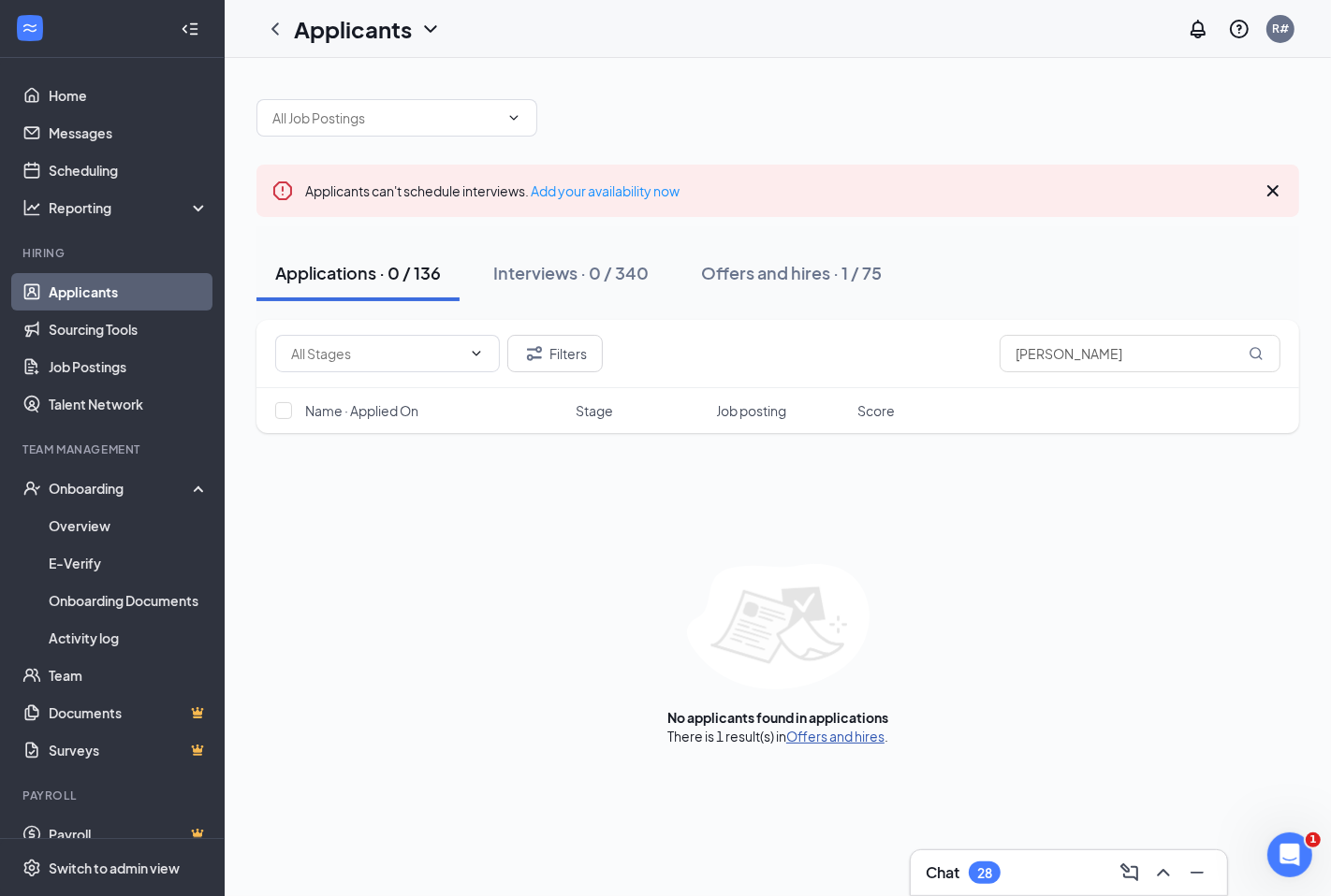
click at [819, 735] on link "Offers and hires" at bounding box center [835, 736] width 99 height 17
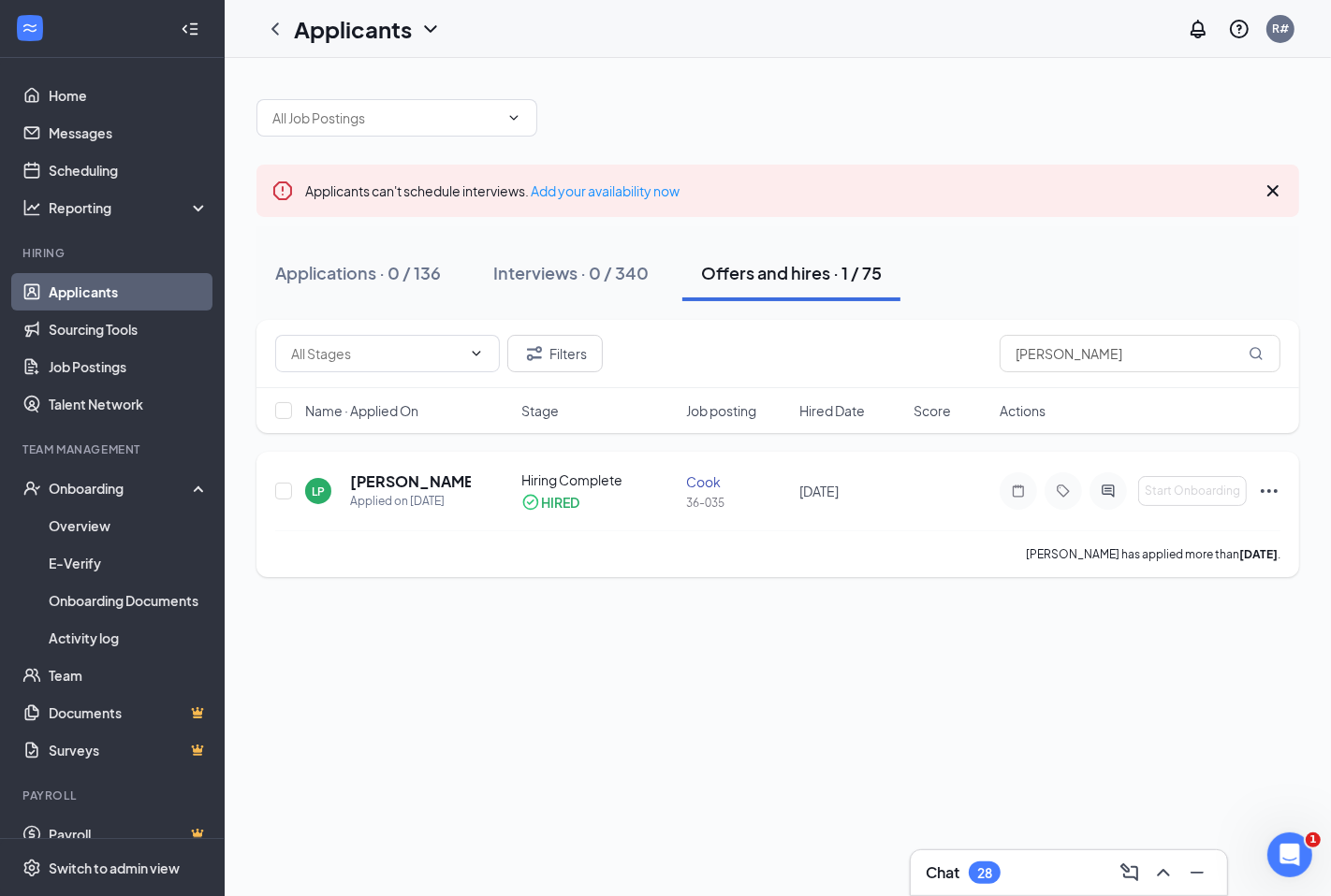
click at [1269, 481] on icon "Ellipses" at bounding box center [1268, 490] width 22 height 22
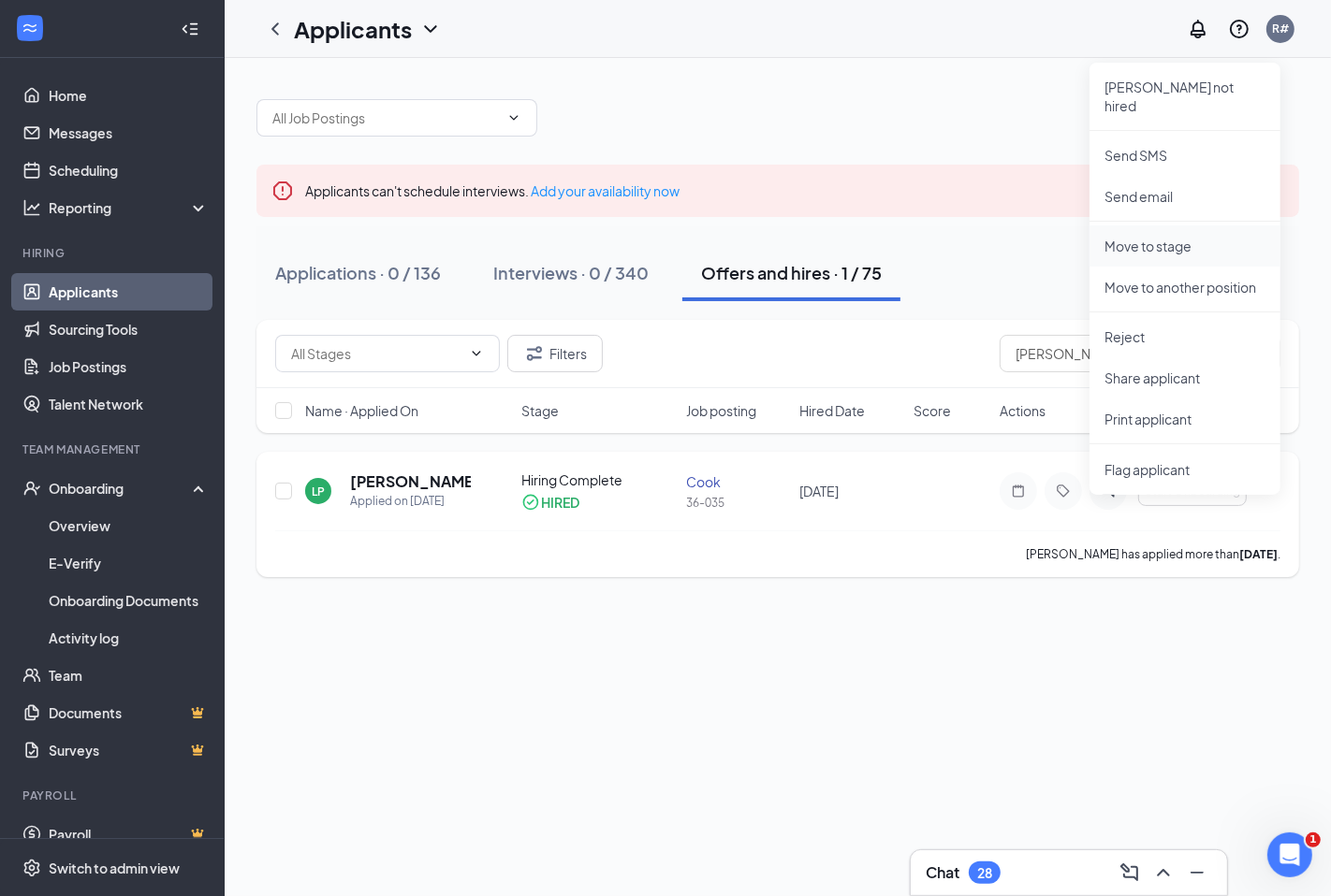
click at [1165, 236] on p "Move to stage" at bounding box center [1184, 246] width 161 height 19
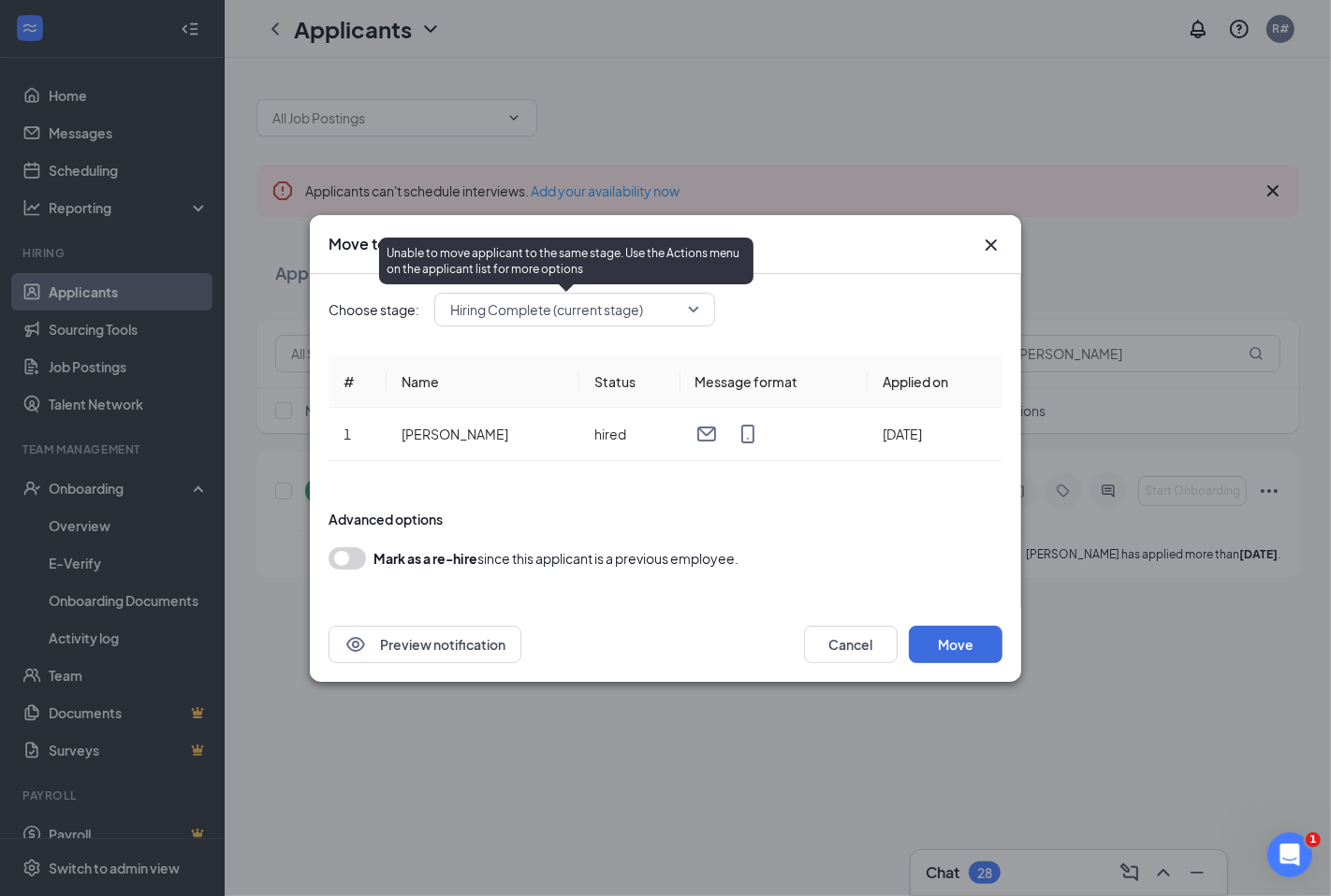
click at [608, 314] on span "Hiring Complete (current stage)" at bounding box center [546, 309] width 192 height 28
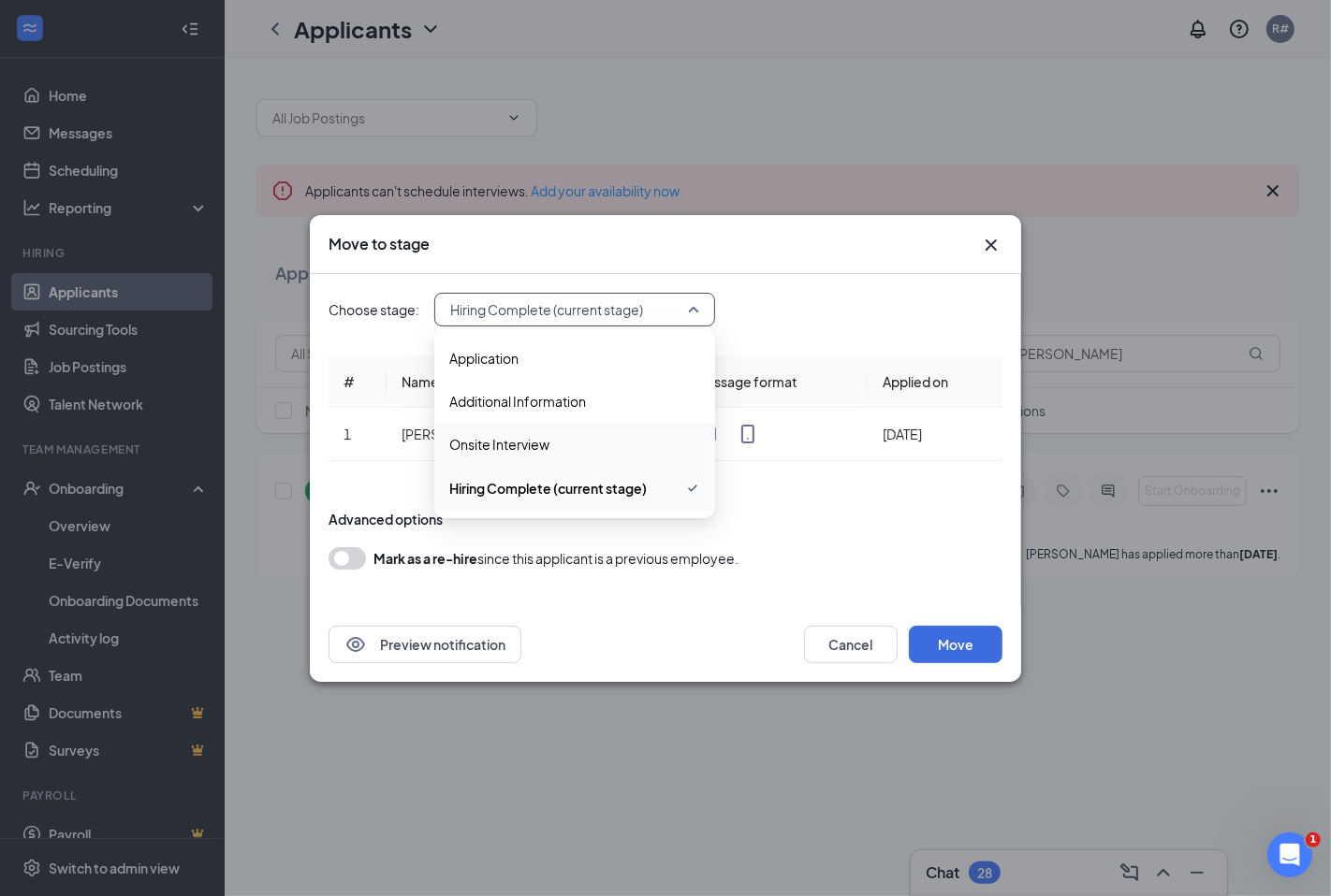
click at [620, 631] on div "Preview notification Cancel Move" at bounding box center [666, 644] width 674 height 37
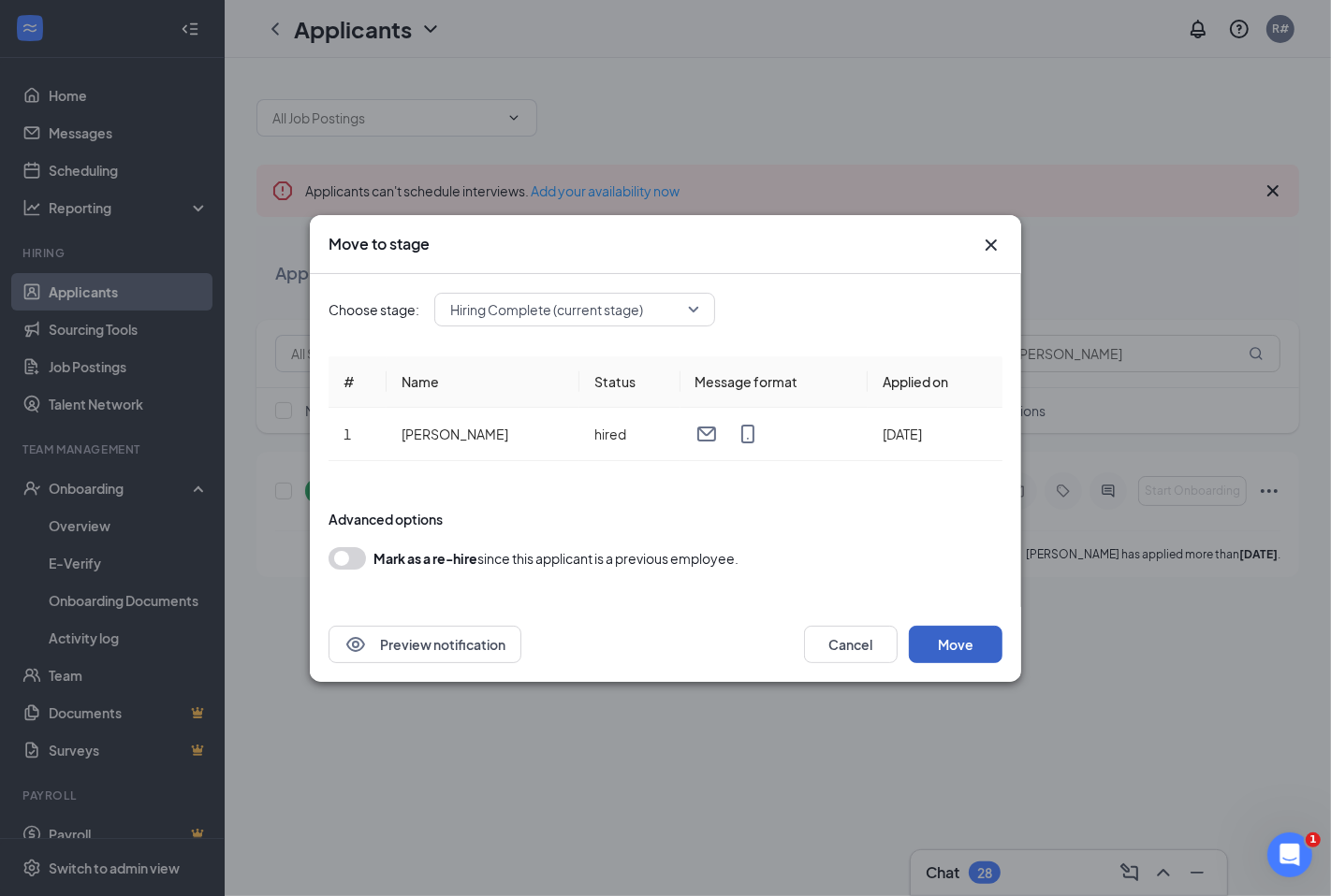
click at [926, 636] on button "Move" at bounding box center [956, 644] width 94 height 37
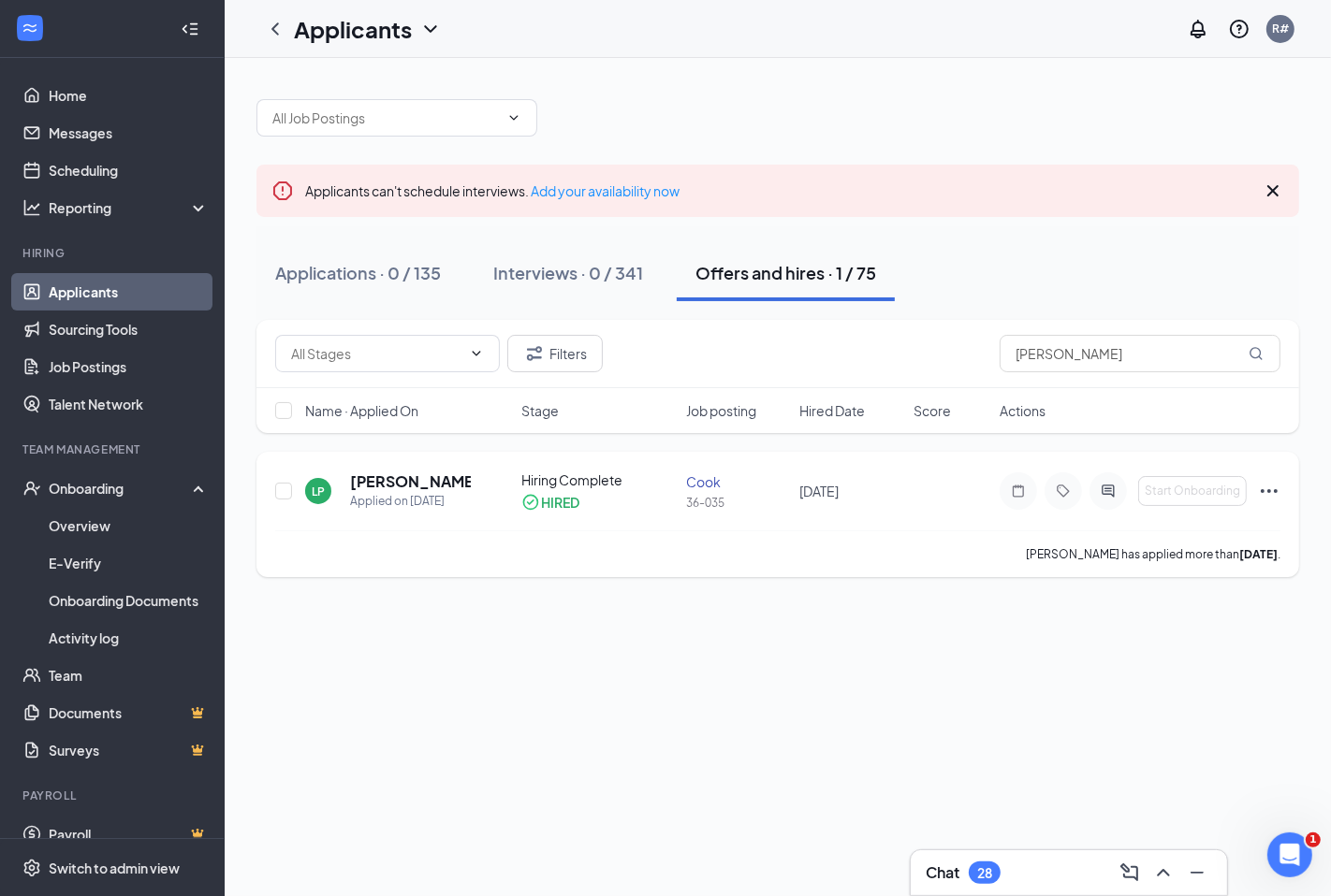
click at [1266, 487] on icon "Ellipses" at bounding box center [1268, 490] width 22 height 22
click at [936, 693] on div "Applicants can't schedule interviews. Add your availability now Applications · …" at bounding box center [778, 478] width 1106 height 839
click at [1267, 489] on icon "Ellipses" at bounding box center [1268, 490] width 22 height 22
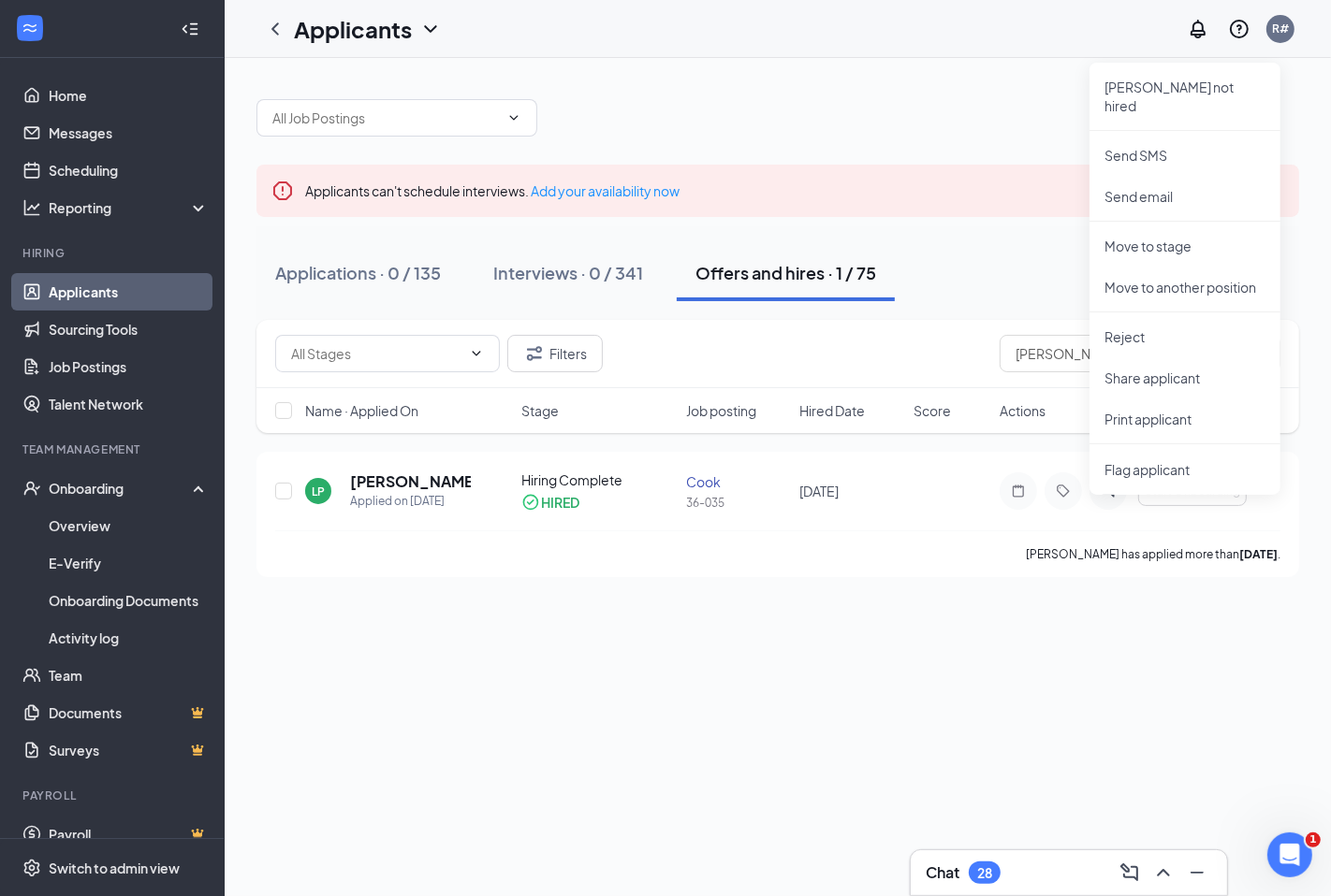
click at [550, 713] on div "Applicants can't schedule interviews. Add your availability now Applications · …" at bounding box center [778, 478] width 1106 height 839
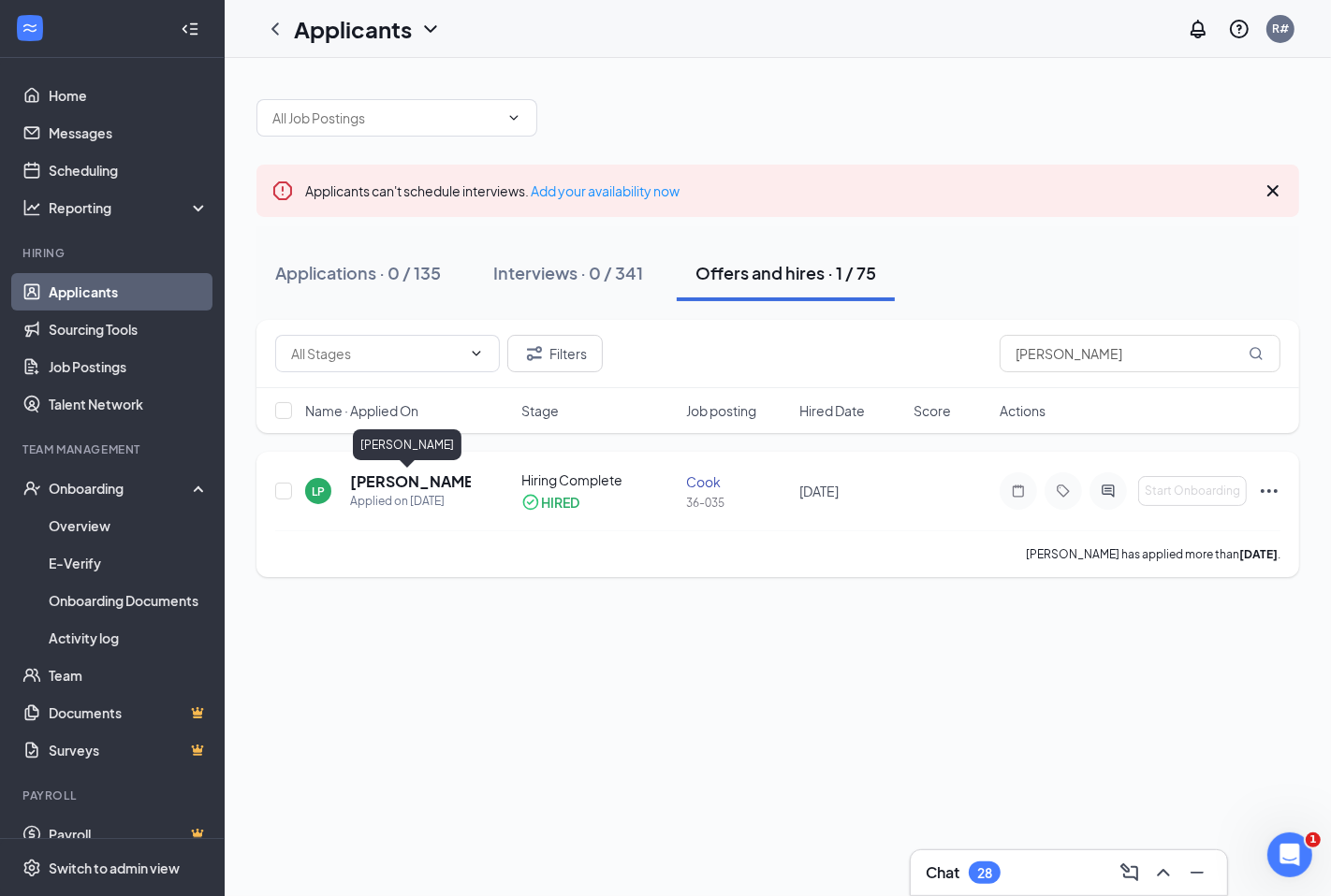
click at [376, 481] on h5 "[PERSON_NAME]" at bounding box center [410, 482] width 121 height 20
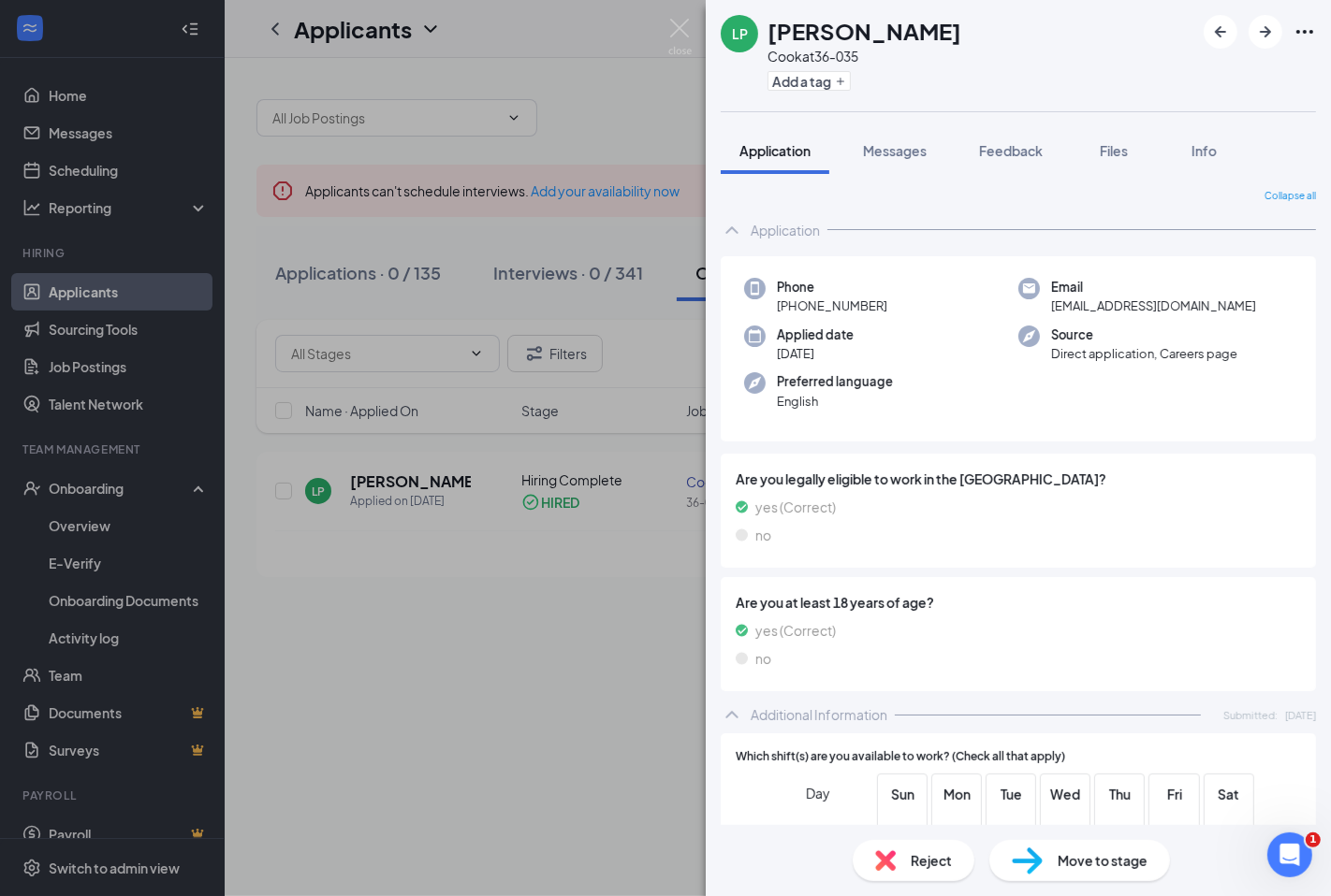
click at [1096, 868] on span "Move to stage" at bounding box center [1102, 860] width 90 height 20
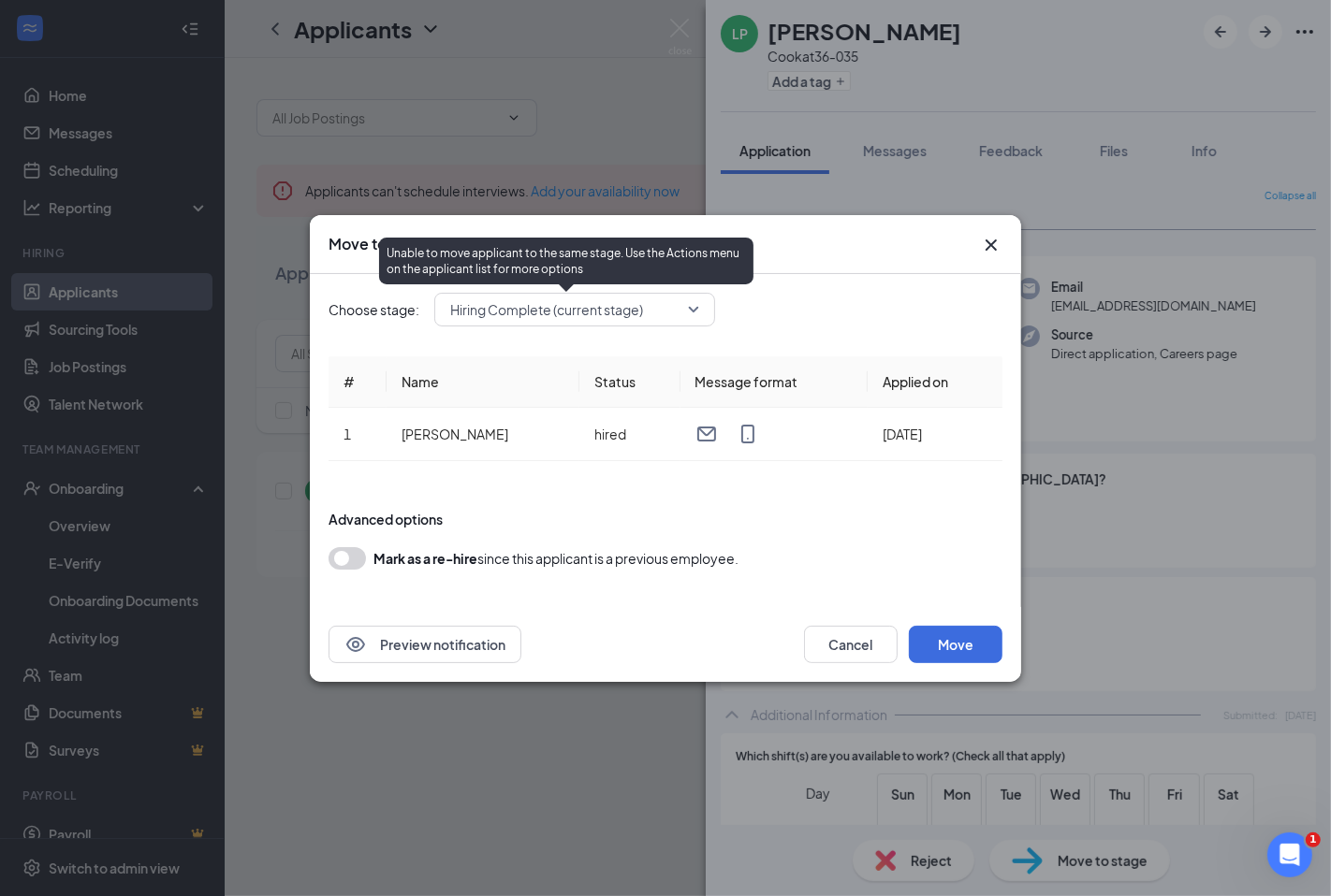
click at [602, 304] on span "Hiring Complete (current stage)" at bounding box center [546, 309] width 192 height 28
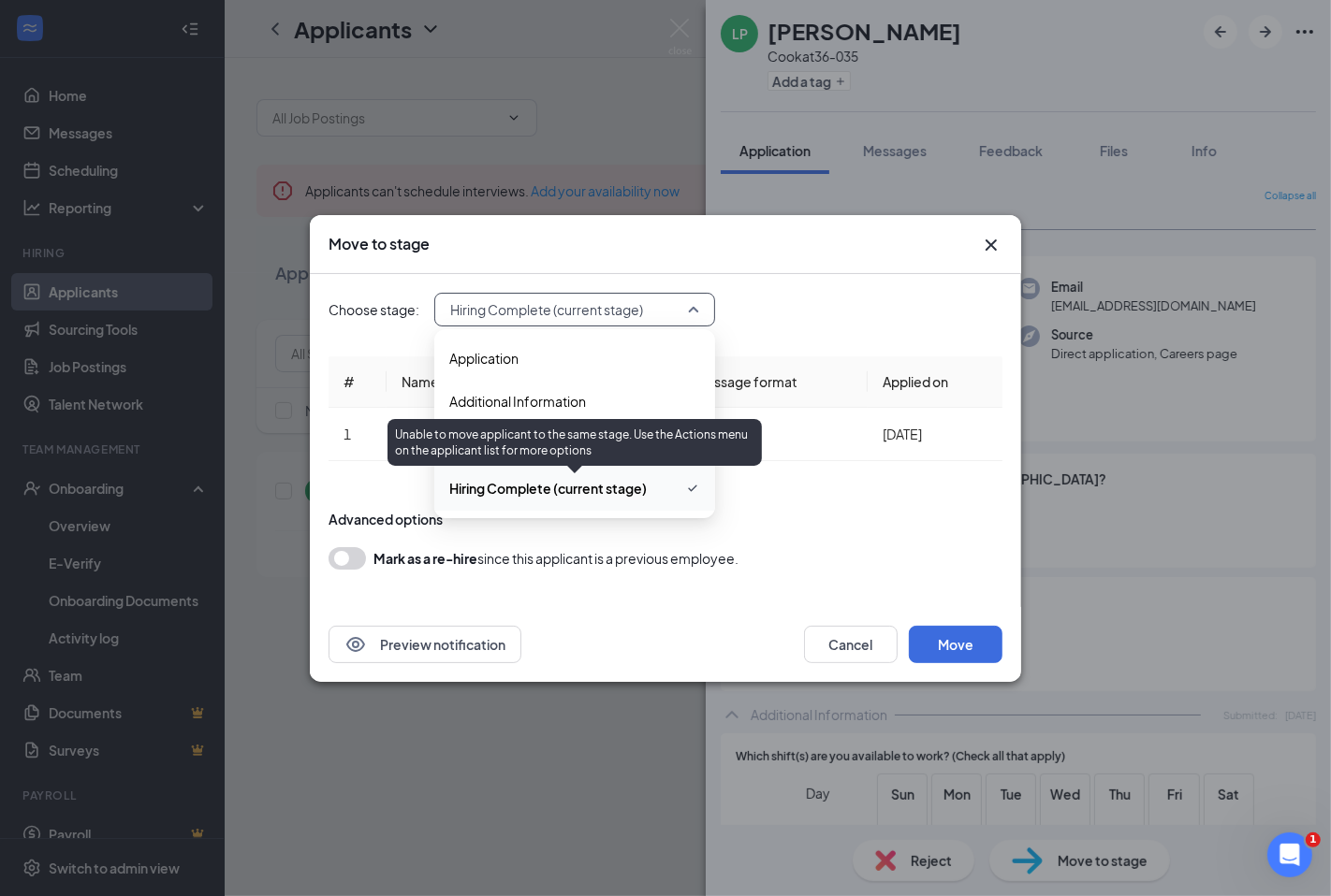
click at [600, 498] on span "Hiring Complete (current stage)" at bounding box center [548, 487] width 197 height 20
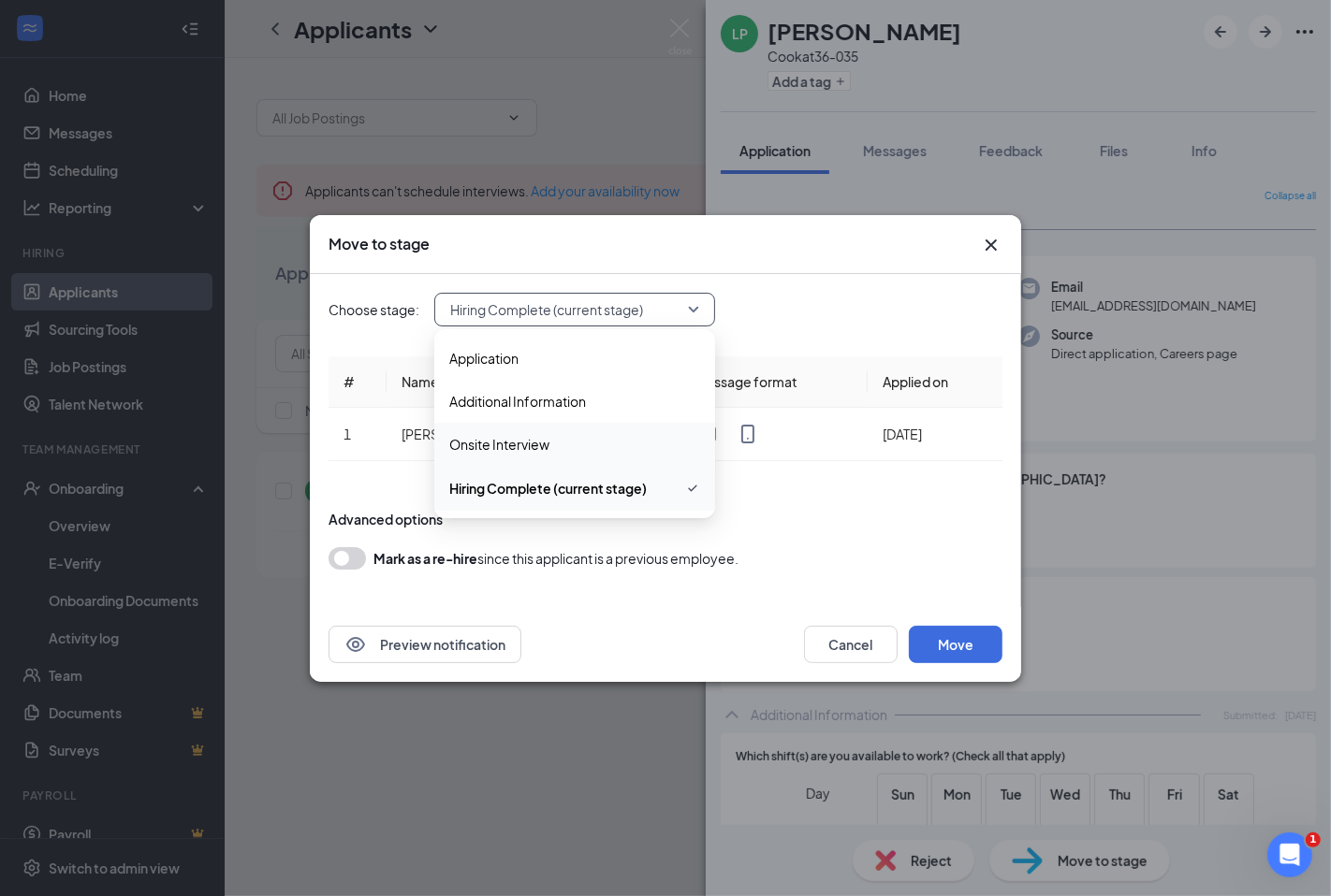
click at [634, 602] on div "Choose stage: 3777199 Hiring Complete (current stage) 3777195 3777198 3777199 A…" at bounding box center [666, 440] width 674 height 333
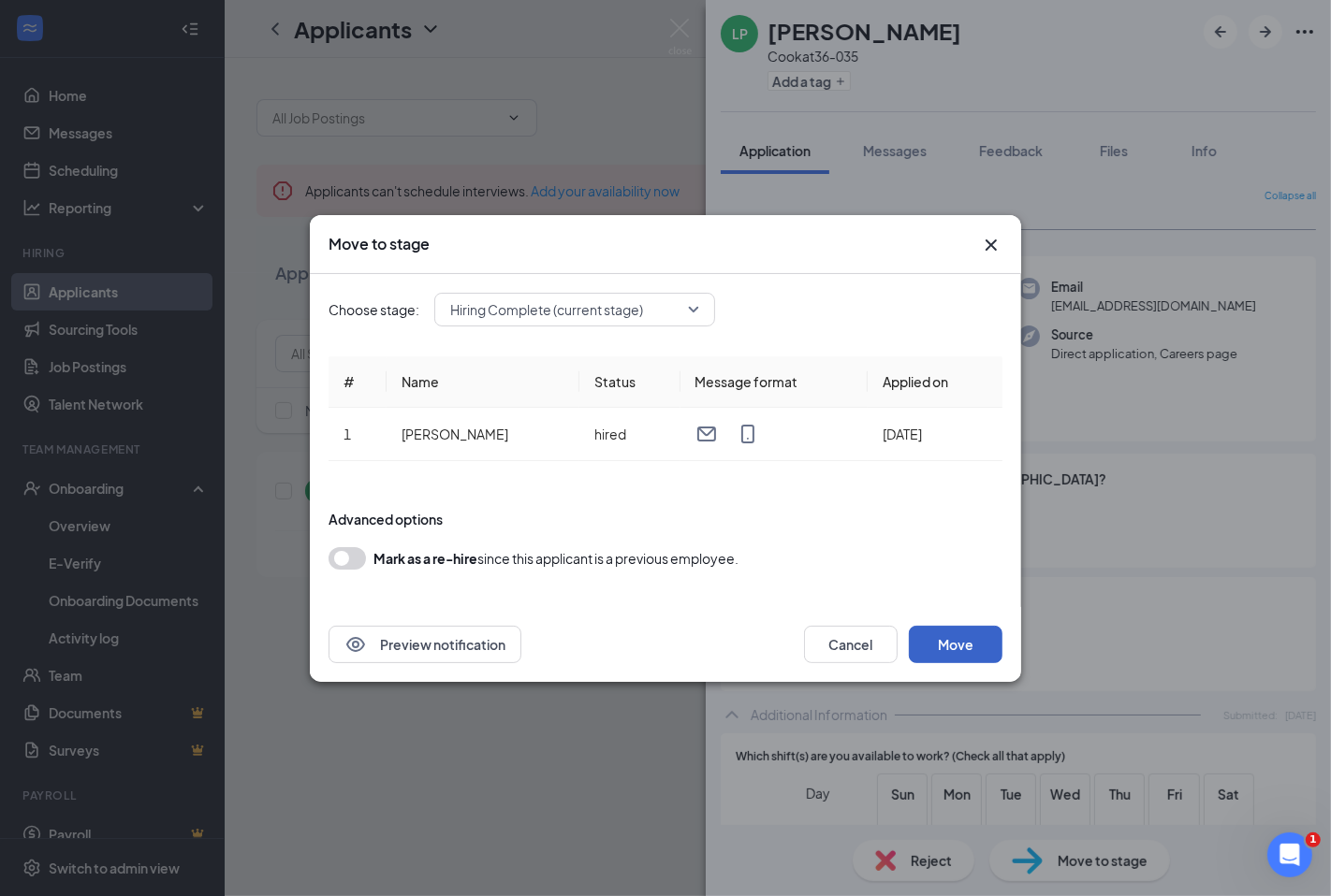
click at [936, 637] on button "Move" at bounding box center [956, 644] width 94 height 37
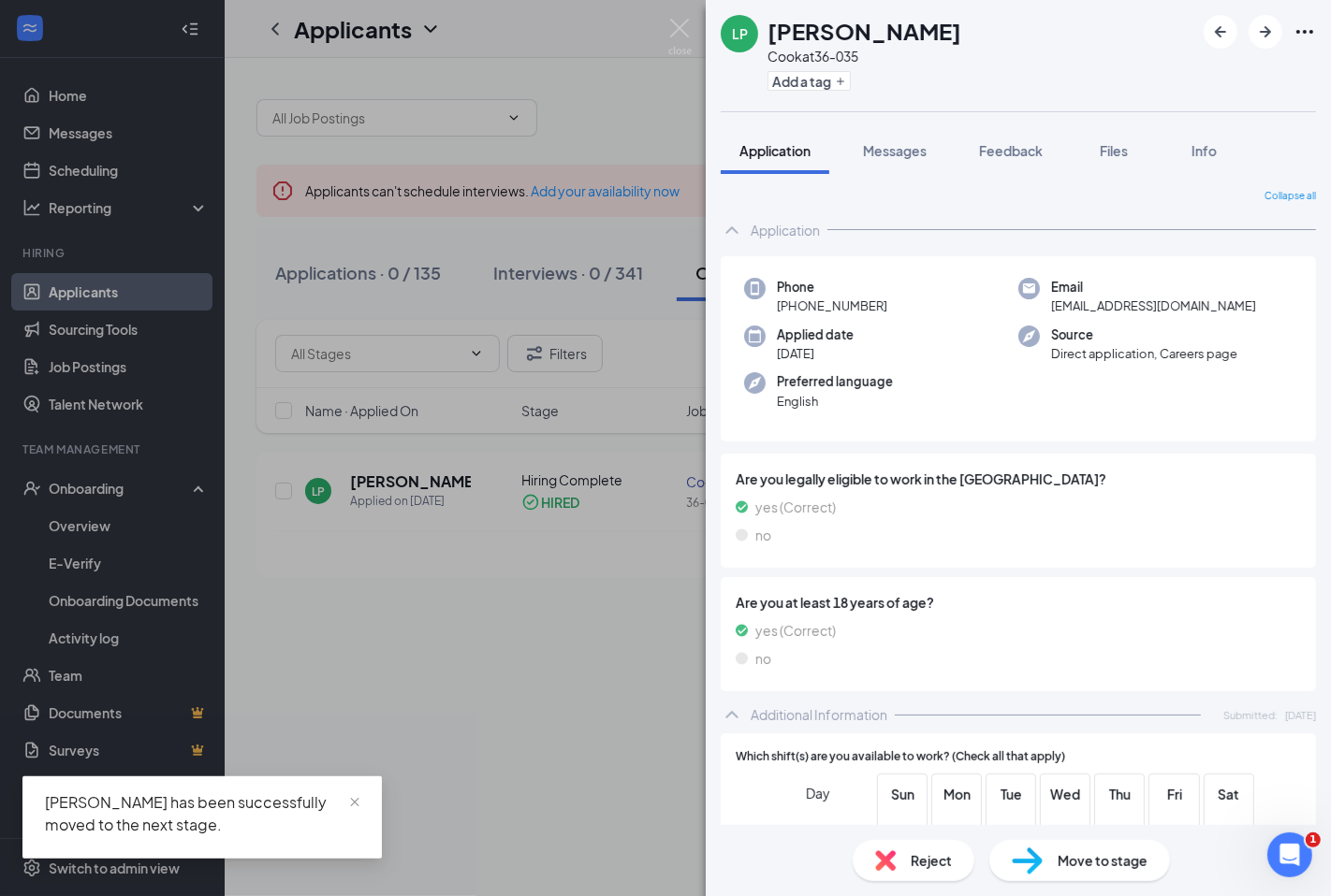
click at [618, 658] on div "LP [PERSON_NAME] at 36-035 Add a tag Application Messages Feedback Files Info C…" at bounding box center [666, 448] width 1331 height 896
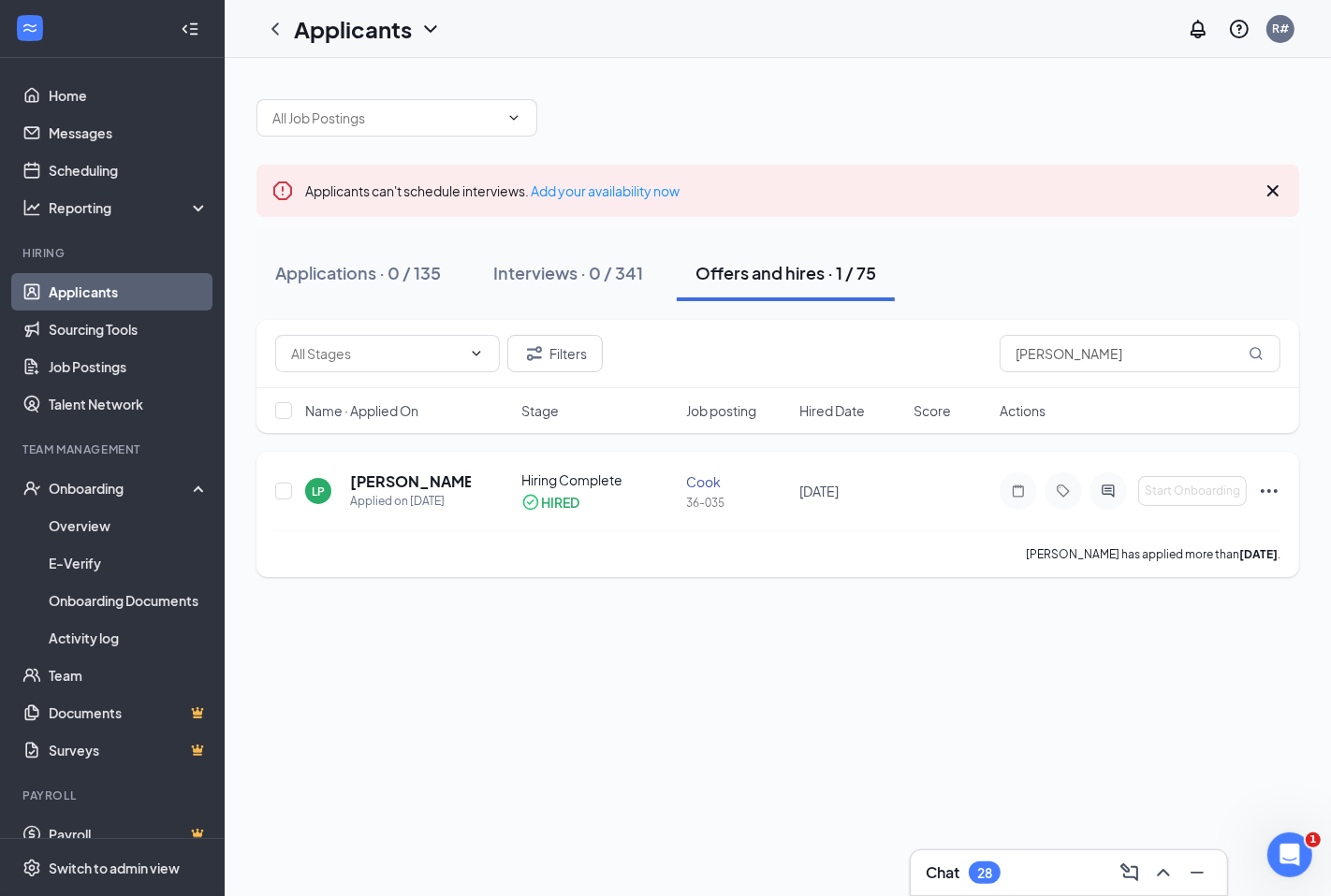
click at [1270, 496] on icon "Ellipses" at bounding box center [1268, 490] width 22 height 22
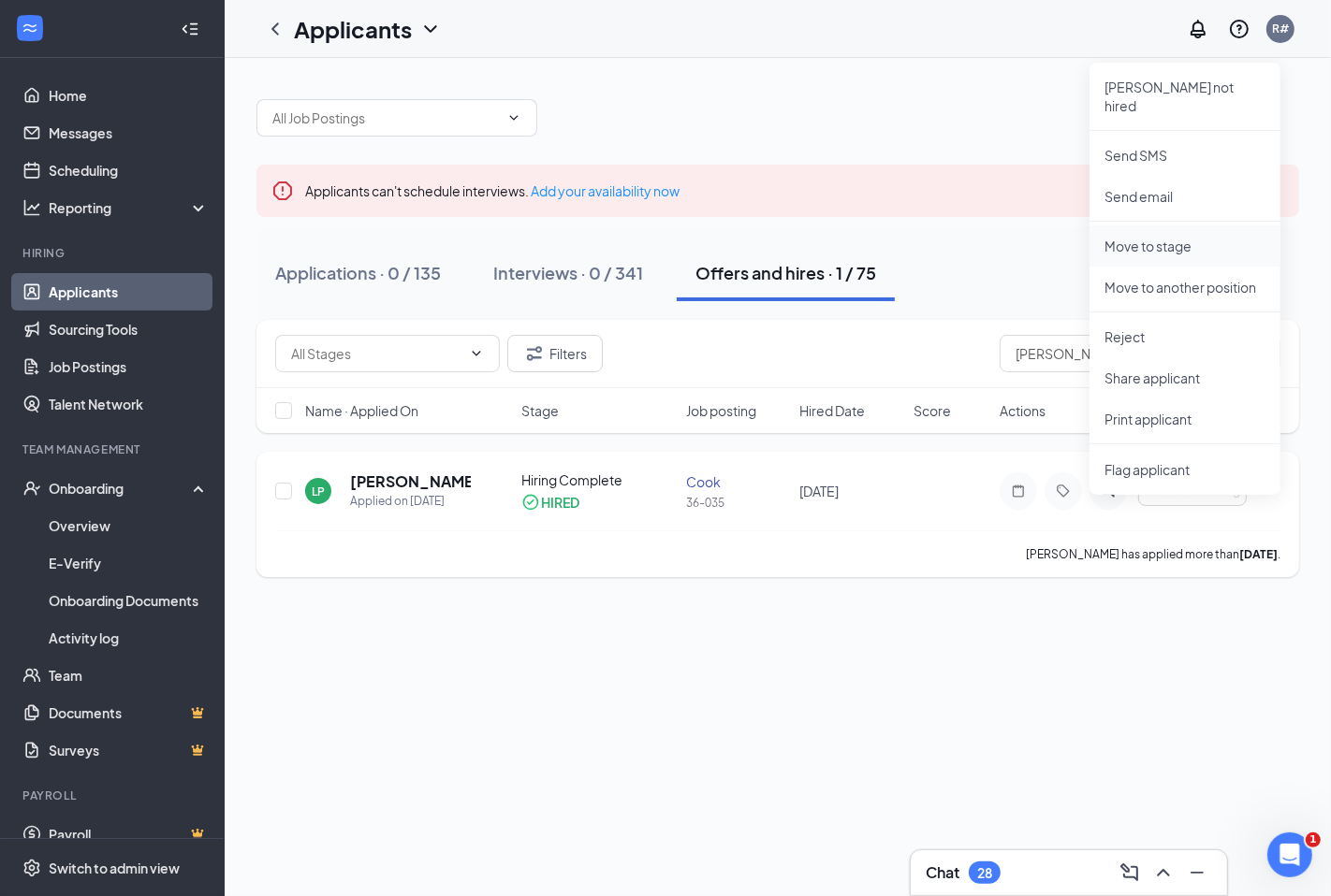
click at [1129, 236] on p "Move to stage" at bounding box center [1184, 246] width 161 height 19
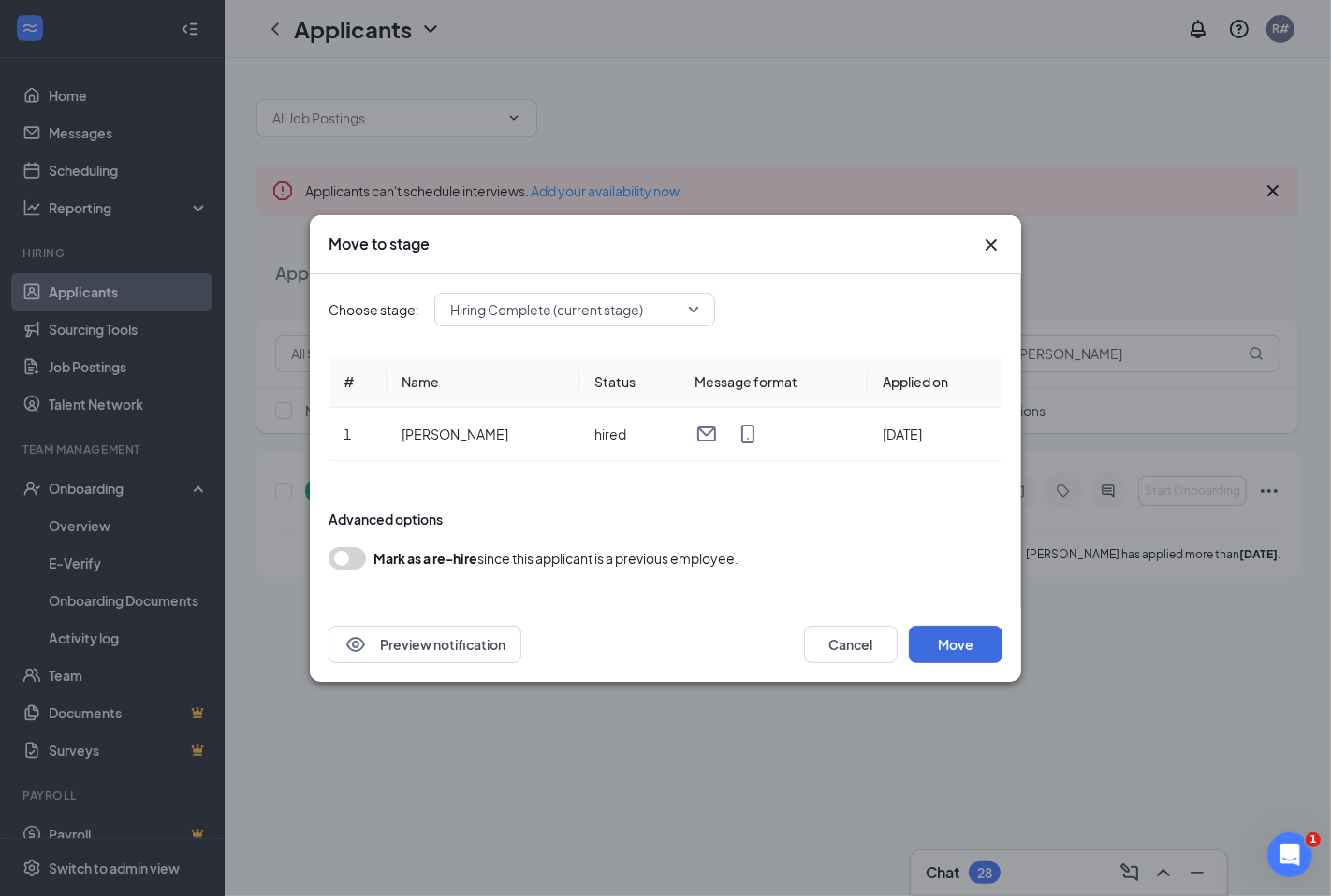
click at [993, 254] on icon "Cross" at bounding box center [990, 244] width 22 height 22
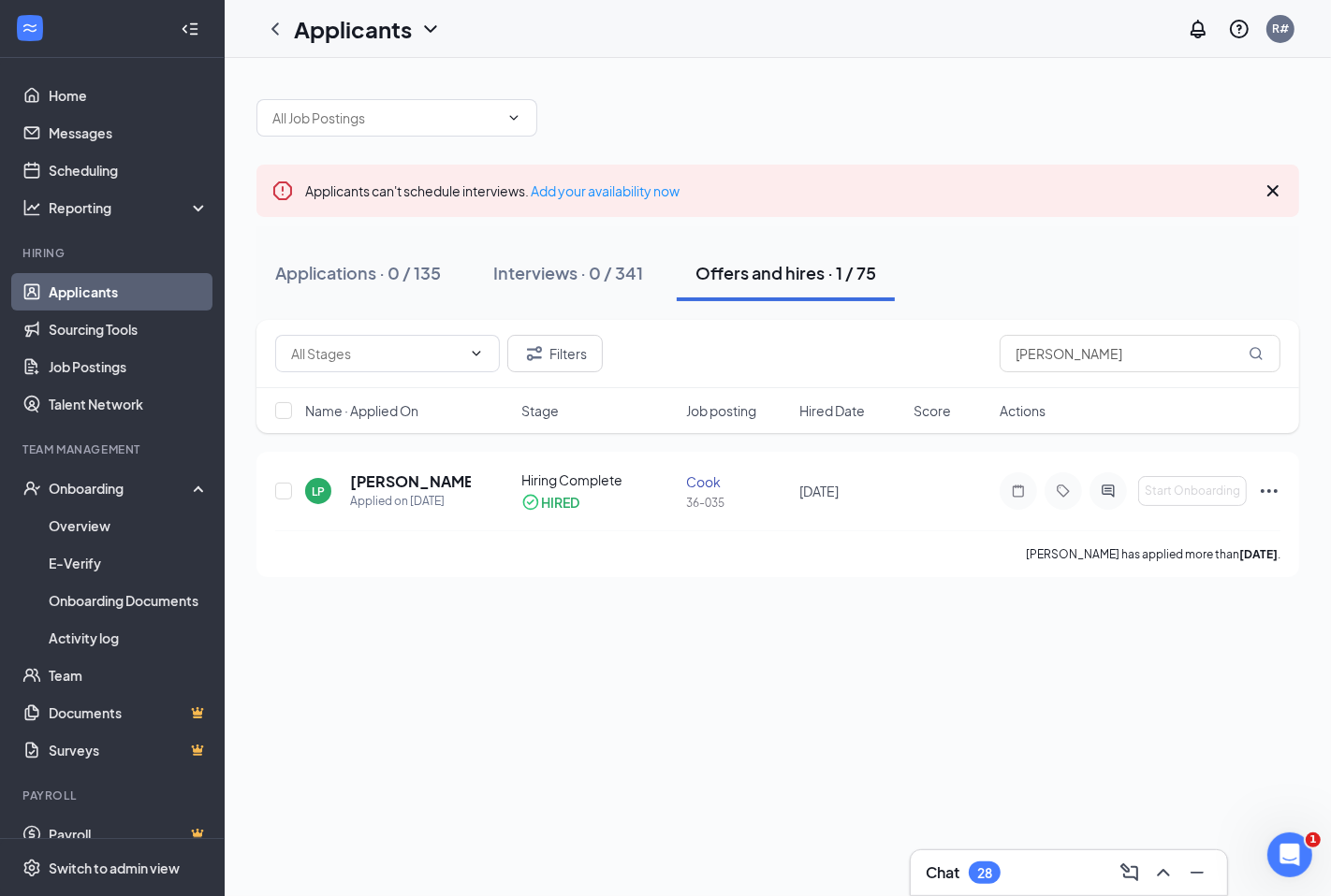
click at [787, 263] on div "Offers and hires · 1 / 75" at bounding box center [785, 273] width 181 height 23
click at [1239, 549] on b "[DATE]" at bounding box center [1258, 554] width 38 height 14
click at [1264, 488] on icon "Ellipses" at bounding box center [1268, 490] width 22 height 22
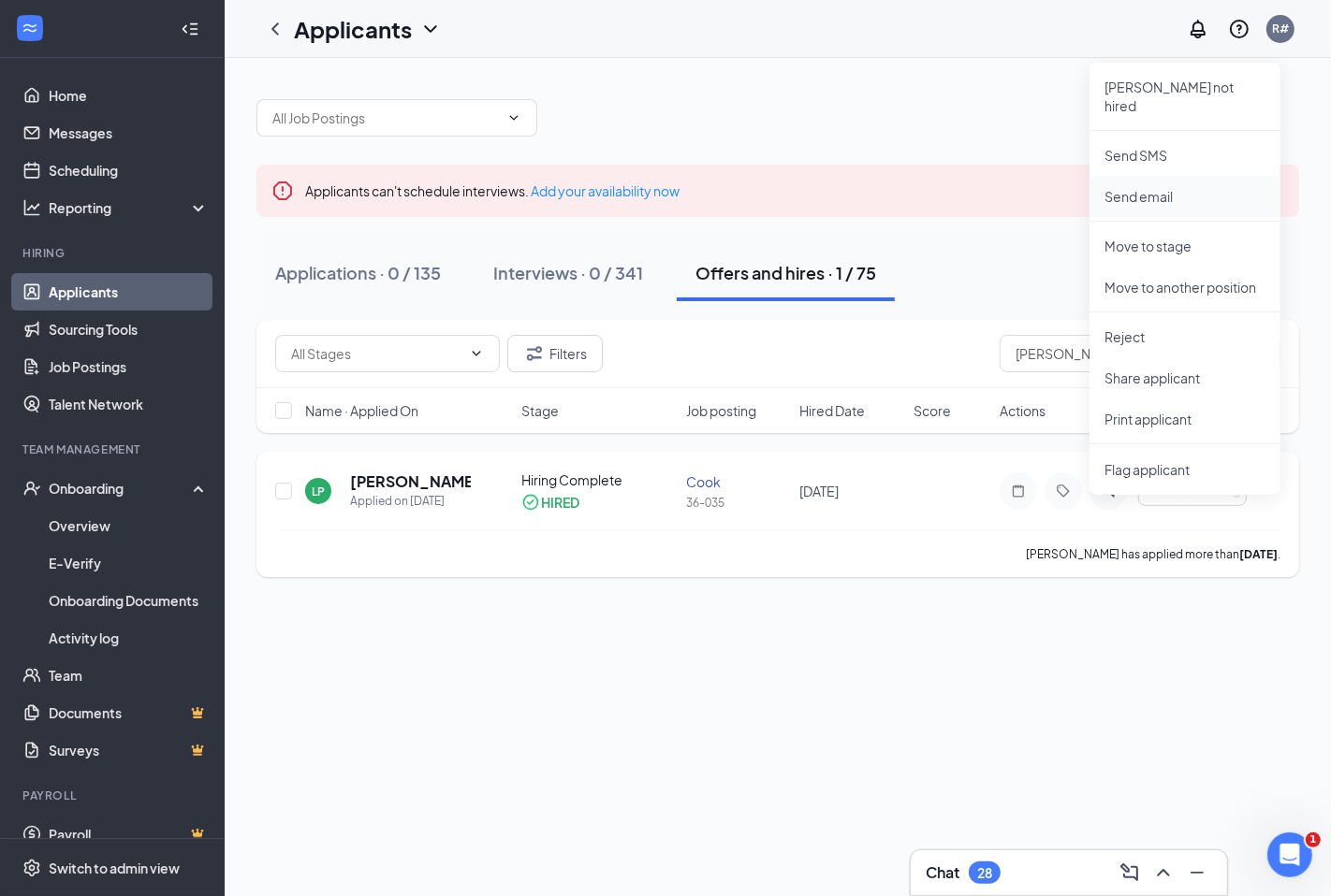
click at [1144, 187] on p "Send email" at bounding box center [1184, 196] width 161 height 19
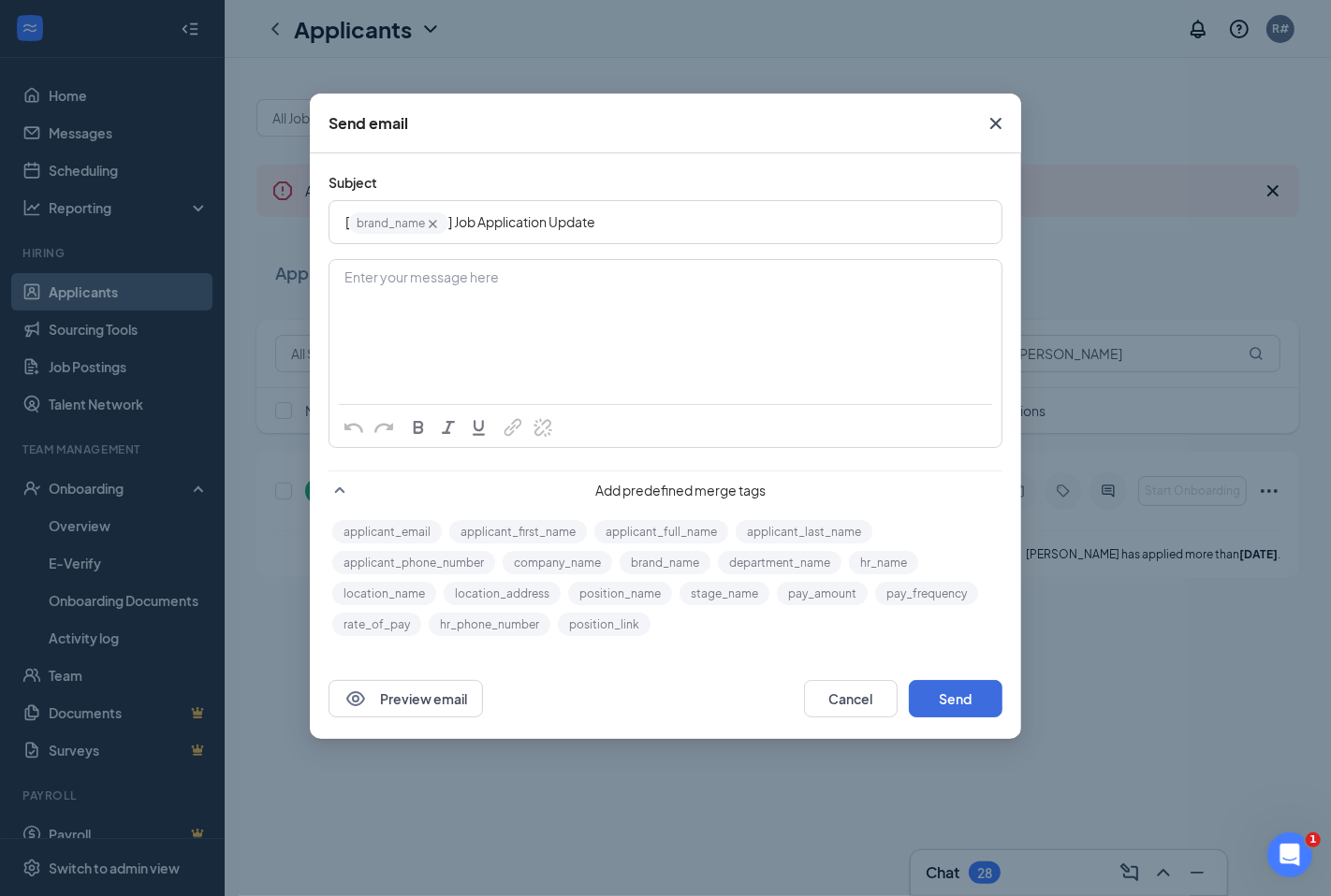
click at [996, 122] on icon "Cross" at bounding box center [995, 123] width 22 height 22
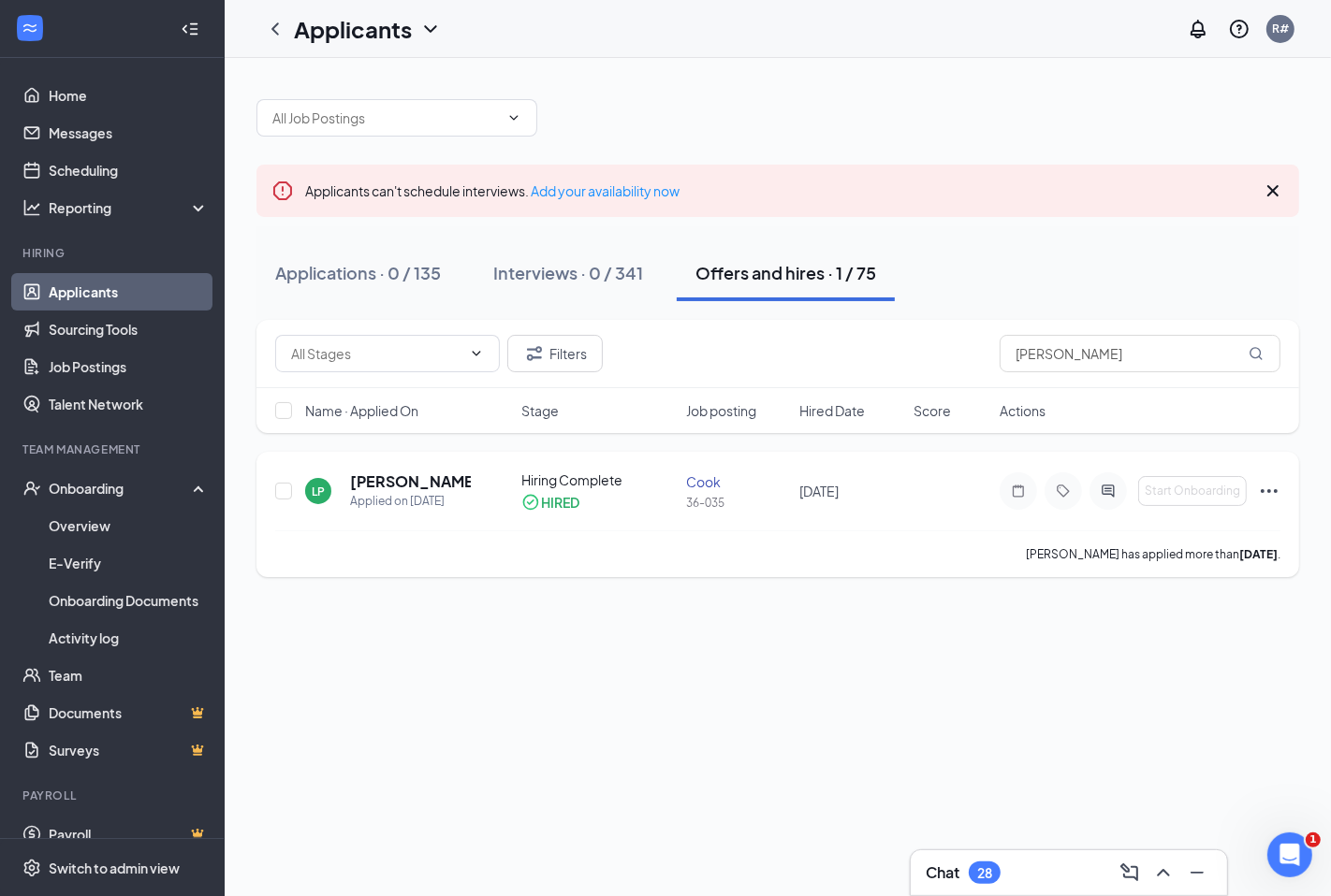
click at [1274, 493] on icon "Ellipses" at bounding box center [1268, 490] width 22 height 22
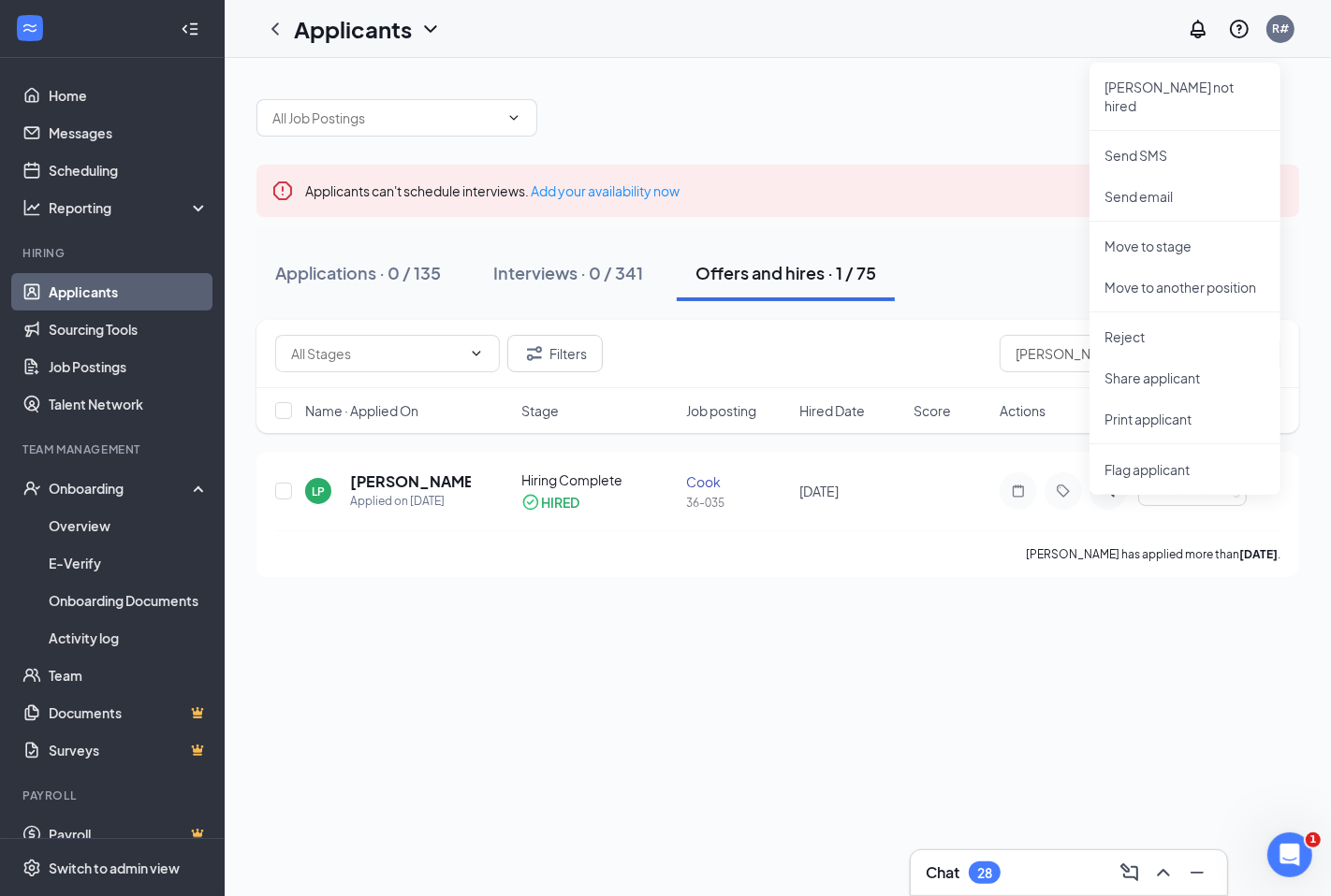
click at [971, 731] on div "Applicants can't schedule interviews. Add your availability now Applications · …" at bounding box center [778, 478] width 1106 height 839
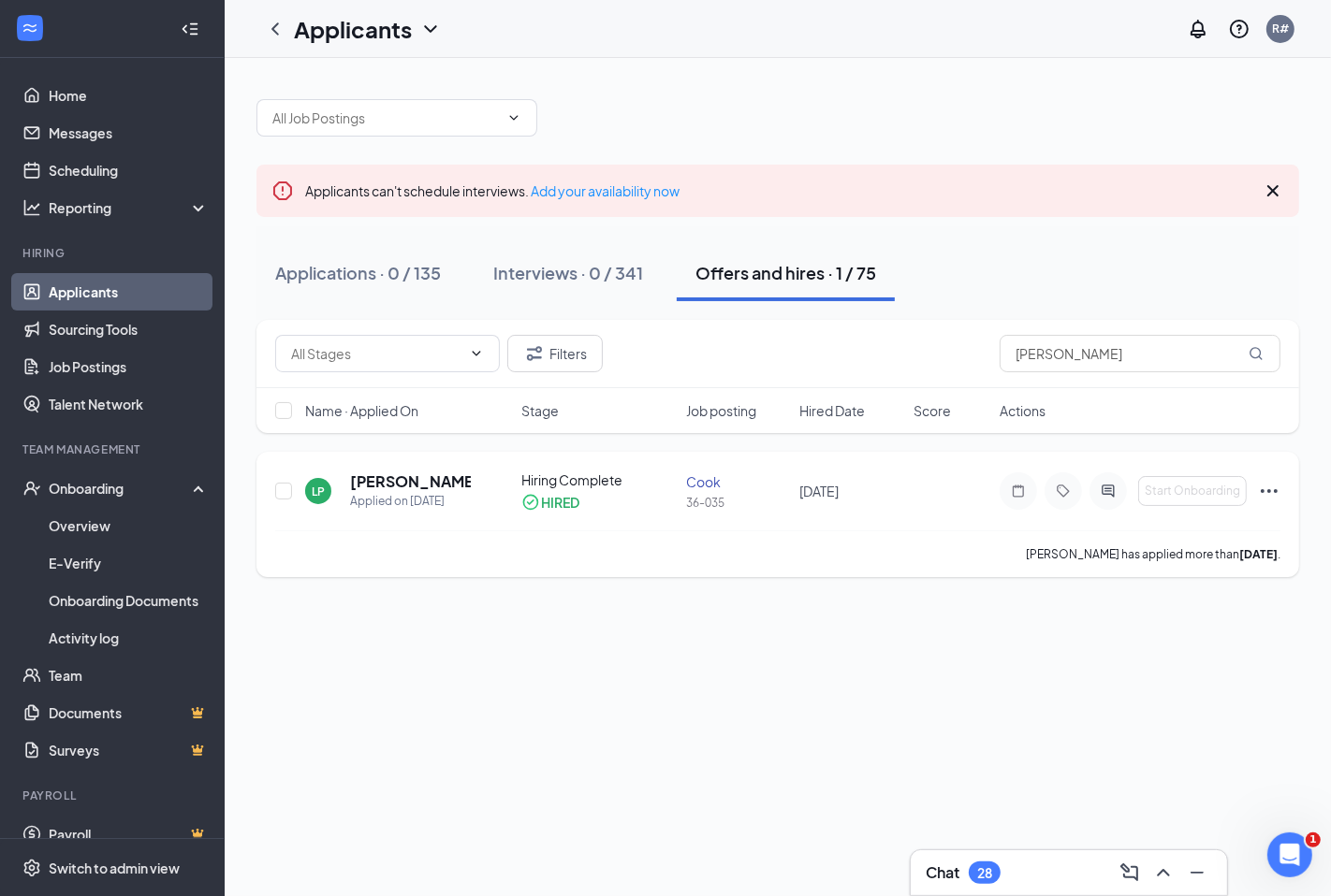
click at [1186, 471] on div "LP [PERSON_NAME] Applied on [DATE] Hiring Complete HIRED [PERSON_NAME] 36-035 […" at bounding box center [777, 501] width 1004 height 60
drag, startPoint x: 1184, startPoint y: 497, endPoint x: 1174, endPoint y: 545, distance: 49.0
click at [1175, 545] on div "LP [PERSON_NAME] Applied on [DATE] Hiring Complete HIRED [PERSON_NAME] 36-035 […" at bounding box center [778, 514] width 1043 height 125
click at [641, 555] on div "[PERSON_NAME] has applied more than [DATE] ." at bounding box center [777, 553] width 1004 height 47
click at [791, 275] on div "Offers and hires · 1 / 75" at bounding box center [785, 273] width 181 height 23
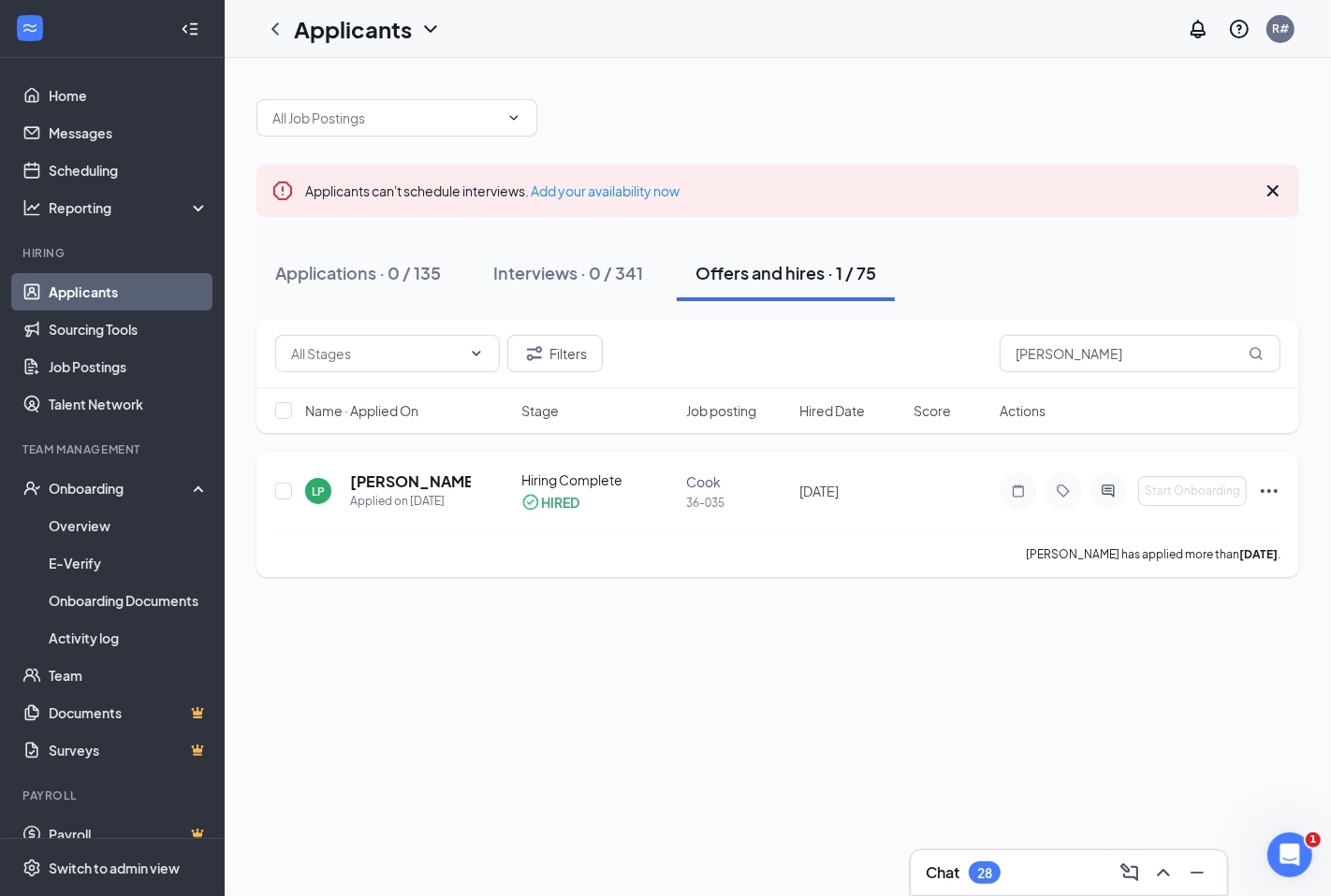
click at [565, 480] on div "Hiring Complete" at bounding box center [598, 481] width 153 height 19
click at [391, 474] on h5 "[PERSON_NAME]" at bounding box center [410, 482] width 121 height 20
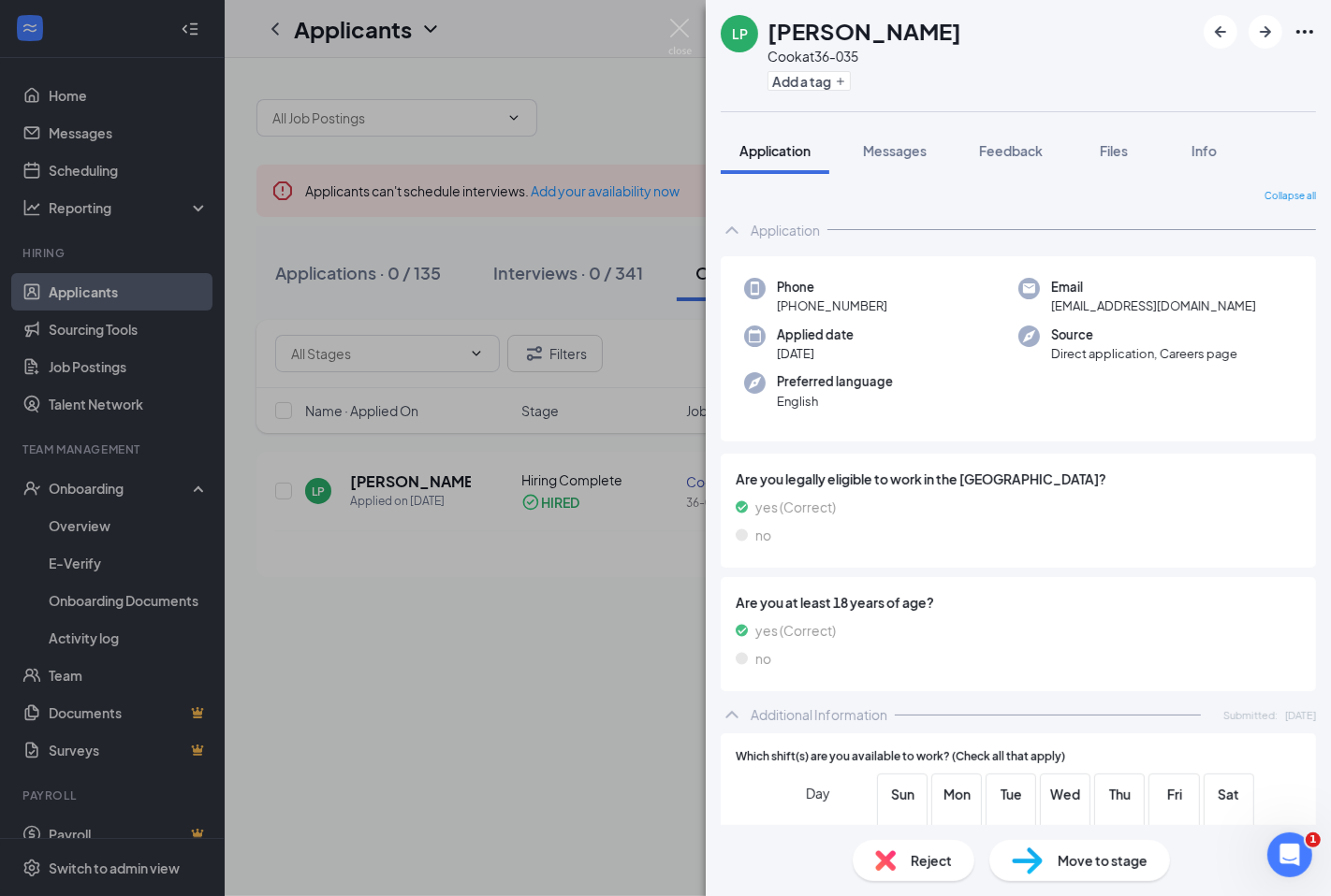
click at [625, 617] on div "LP [PERSON_NAME] at 36-035 Add a tag Application Messages Feedback Files Info C…" at bounding box center [666, 448] width 1331 height 896
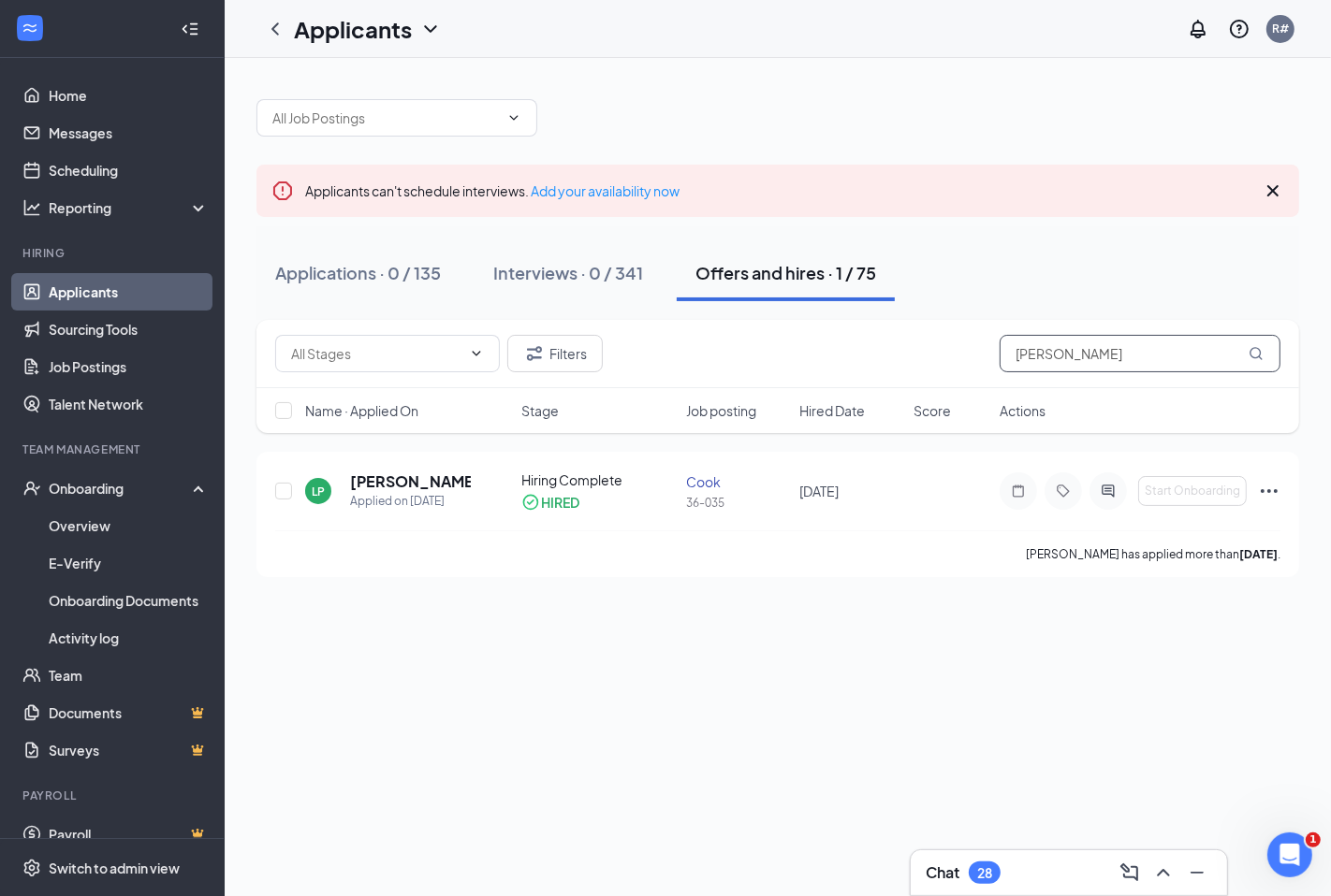
drag, startPoint x: 1096, startPoint y: 359, endPoint x: 918, endPoint y: 345, distance: 178.5
click at [918, 345] on div "Filters [PERSON_NAME]" at bounding box center [777, 353] width 1004 height 37
click at [908, 651] on div "Applicants can't schedule interviews. Add your availability now Applications · …" at bounding box center [778, 478] width 1106 height 839
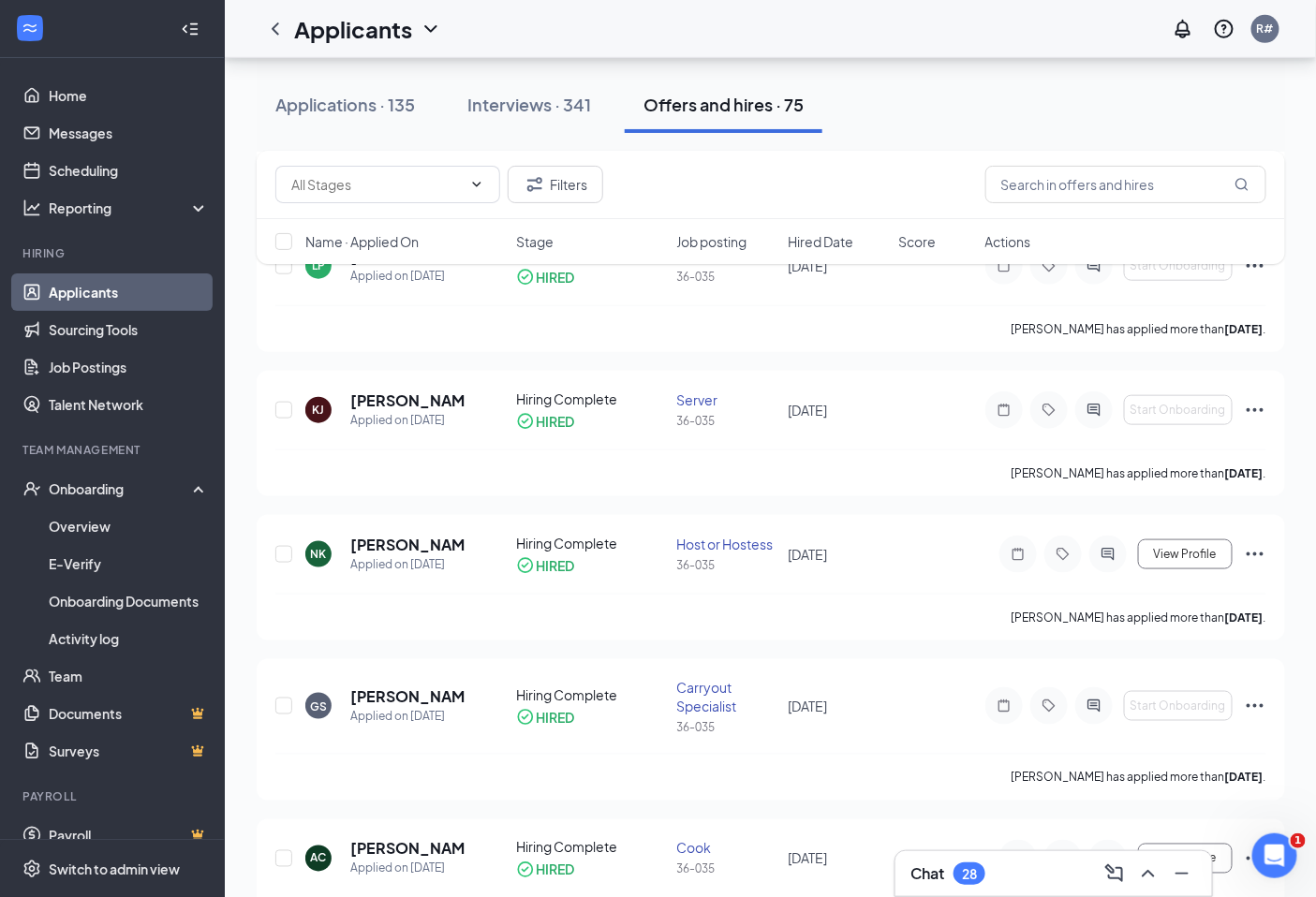
scroll to position [3121, 0]
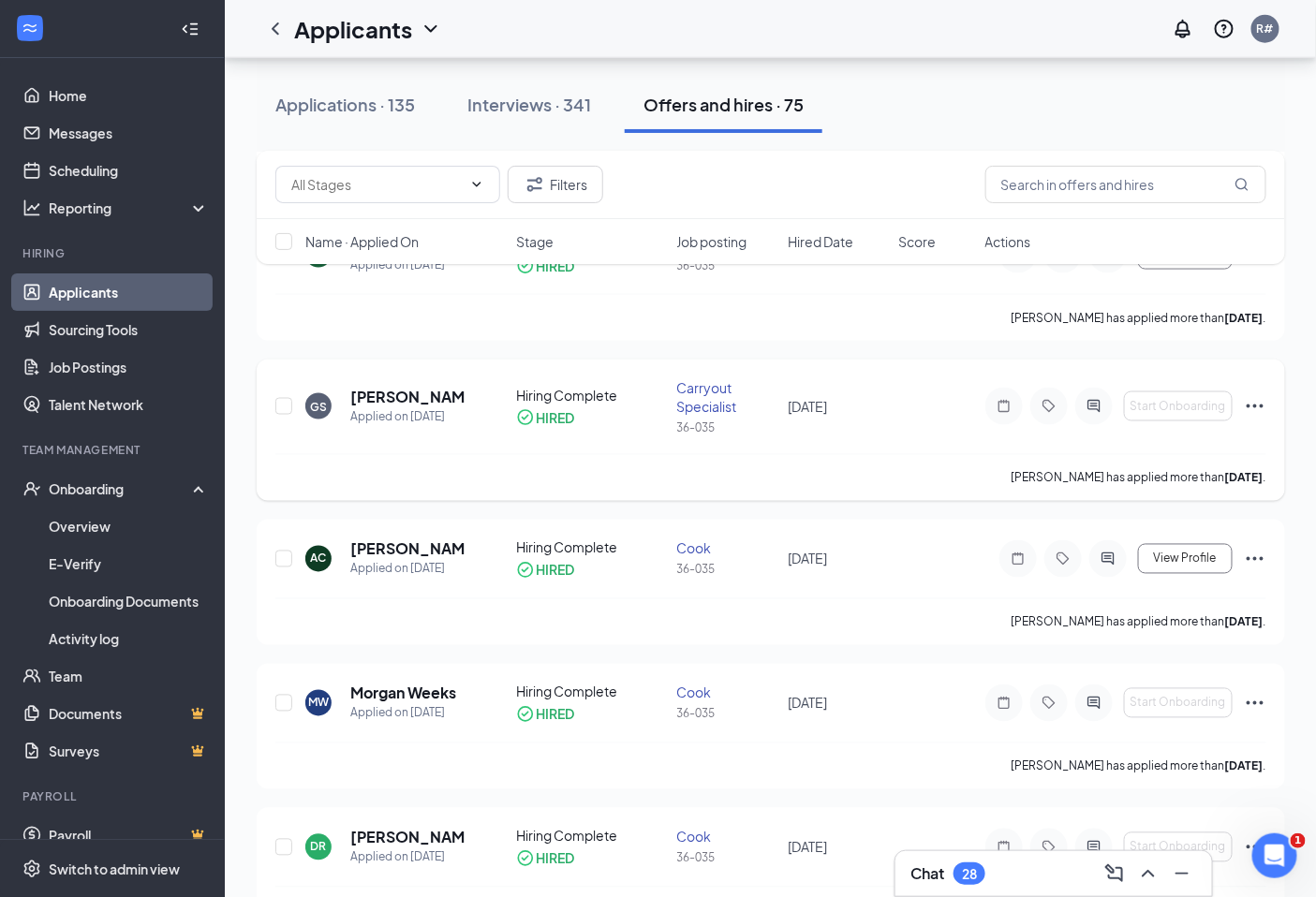
click at [1259, 404] on icon "Ellipses" at bounding box center [1255, 405] width 22 height 22
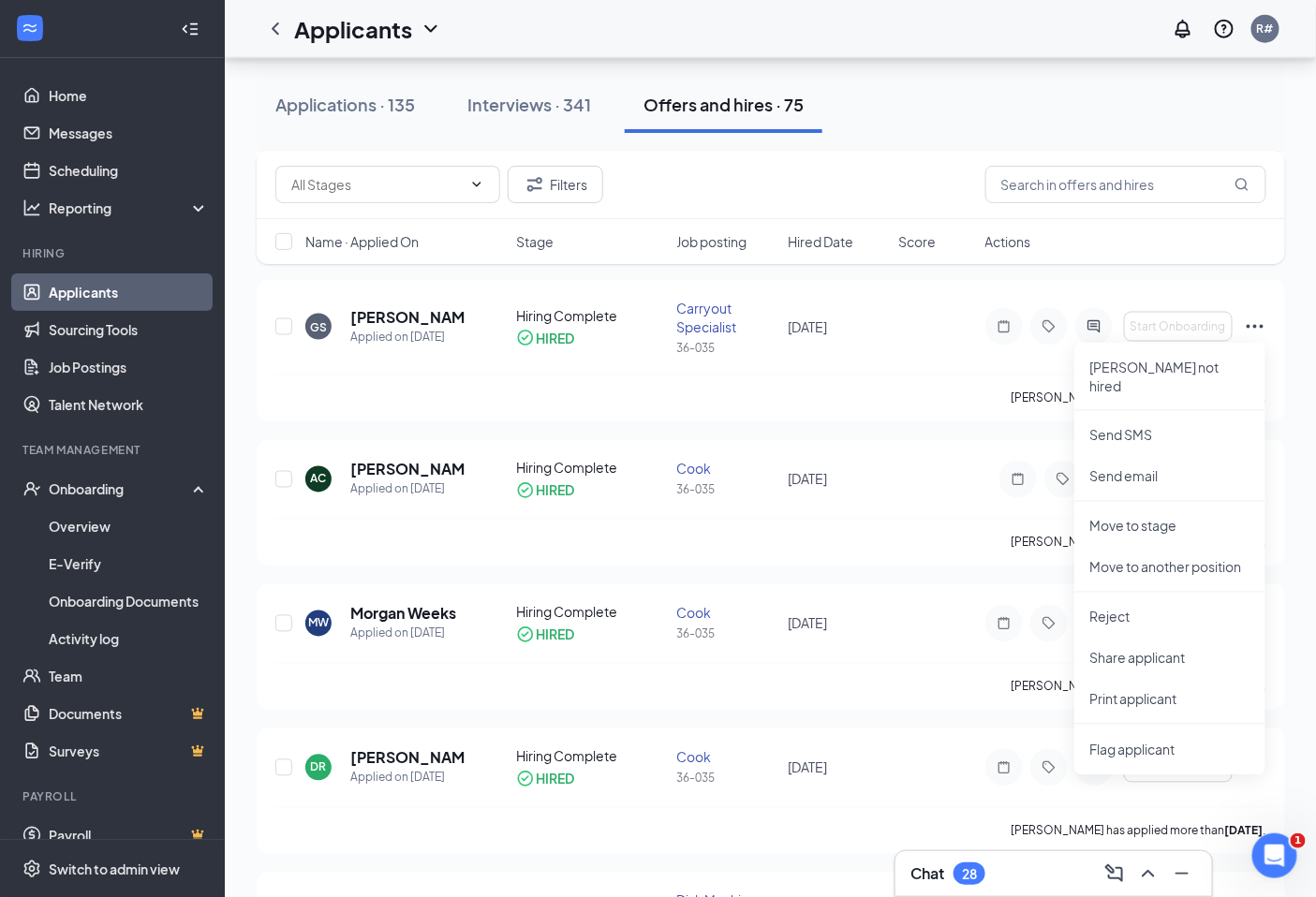
scroll to position [3225, 0]
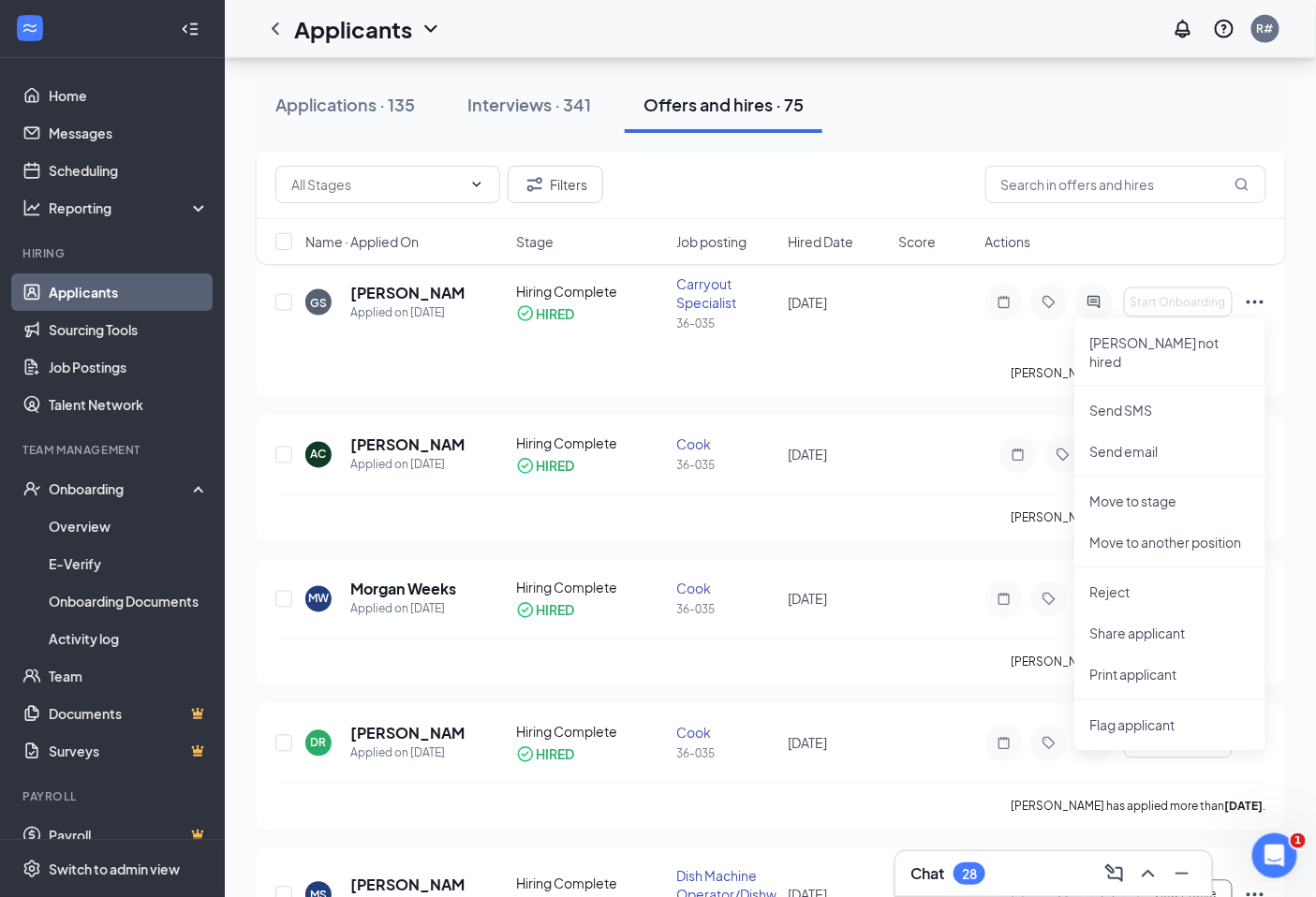
click at [1314, 308] on div "Applicants can't schedule interviews. Add your availability now Applications · …" at bounding box center [771, 660] width 1092 height 7656
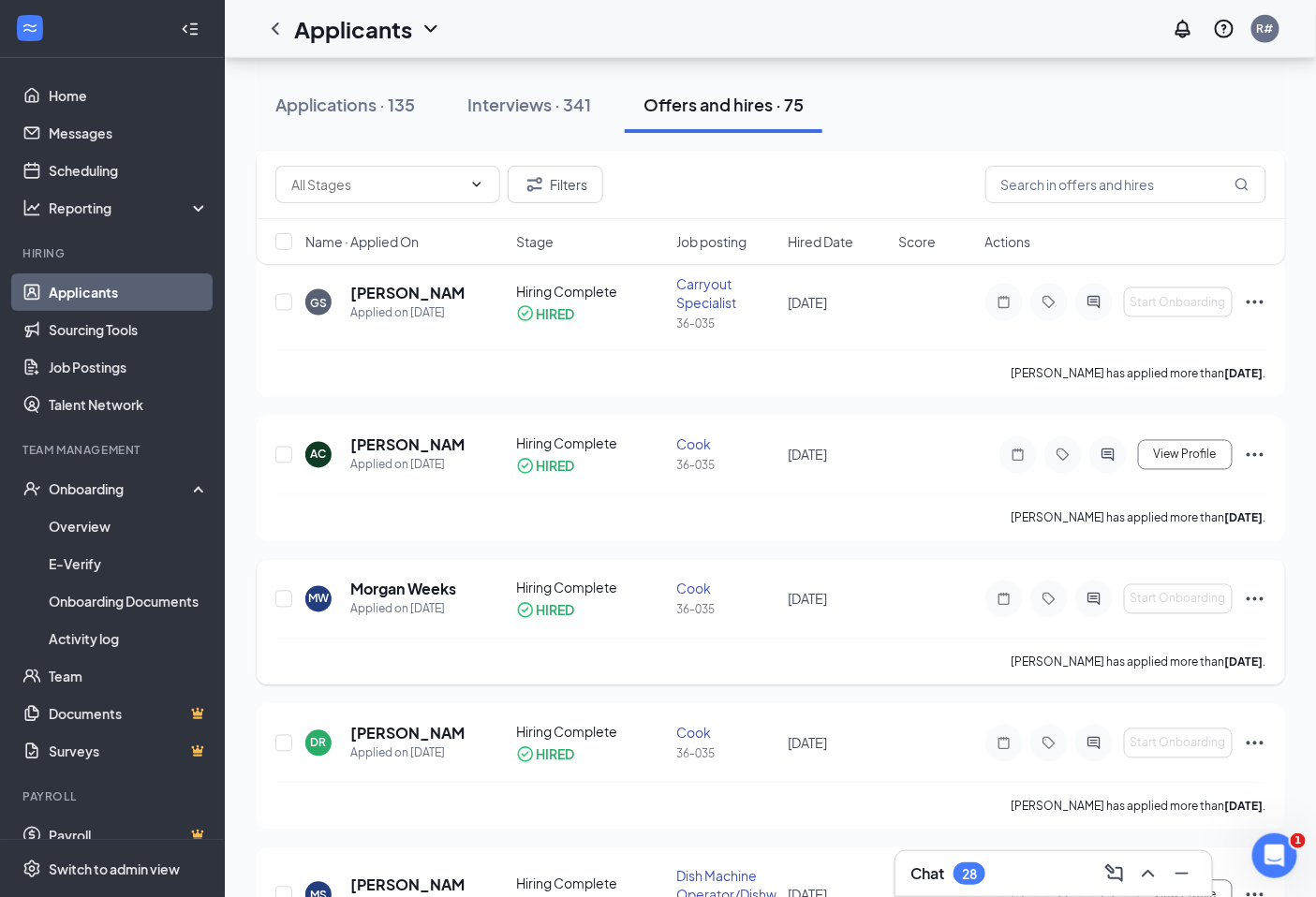
scroll to position [3746, 0]
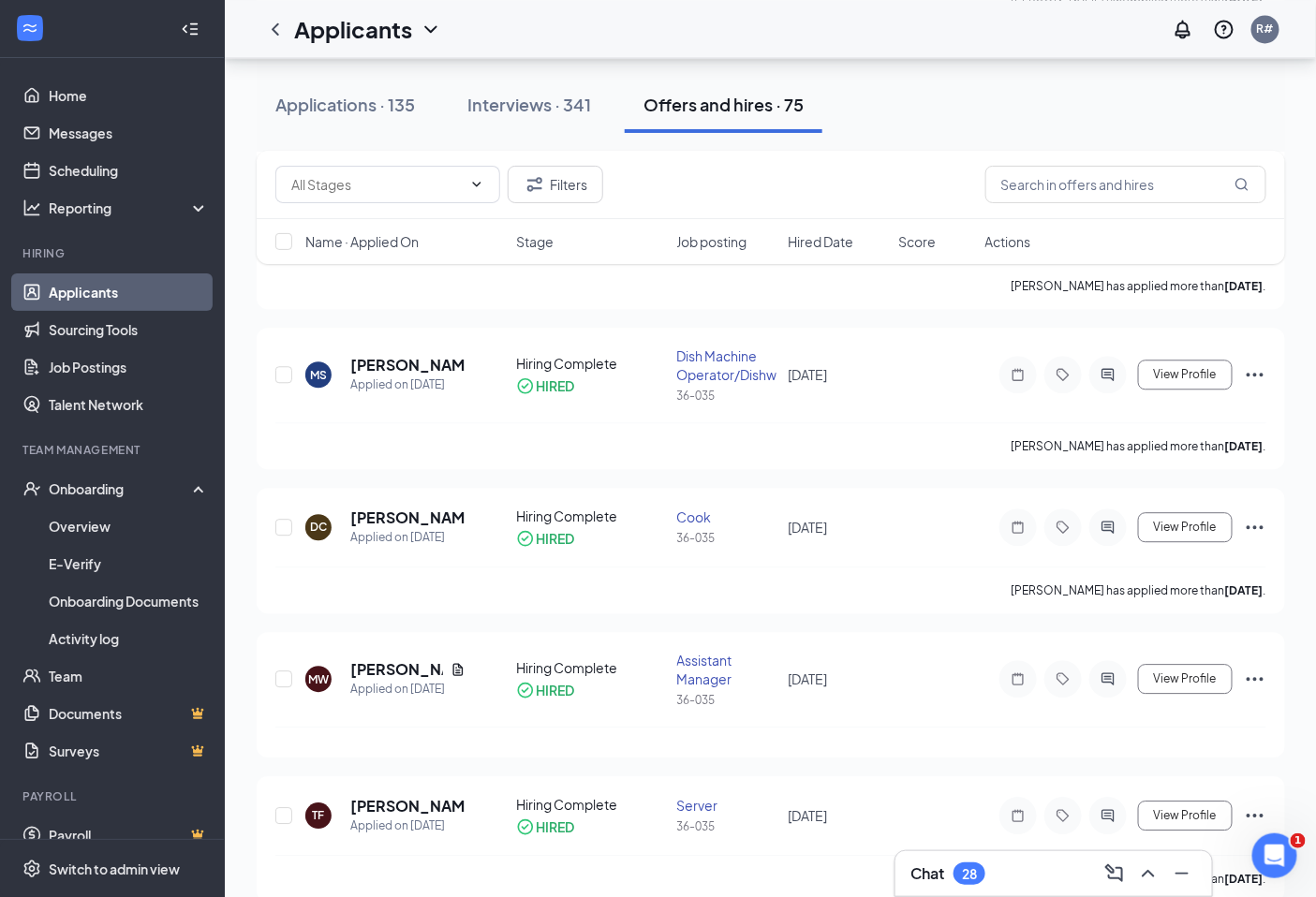
click at [1304, 352] on div "Applicants can't schedule interviews. Add your availability now Applications · …" at bounding box center [771, 140] width 1092 height 7656
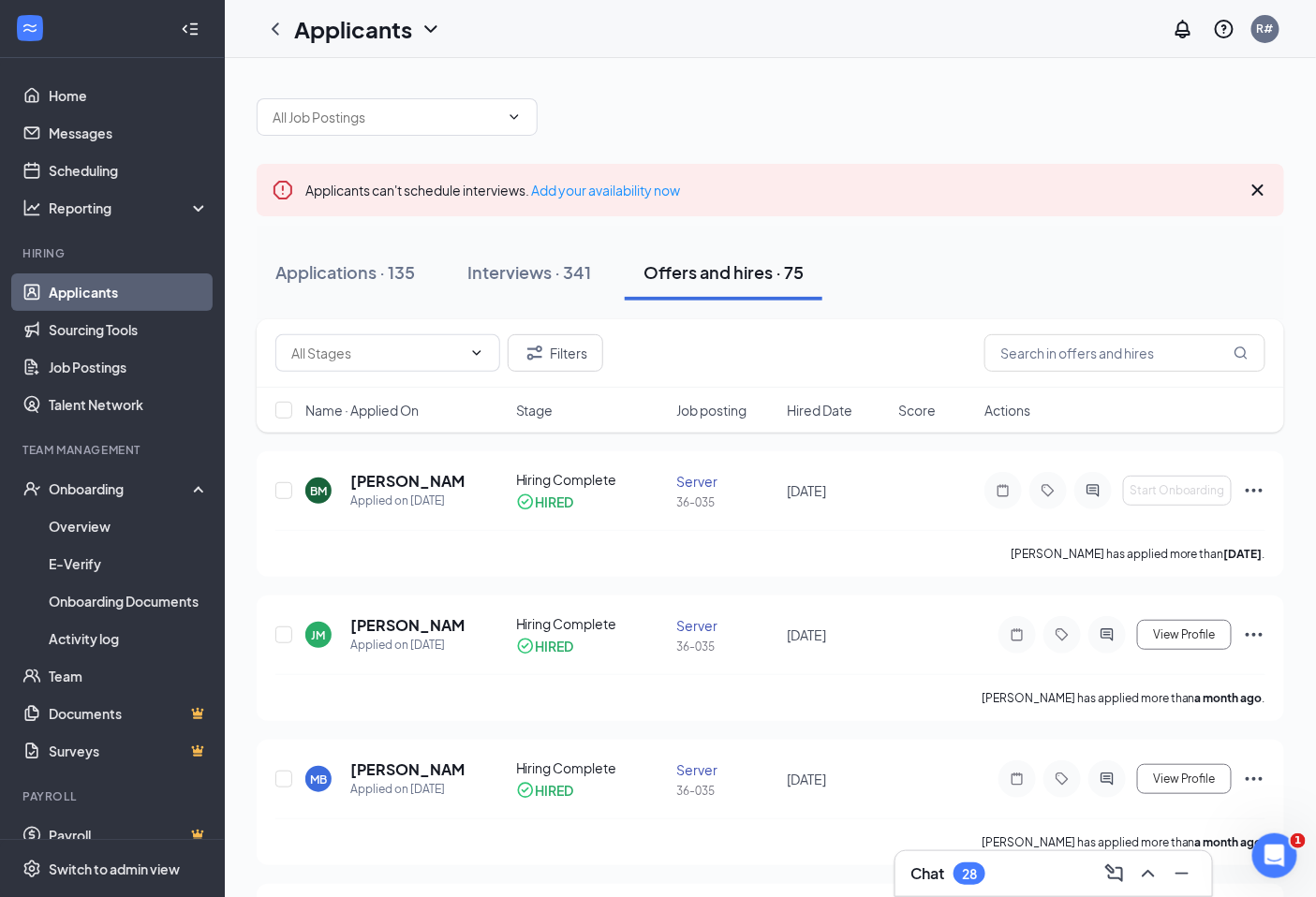
scroll to position [0, 0]
click at [1146, 867] on icon "ChevronUp" at bounding box center [1147, 873] width 22 height 22
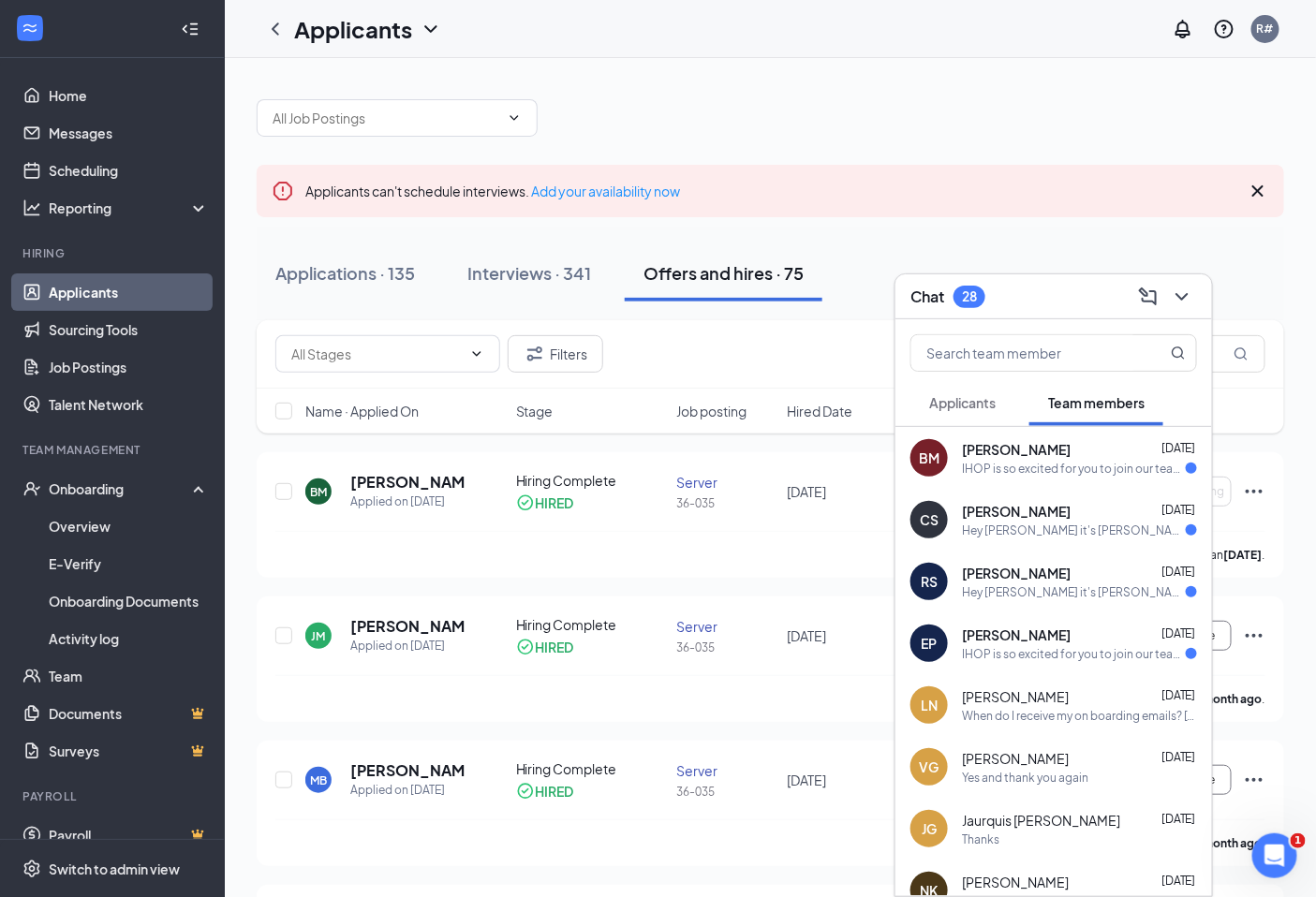
click at [1070, 480] on div "BM [PERSON_NAME] [DATE] IHOP is so excited for you to join our team! Do you kno…" at bounding box center [1053, 458] width 316 height 61
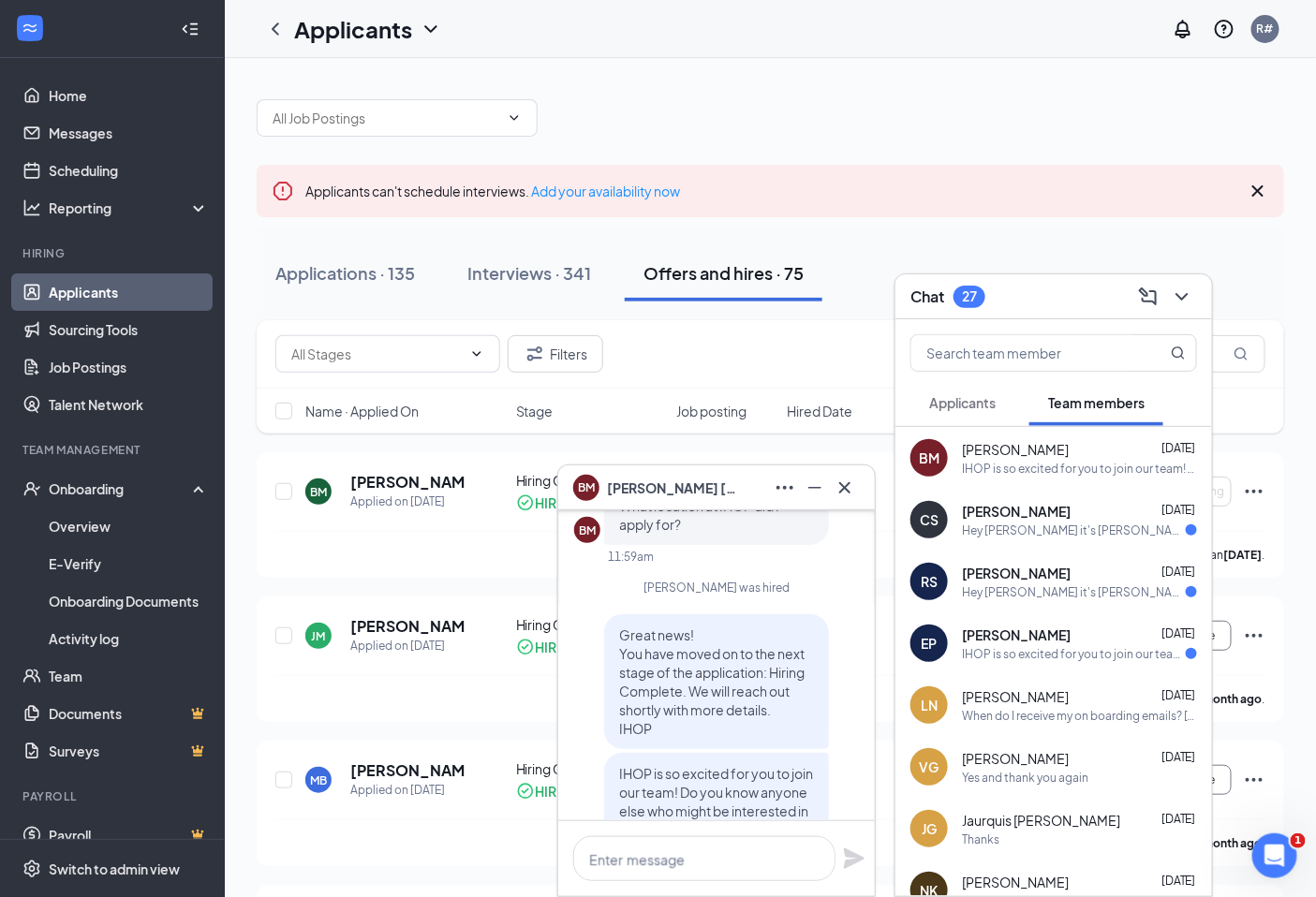
scroll to position [-125, 0]
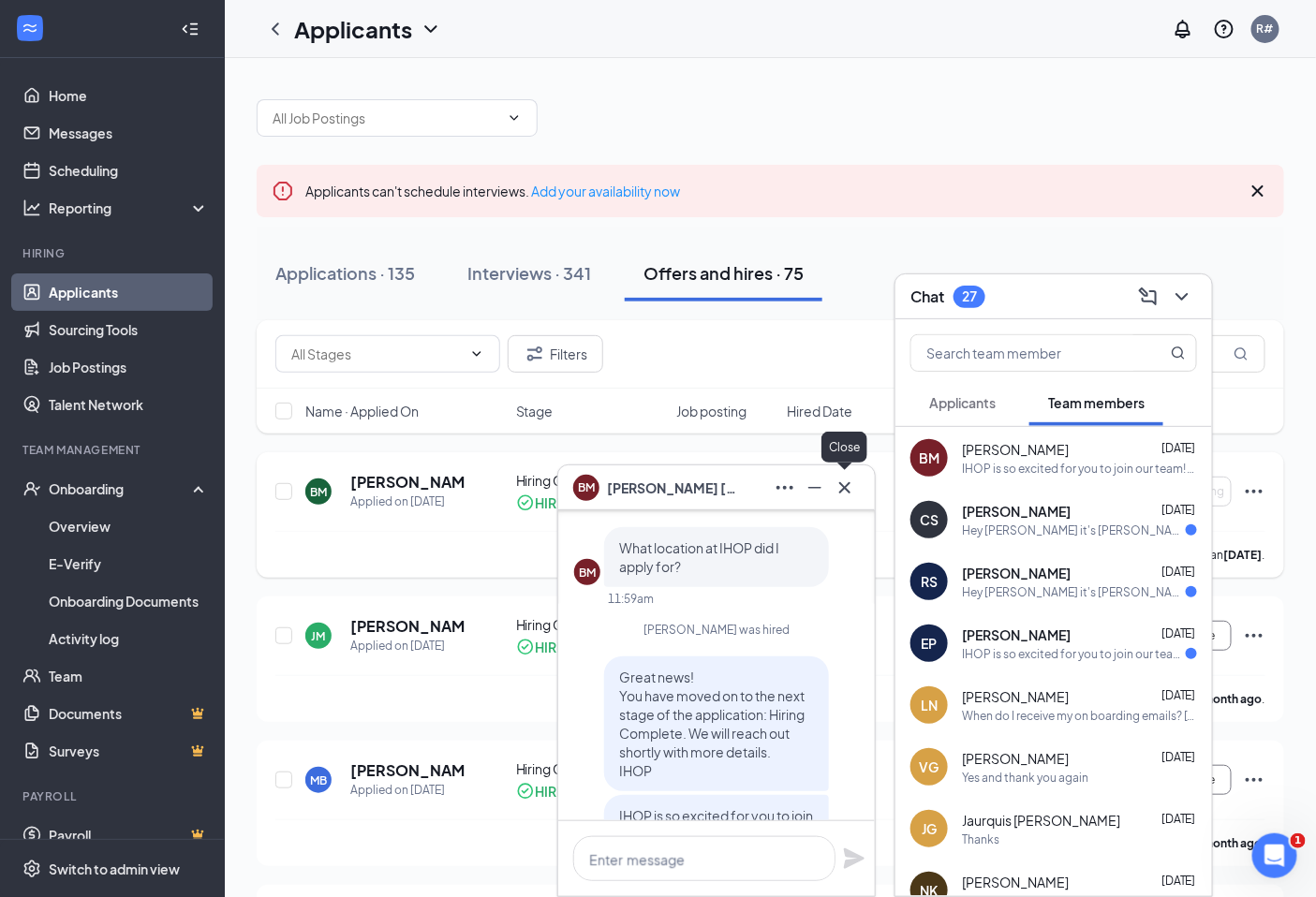
click at [852, 481] on icon "Cross" at bounding box center [844, 487] width 22 height 22
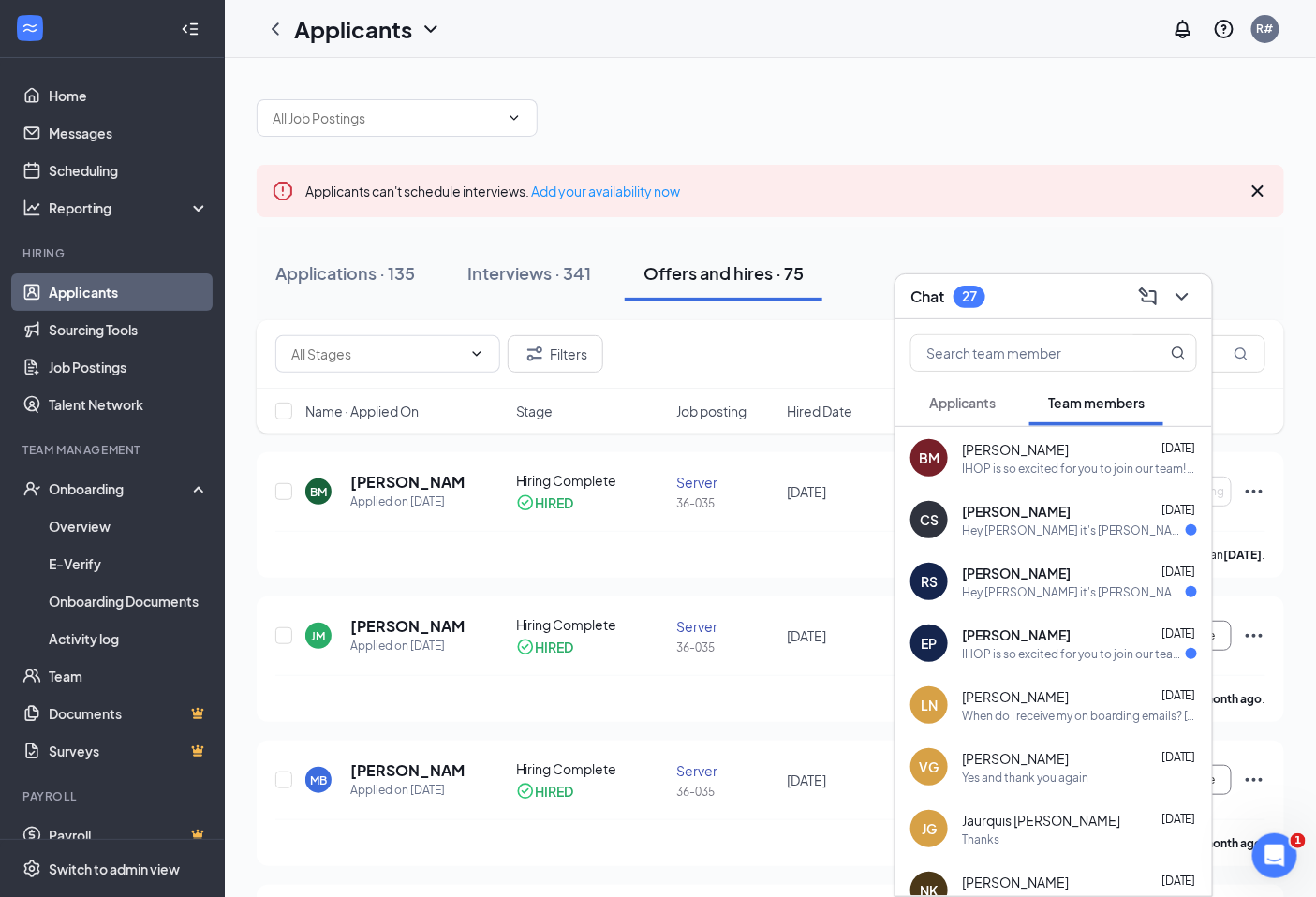
click at [1093, 522] on div "Hey [PERSON_NAME] it's [PERSON_NAME] I wanted to ask if you knew when I could s…" at bounding box center [1074, 530] width 224 height 16
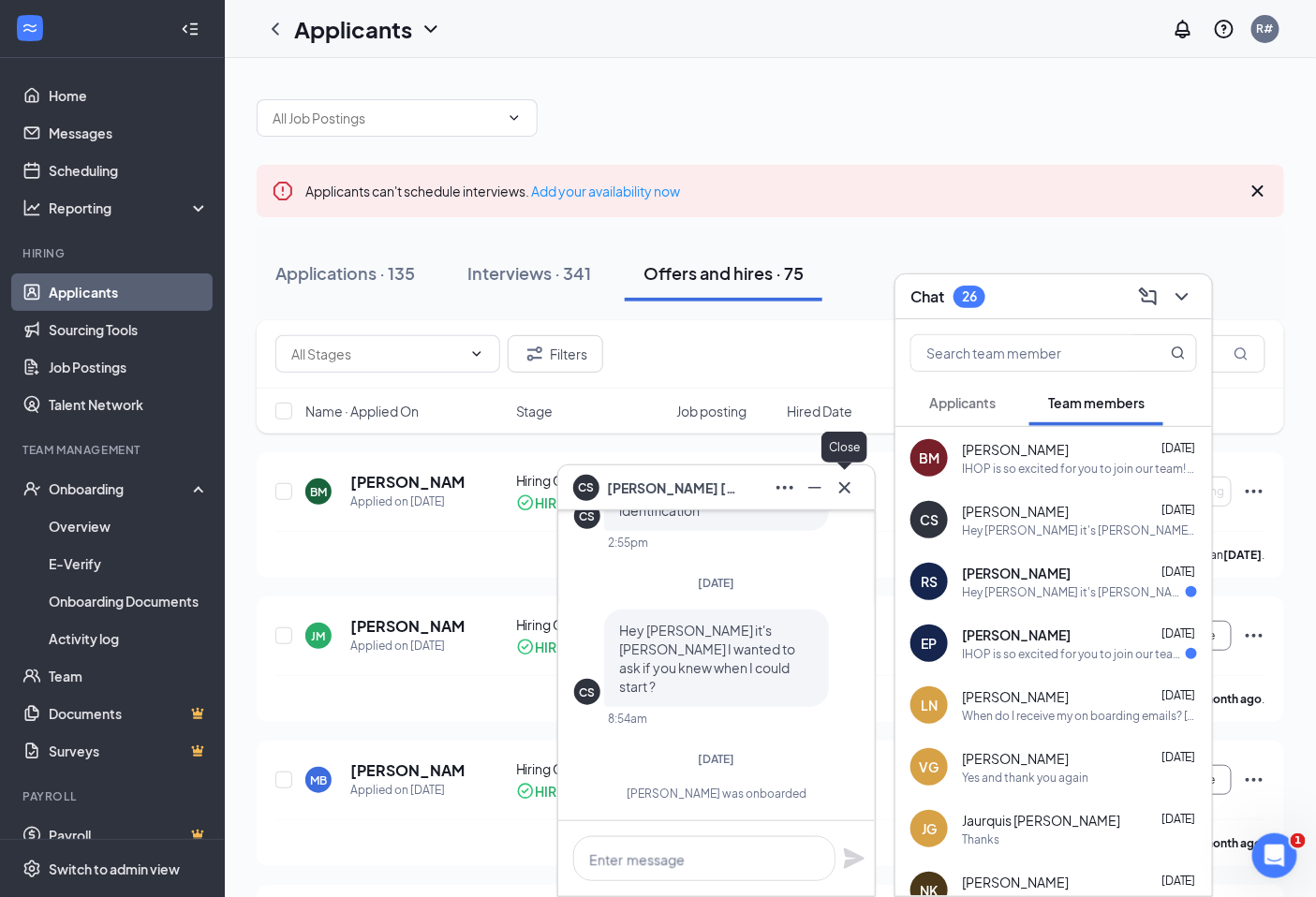
click at [847, 482] on icon "Cross" at bounding box center [844, 487] width 22 height 22
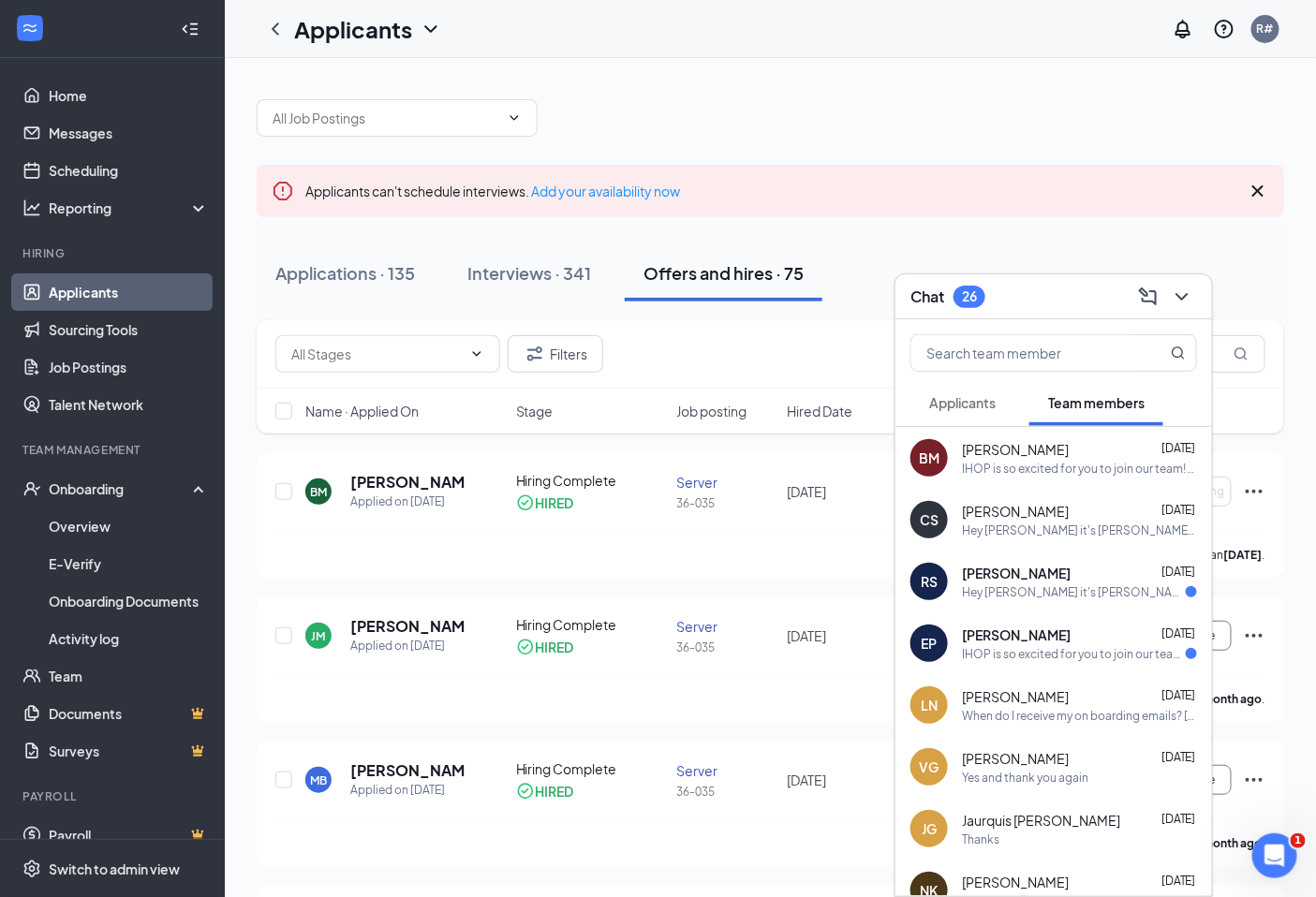
click at [1017, 582] on span "[PERSON_NAME]" at bounding box center [1016, 573] width 108 height 19
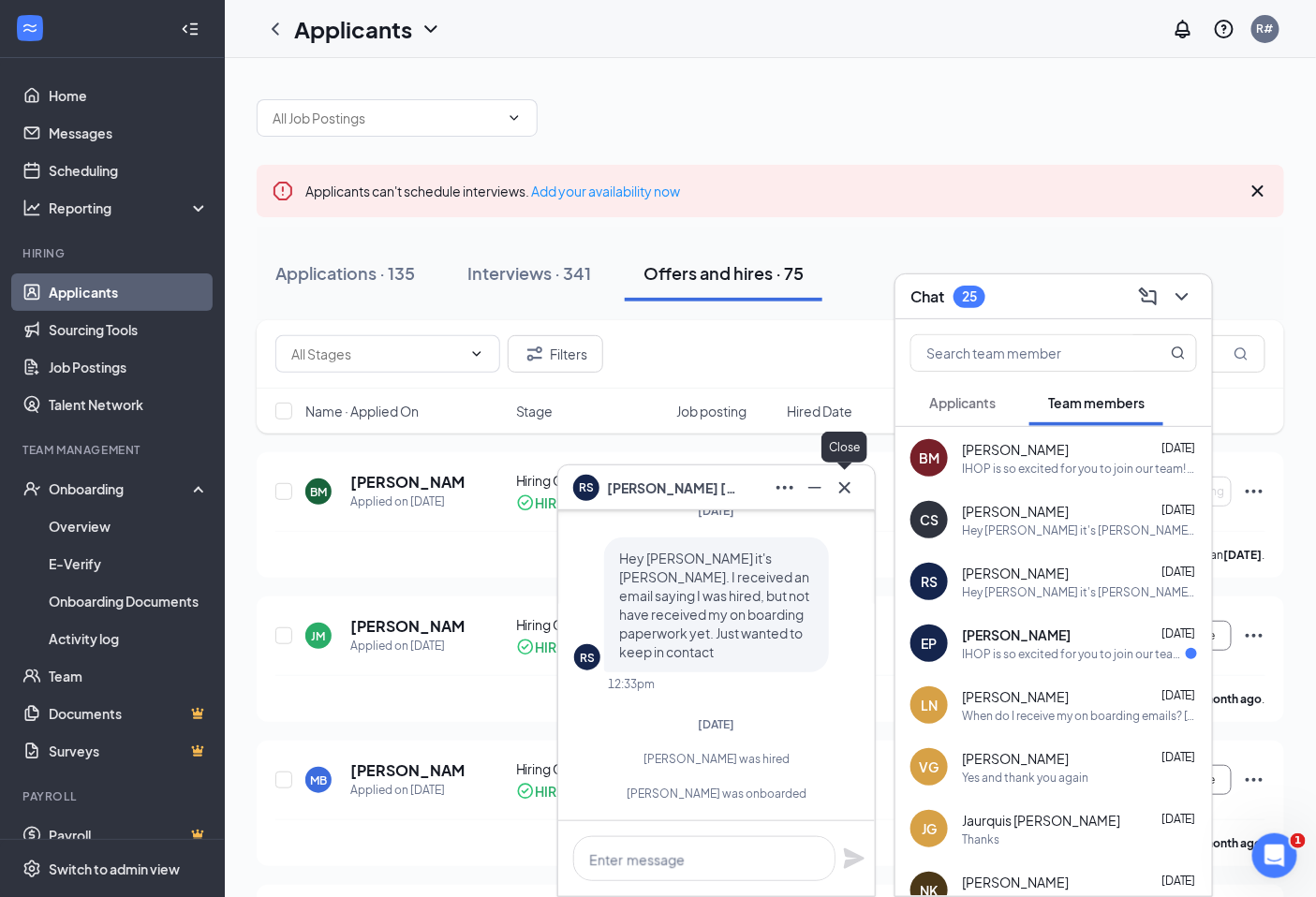
click at [849, 487] on icon "Cross" at bounding box center [844, 487] width 22 height 22
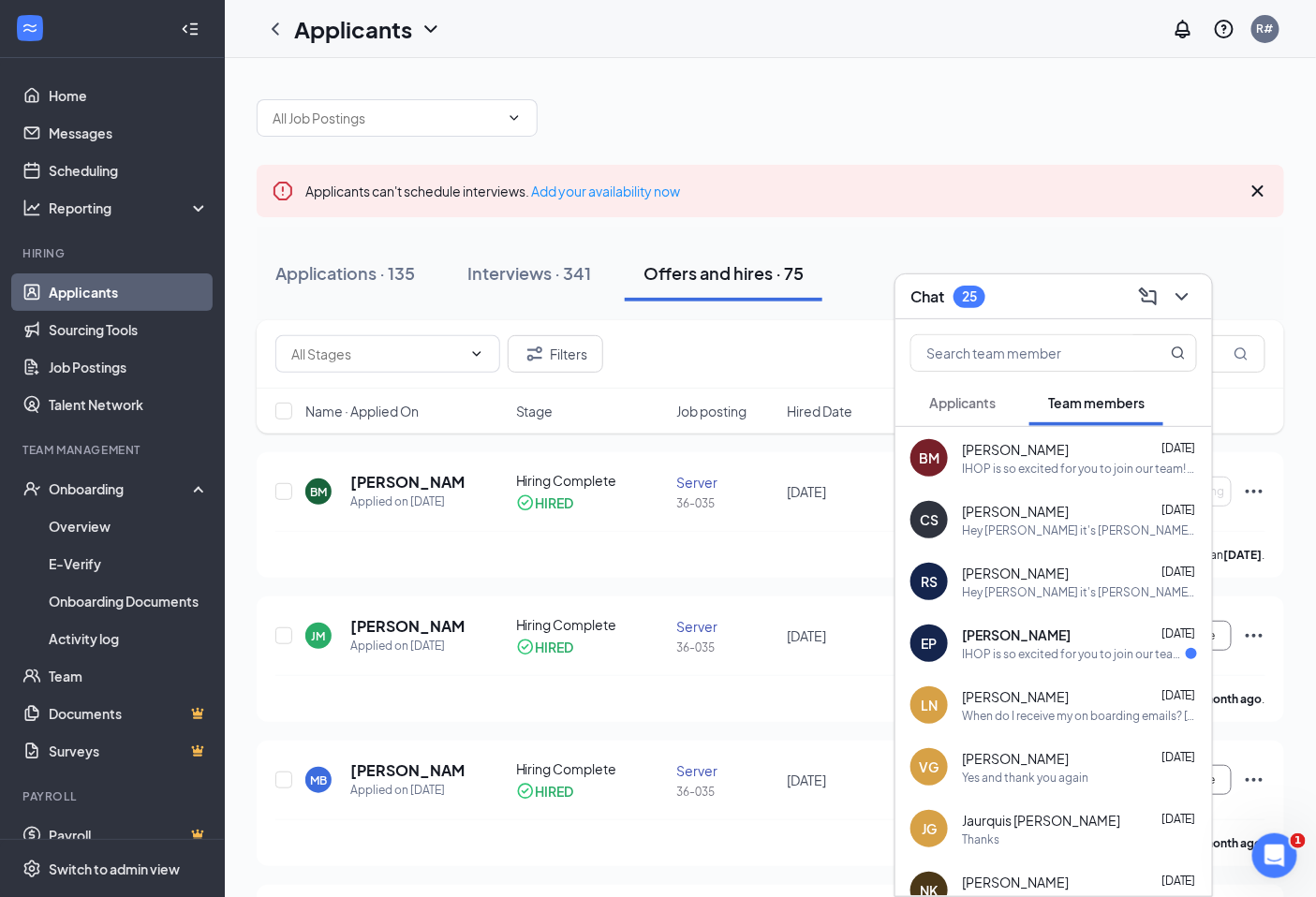
click at [1070, 652] on div "IHOP is so excited for you to join our team! Do you know anyone else who might …" at bounding box center [1074, 654] width 224 height 16
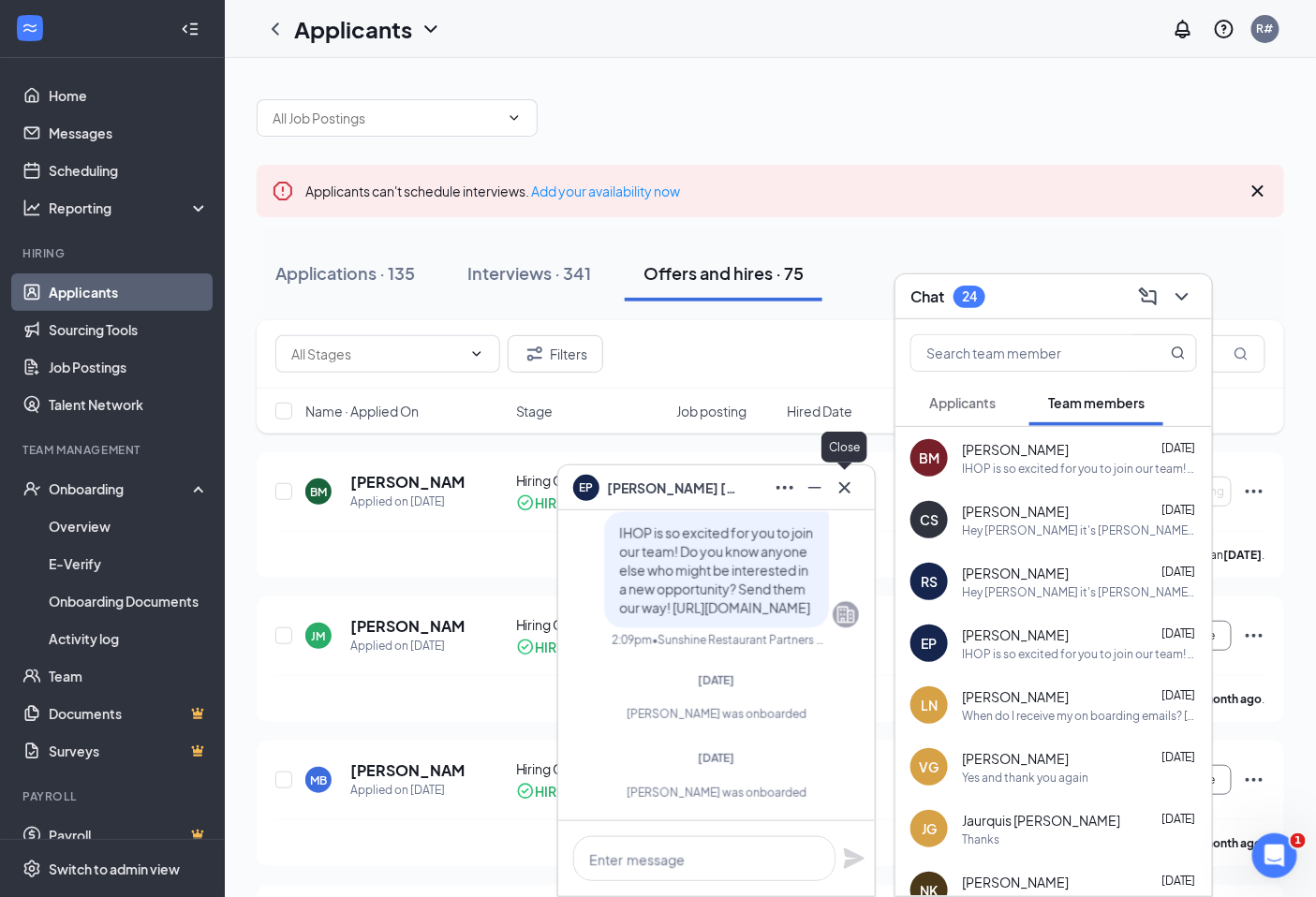
click at [844, 485] on icon "Cross" at bounding box center [844, 487] width 22 height 22
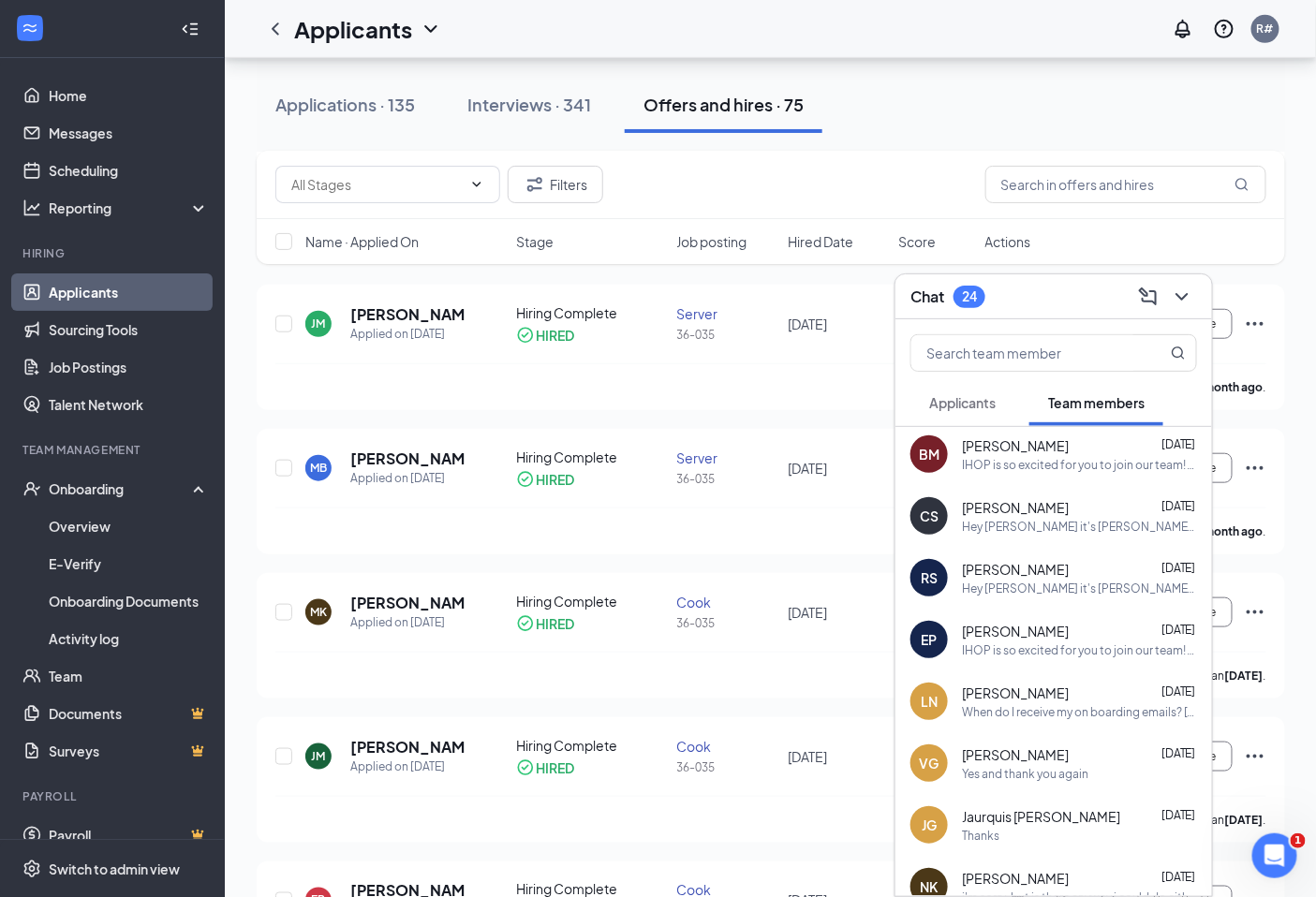
scroll to position [0, 0]
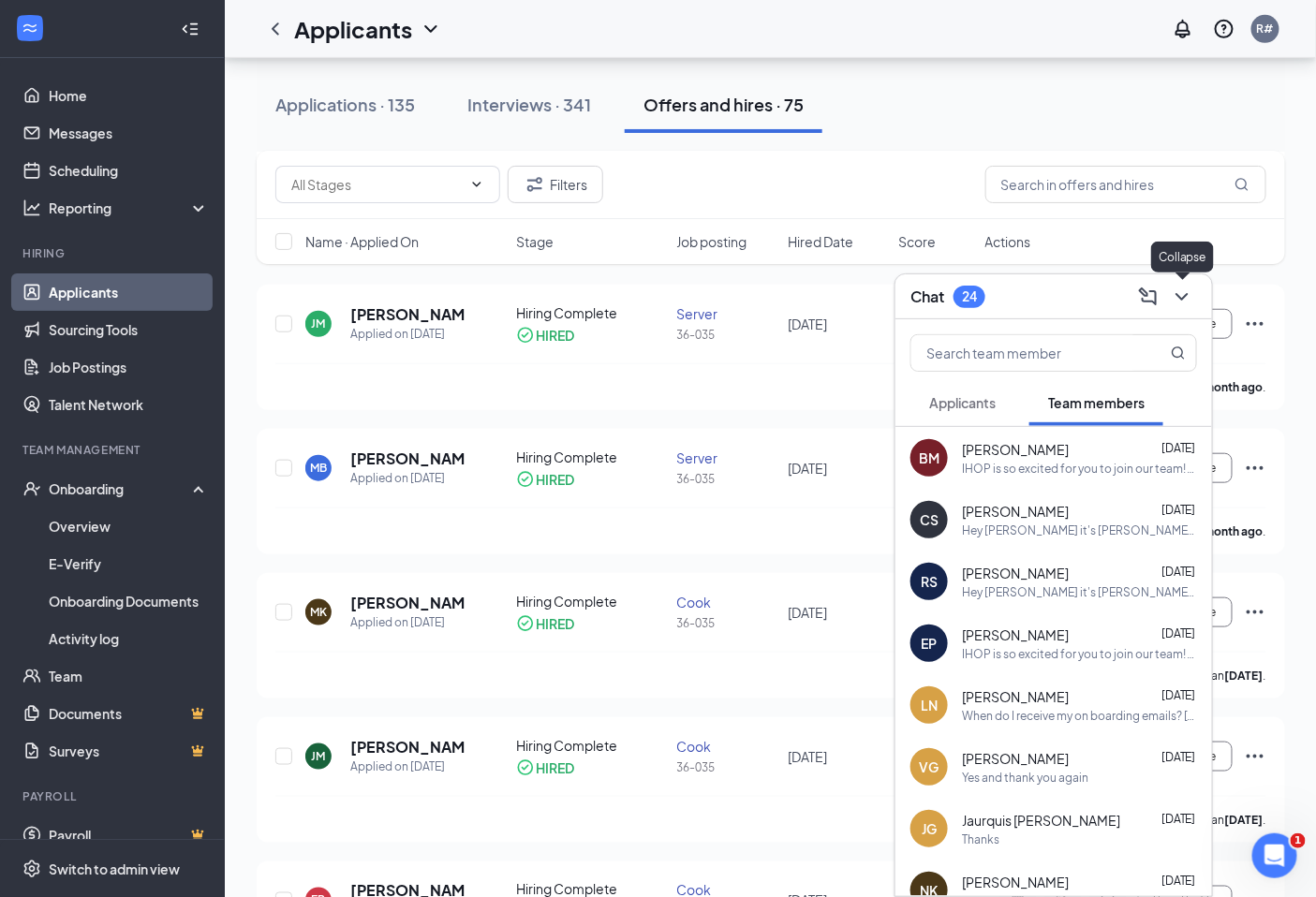
click at [1182, 295] on icon "ChevronDown" at bounding box center [1181, 296] width 22 height 22
